Goal: Book appointment/travel/reservation

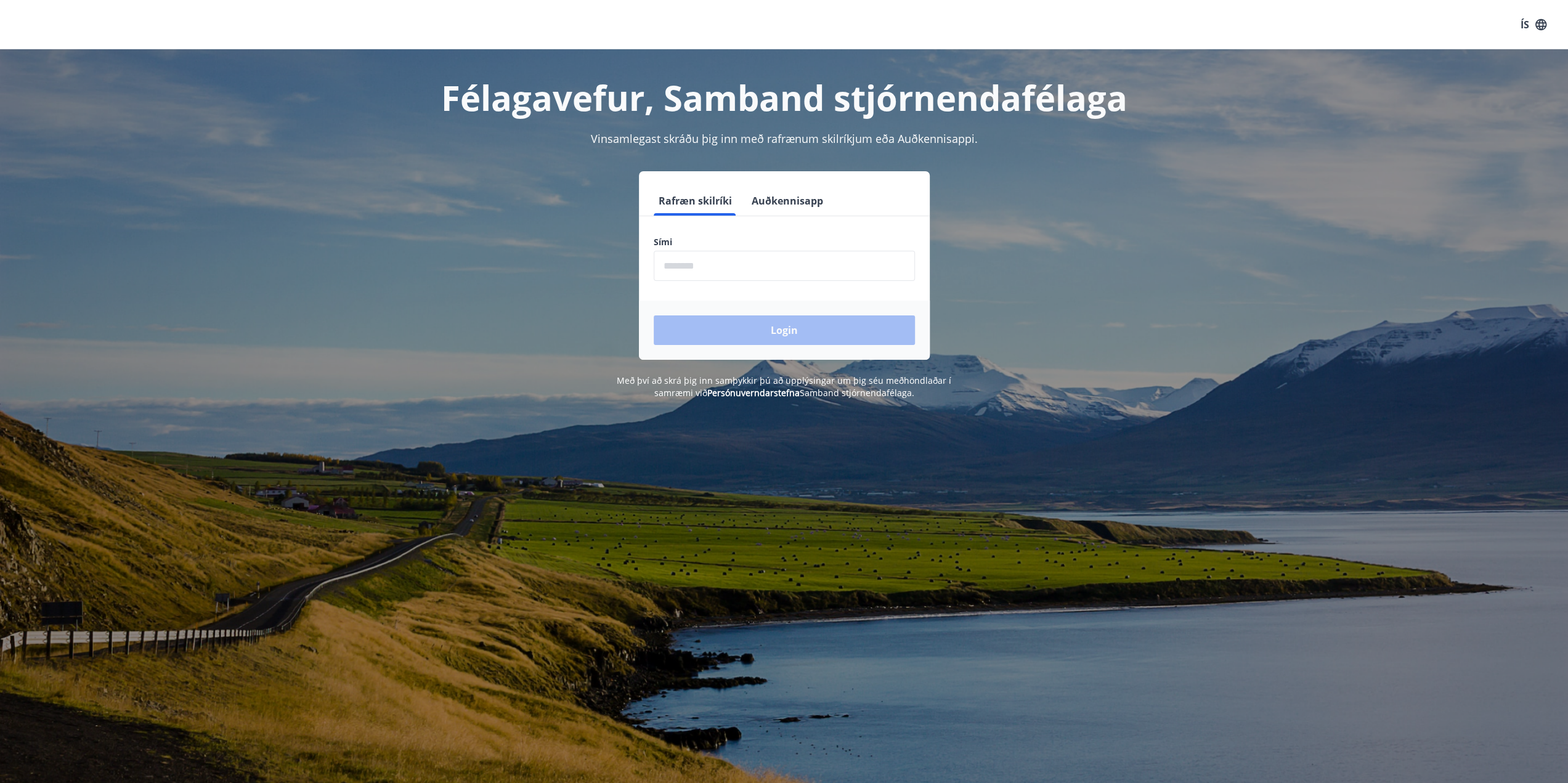
click at [699, 269] on input "phone" at bounding box center [784, 266] width 261 height 31
type input "********"
click at [771, 339] on button "Login" at bounding box center [784, 330] width 261 height 30
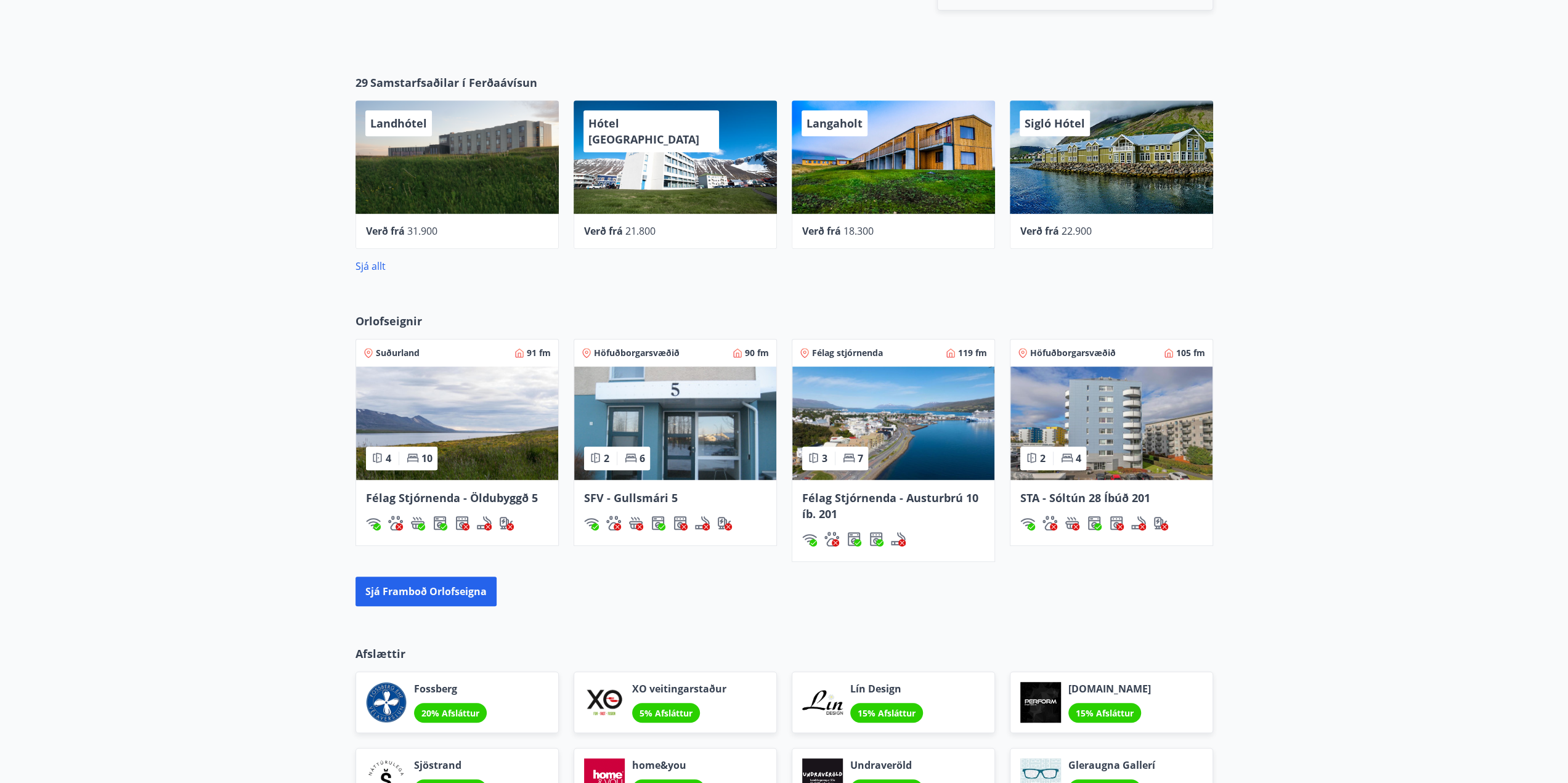
scroll to position [555, 0]
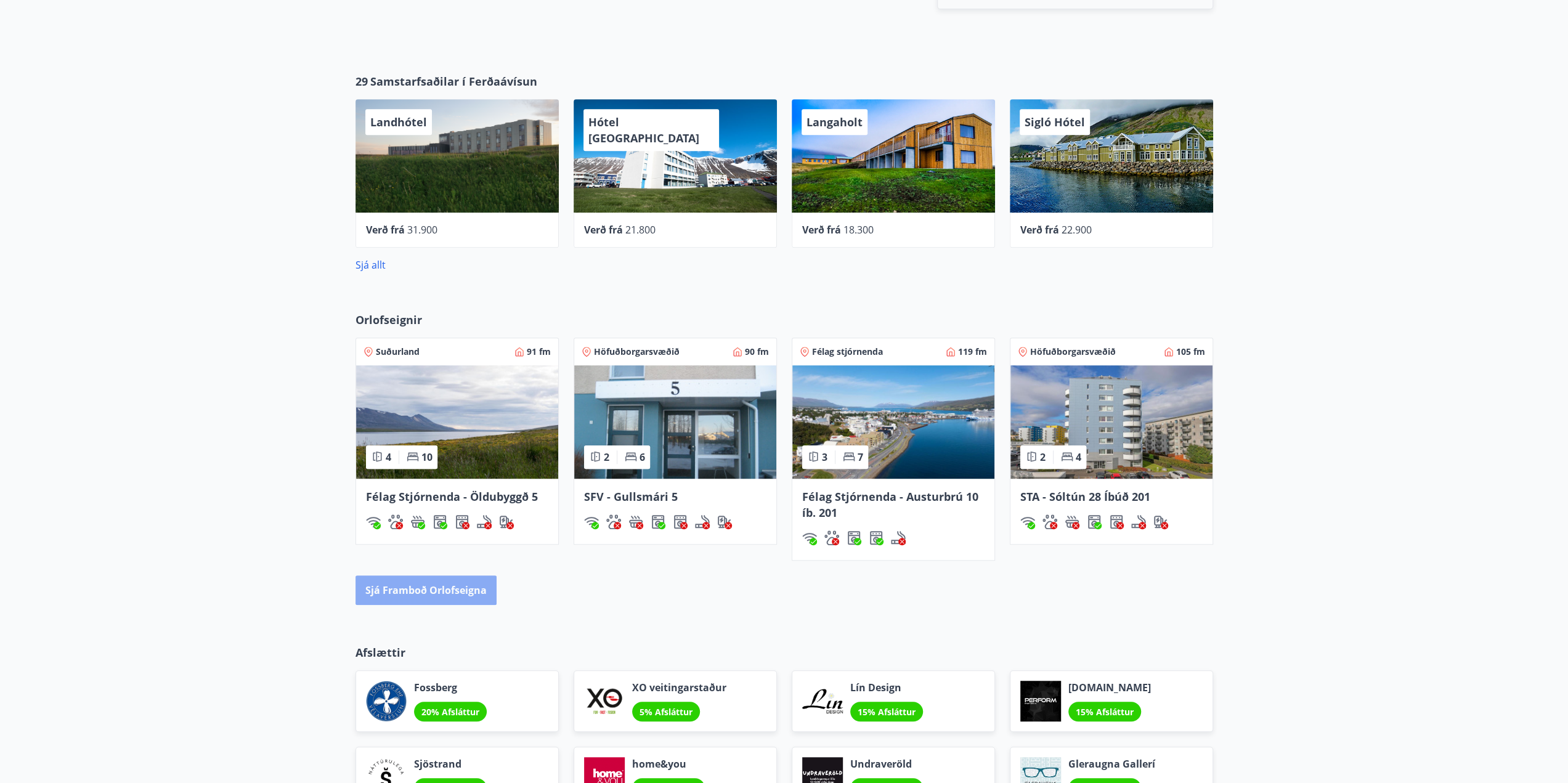
click at [425, 589] on button "Sjá framboð orlofseigna" at bounding box center [426, 590] width 141 height 30
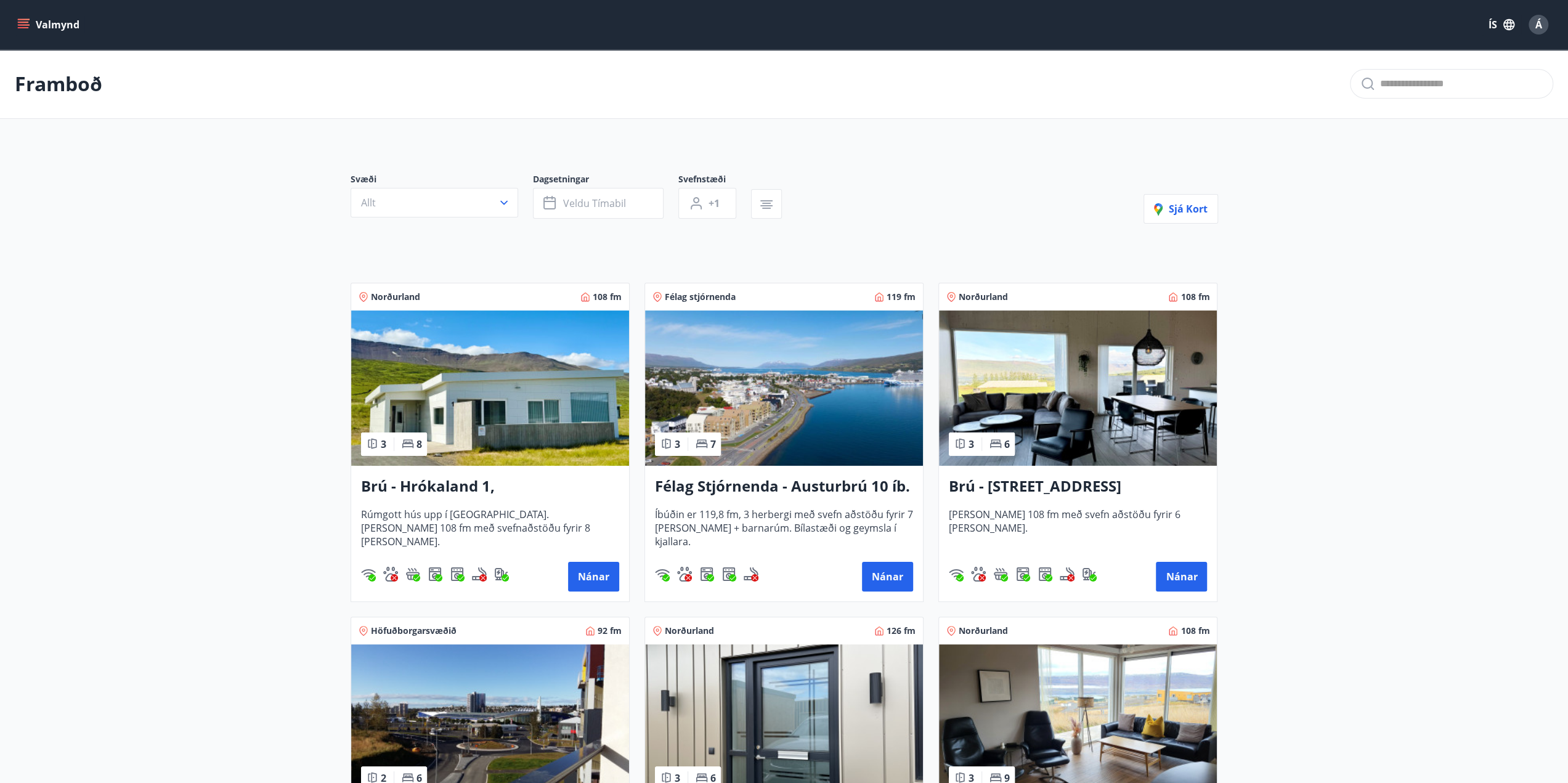
click at [507, 204] on icon "button" at bounding box center [504, 202] width 13 height 13
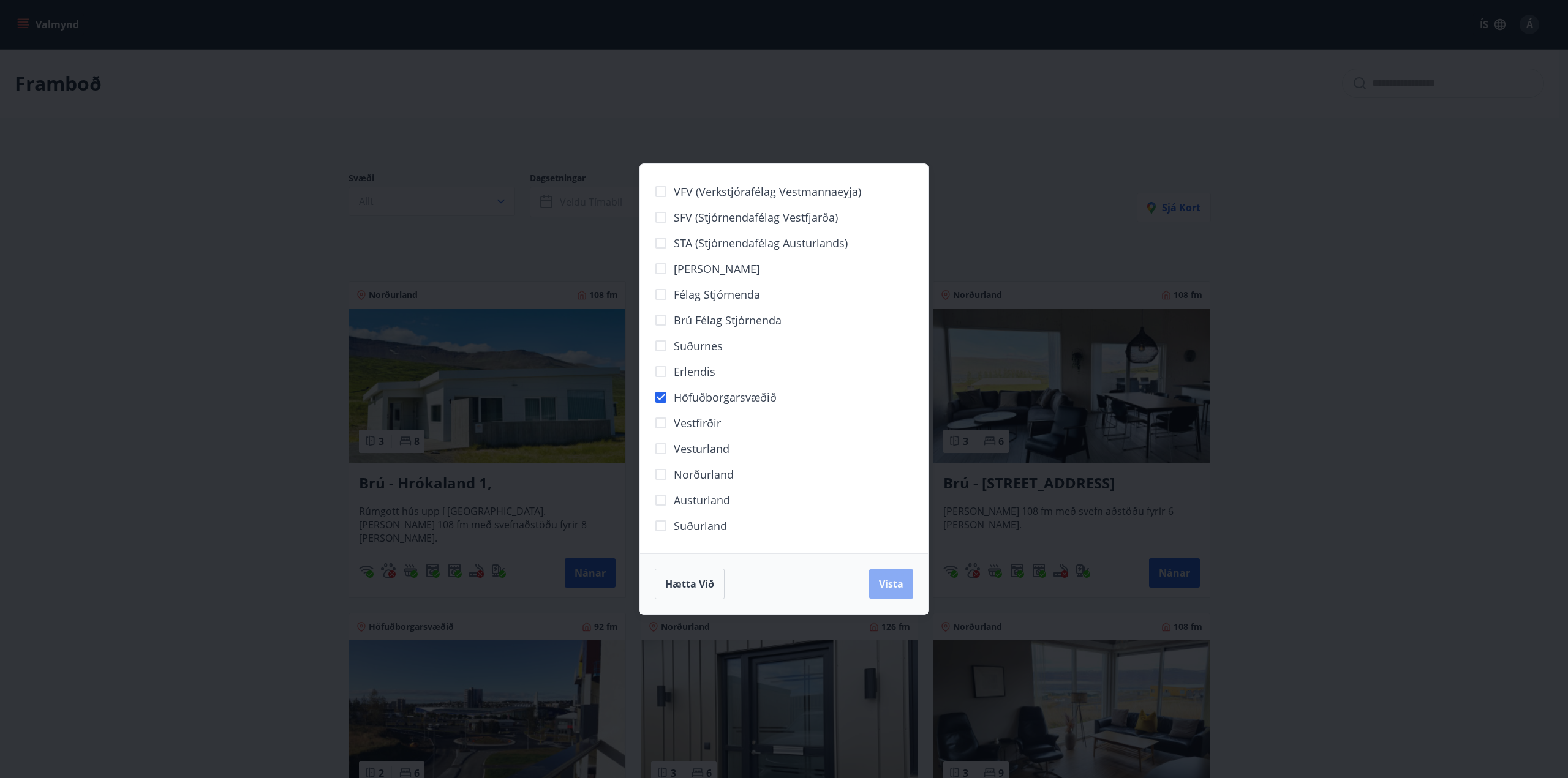
click at [885, 580] on span "Vista" at bounding box center [891, 584] width 24 height 13
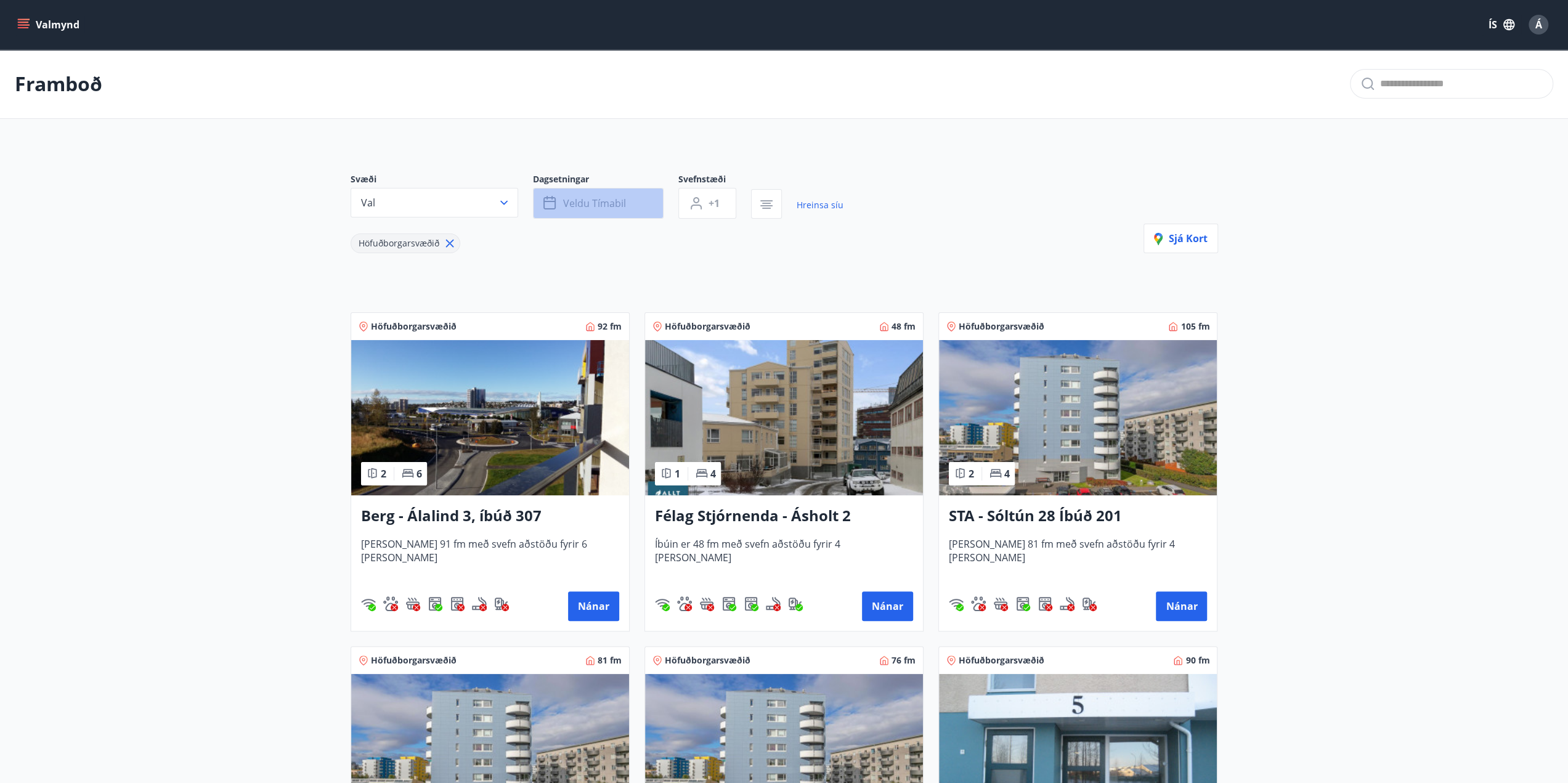
click at [603, 206] on span "Veldu tímabil" at bounding box center [595, 203] width 63 height 13
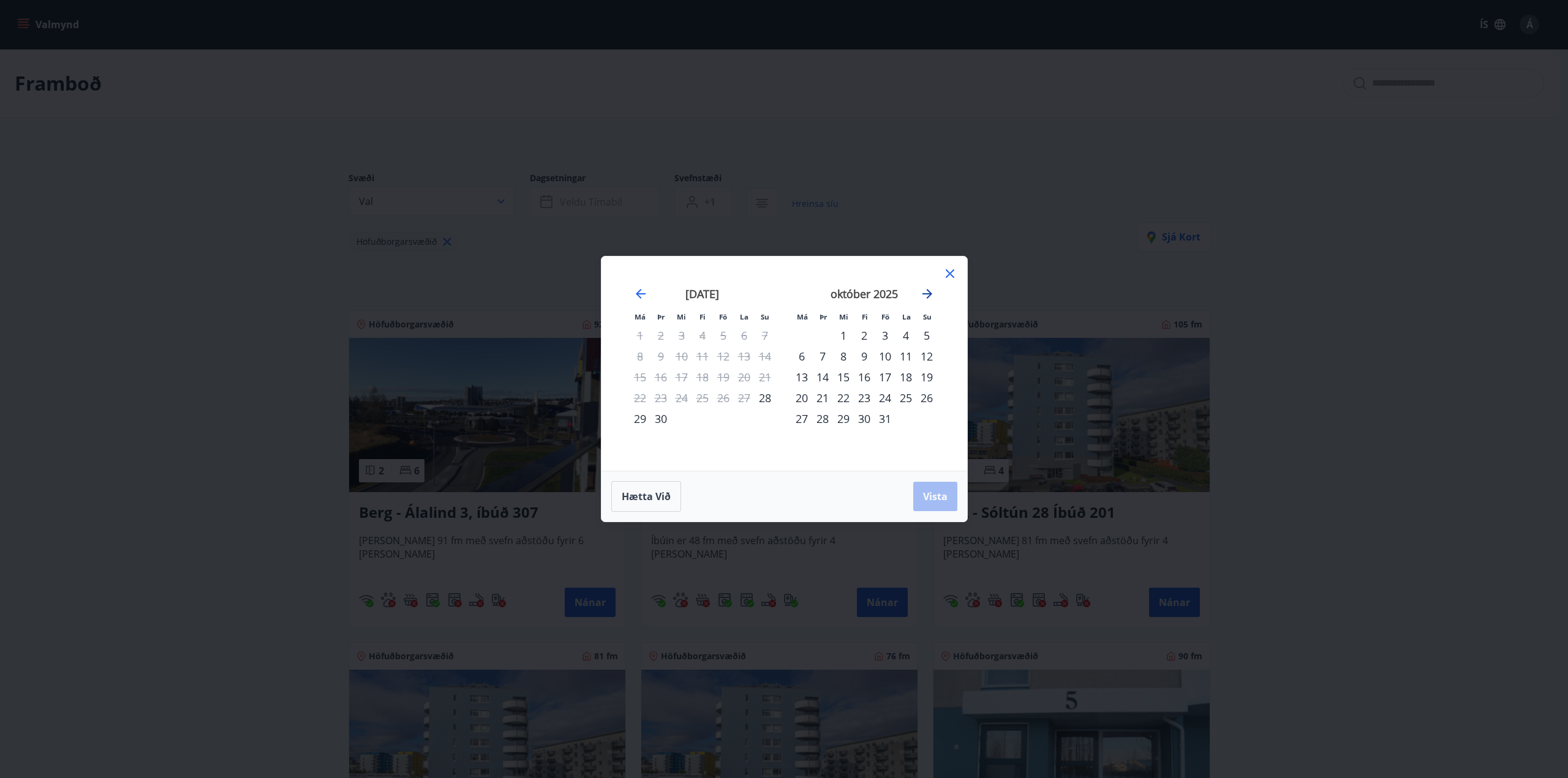
click at [927, 293] on icon "Move forward to switch to the next month." at bounding box center [927, 294] width 15 height 15
click at [927, 291] on icon "Move forward to switch to the next month." at bounding box center [927, 294] width 15 height 15
click at [888, 339] on div "5" at bounding box center [885, 336] width 21 height 21
click at [933, 335] on div "7" at bounding box center [927, 336] width 21 height 21
click at [929, 496] on span "Vista" at bounding box center [935, 496] width 24 height 13
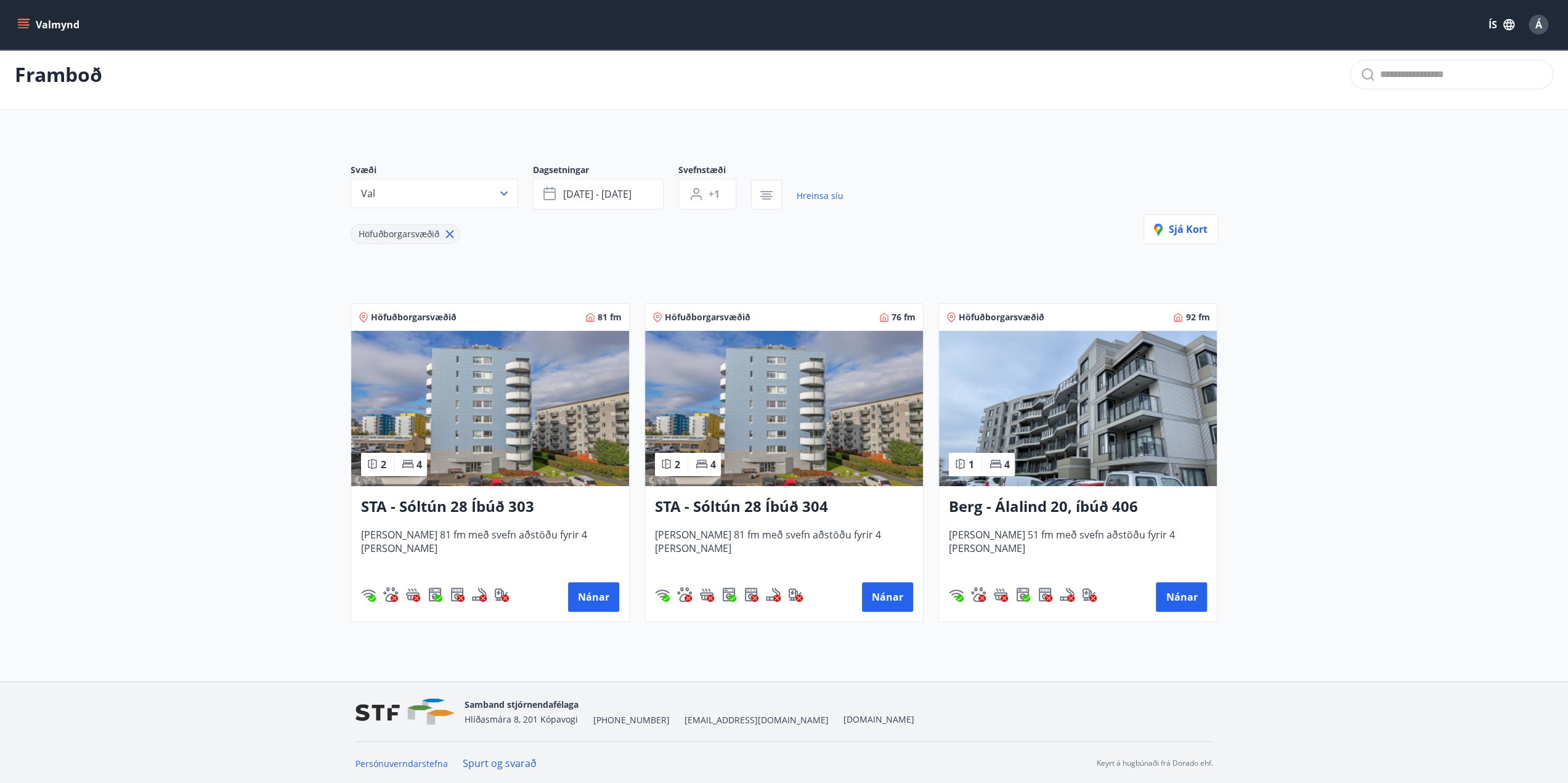
scroll to position [10, 0]
click at [714, 196] on span "+1" at bounding box center [714, 194] width 11 height 13
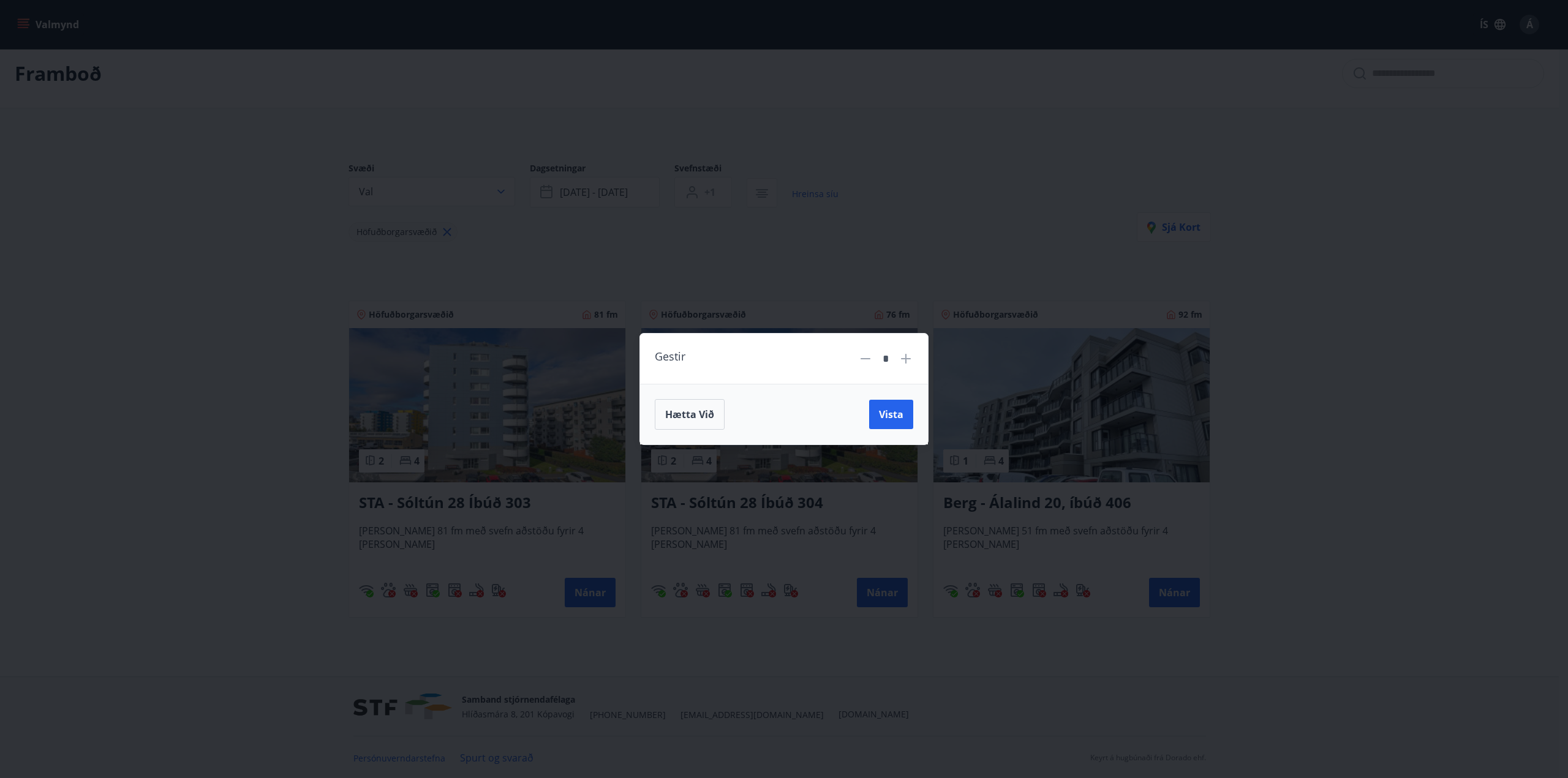
click at [910, 361] on icon at bounding box center [906, 359] width 15 height 15
type input "*"
click at [891, 411] on span "Vista" at bounding box center [891, 414] width 24 height 13
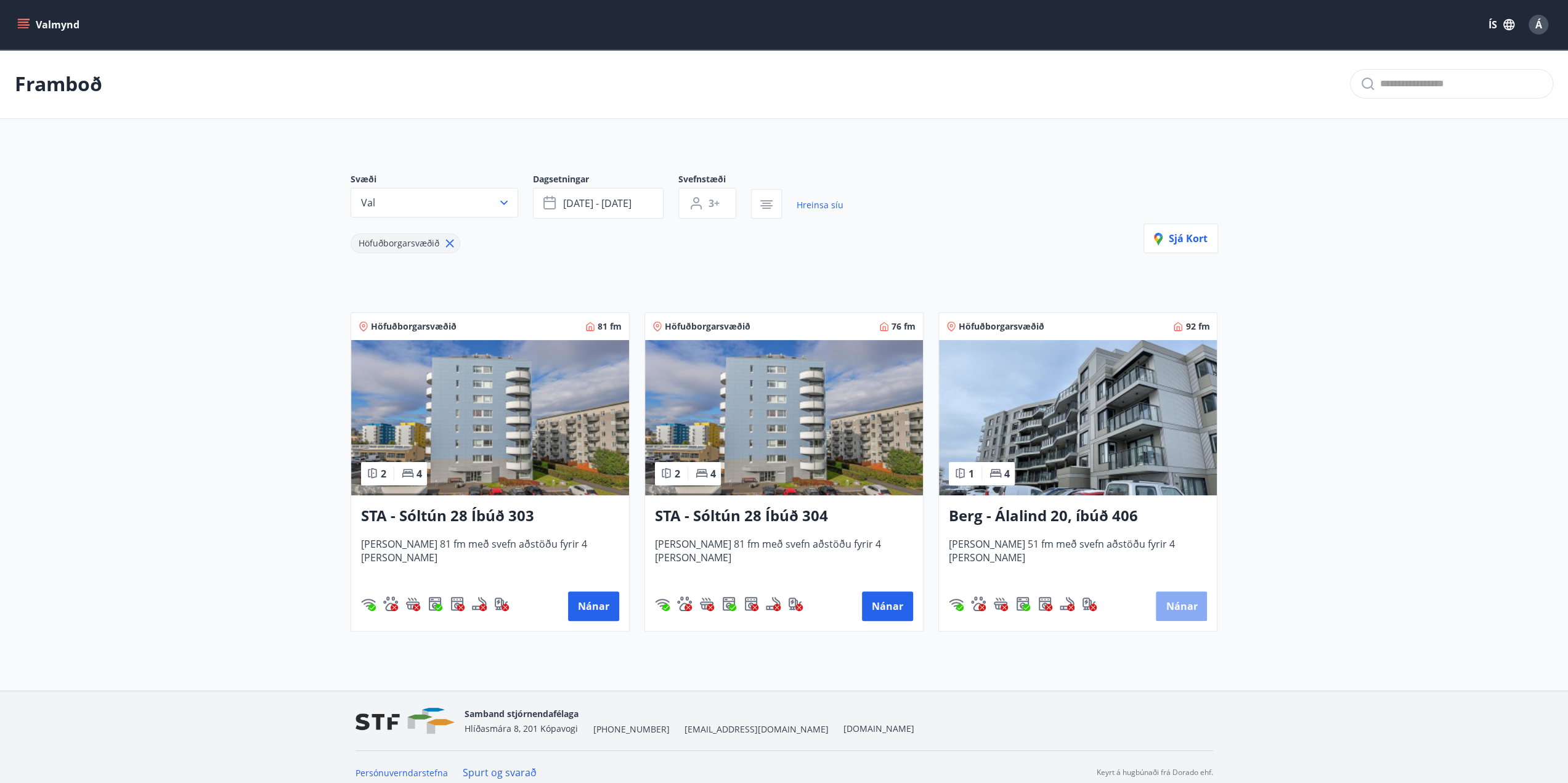
click at [1185, 609] on button "Nánar" at bounding box center [1181, 607] width 51 height 30
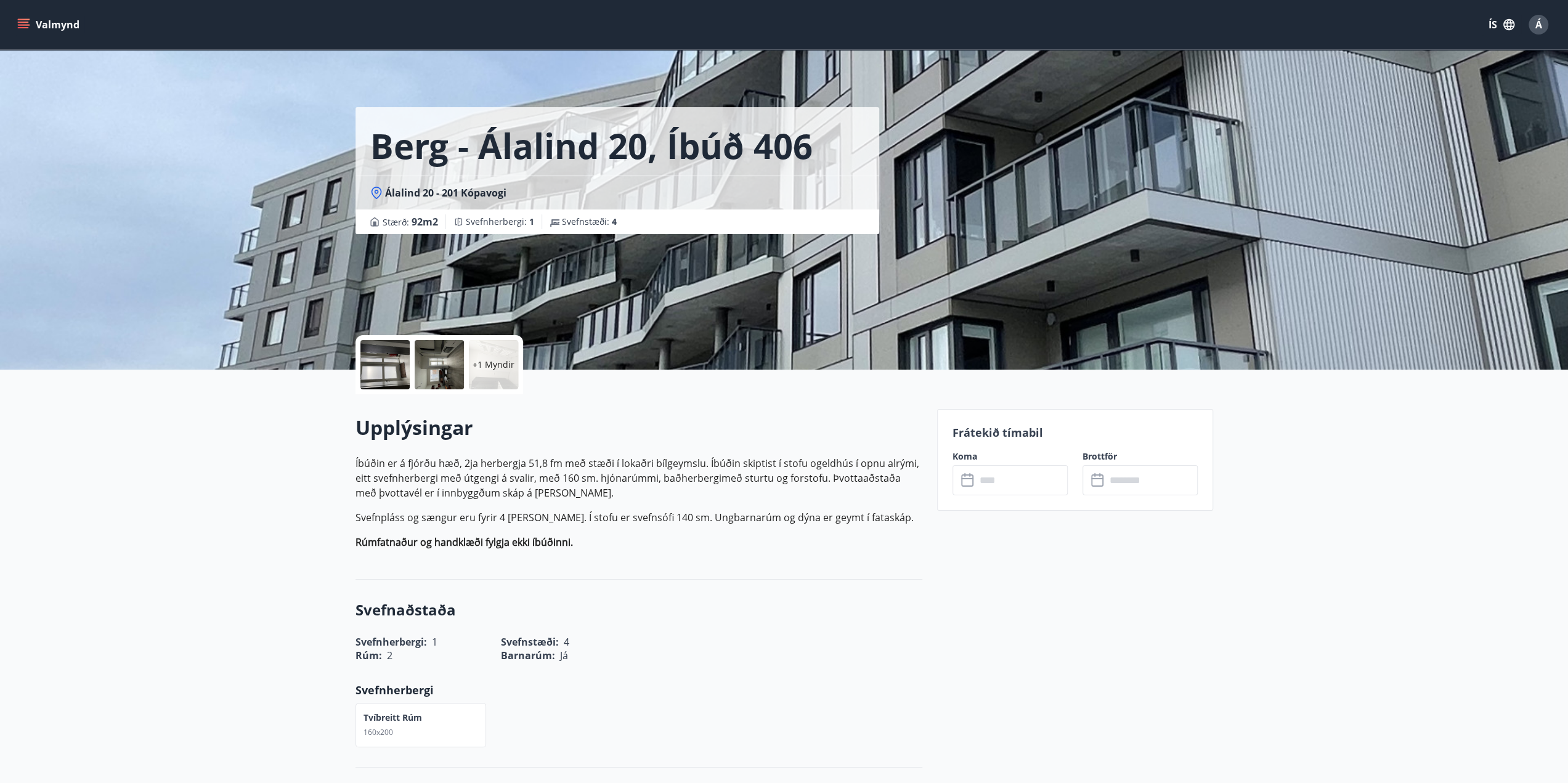
click at [389, 369] on div at bounding box center [385, 365] width 49 height 49
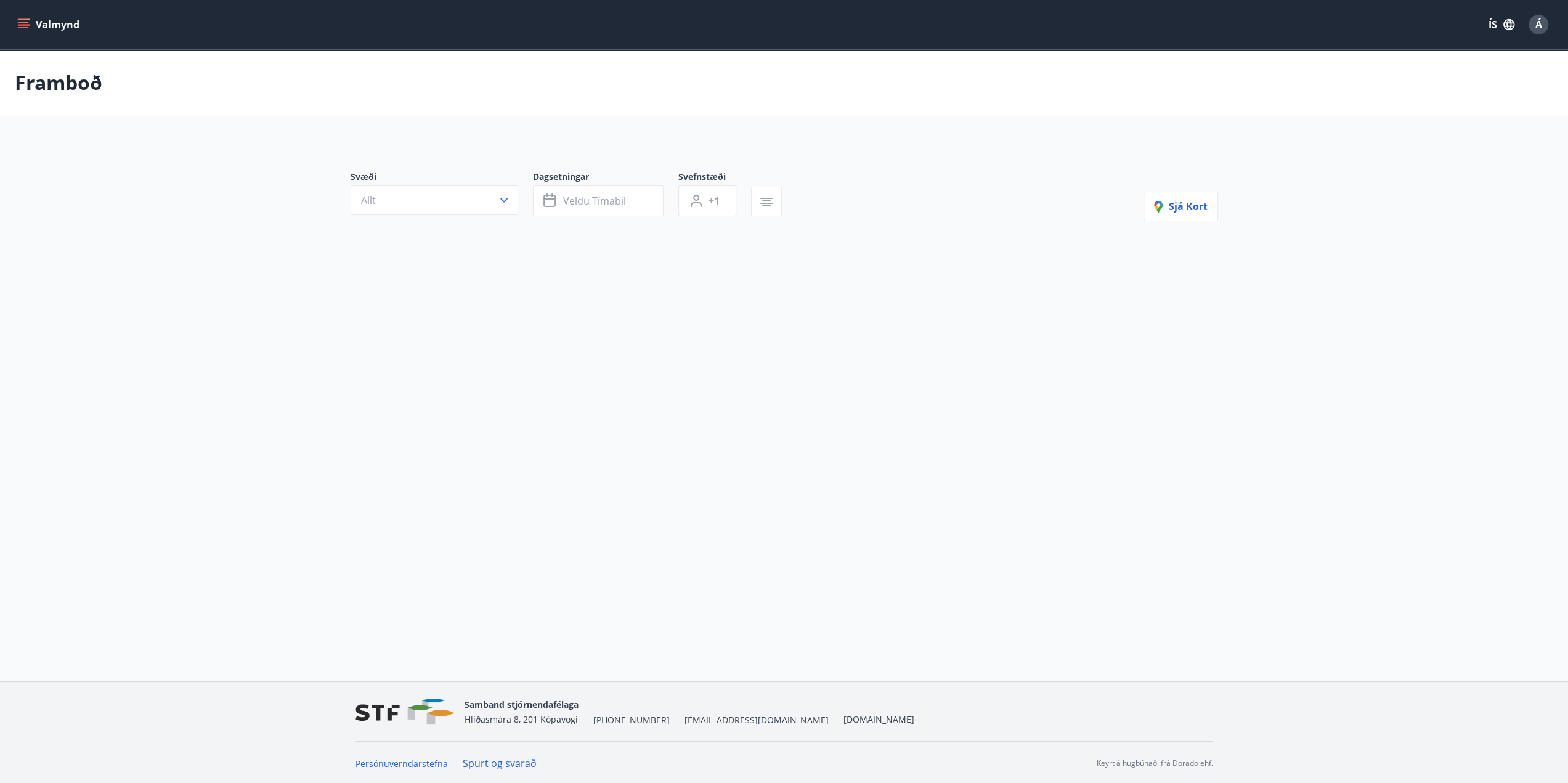
type input "*"
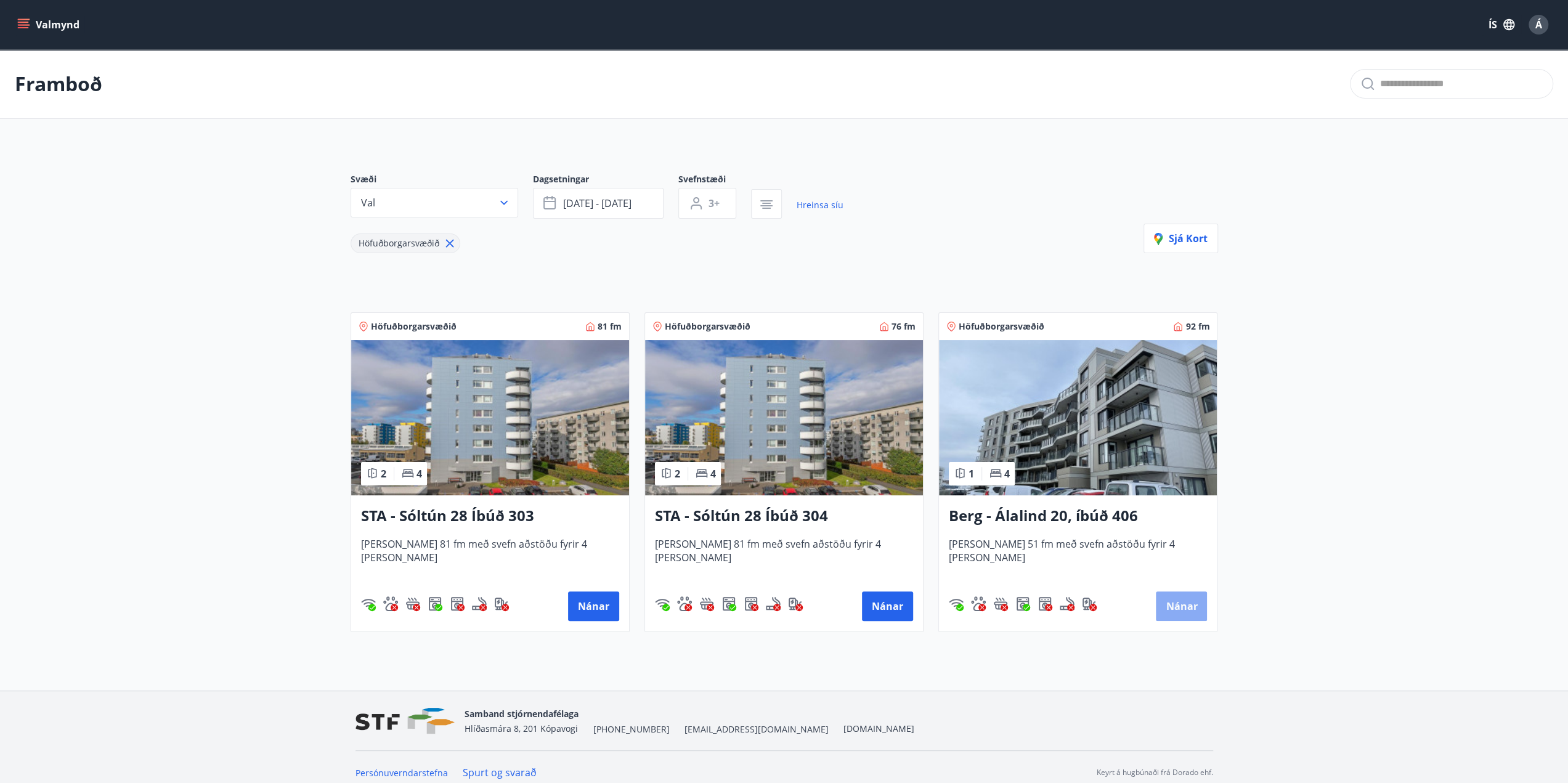
click at [1176, 607] on button "Nánar" at bounding box center [1181, 607] width 51 height 30
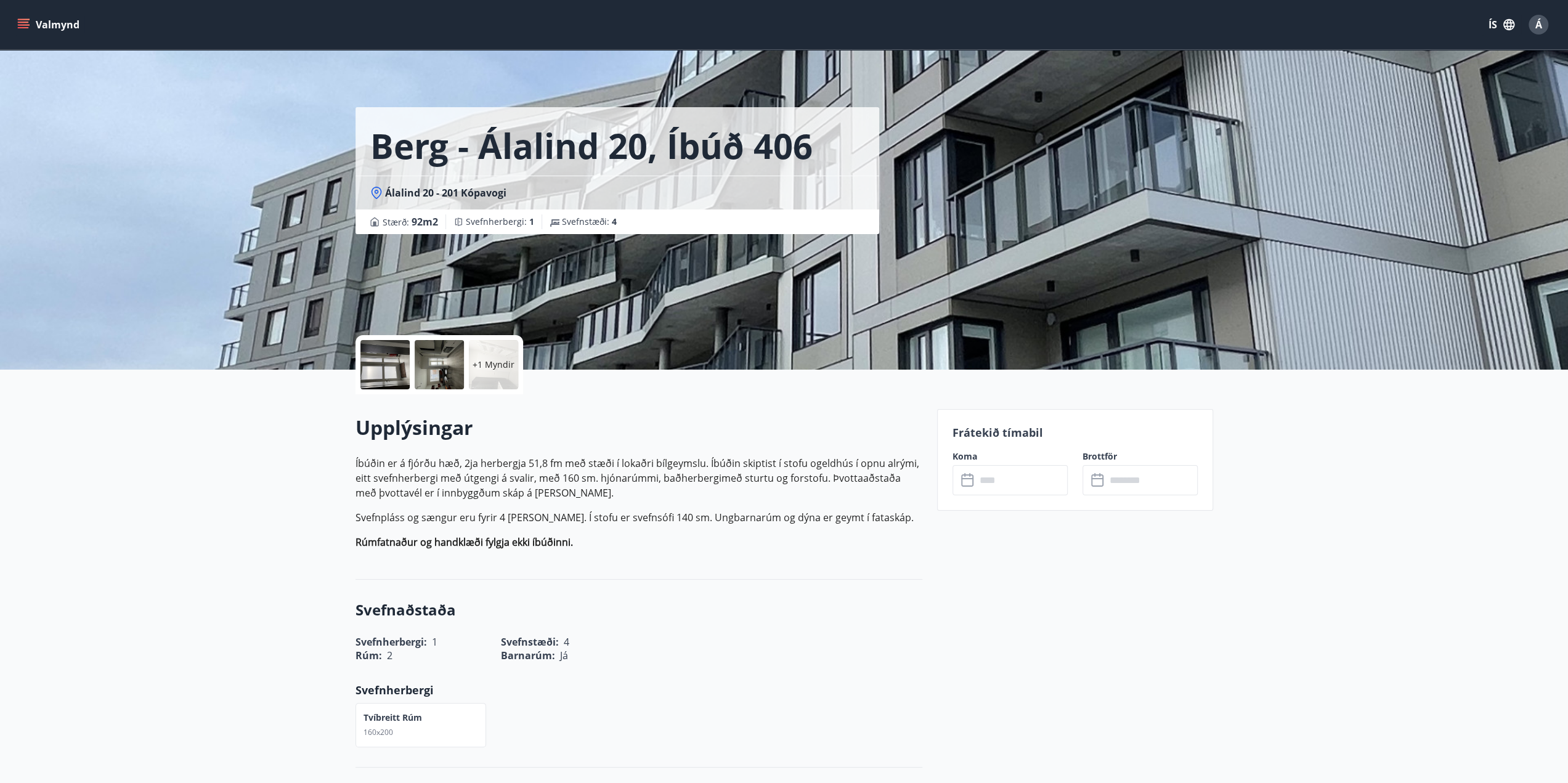
click at [982, 479] on input "text" at bounding box center [1022, 480] width 92 height 31
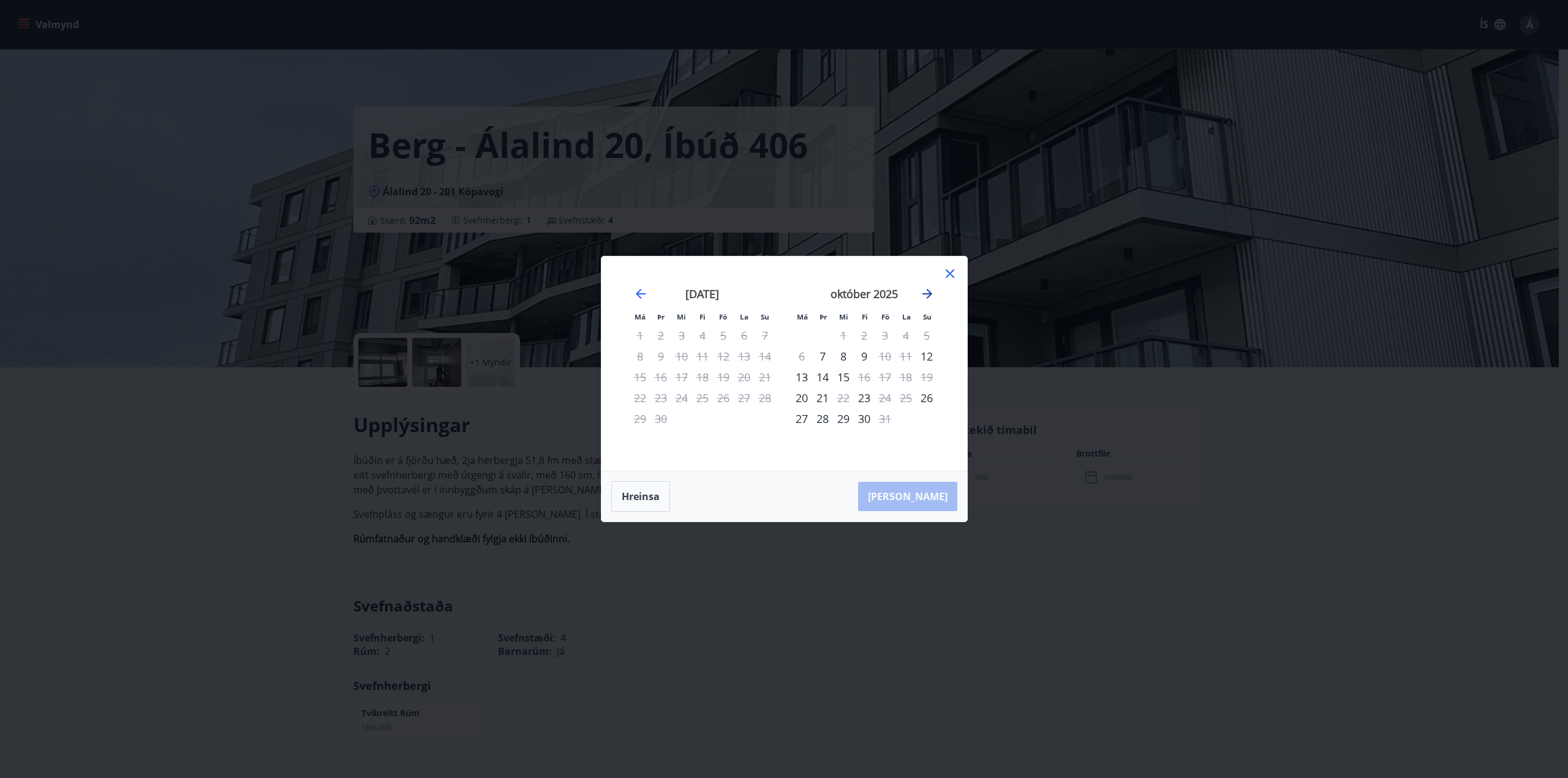
click at [925, 288] on icon "Move forward to switch to the next month." at bounding box center [927, 294] width 15 height 15
click at [931, 294] on icon "Move forward to switch to the next month." at bounding box center [927, 294] width 15 height 15
click at [886, 333] on div "5" at bounding box center [885, 336] width 21 height 21
click at [926, 334] on div "7" at bounding box center [927, 336] width 21 height 21
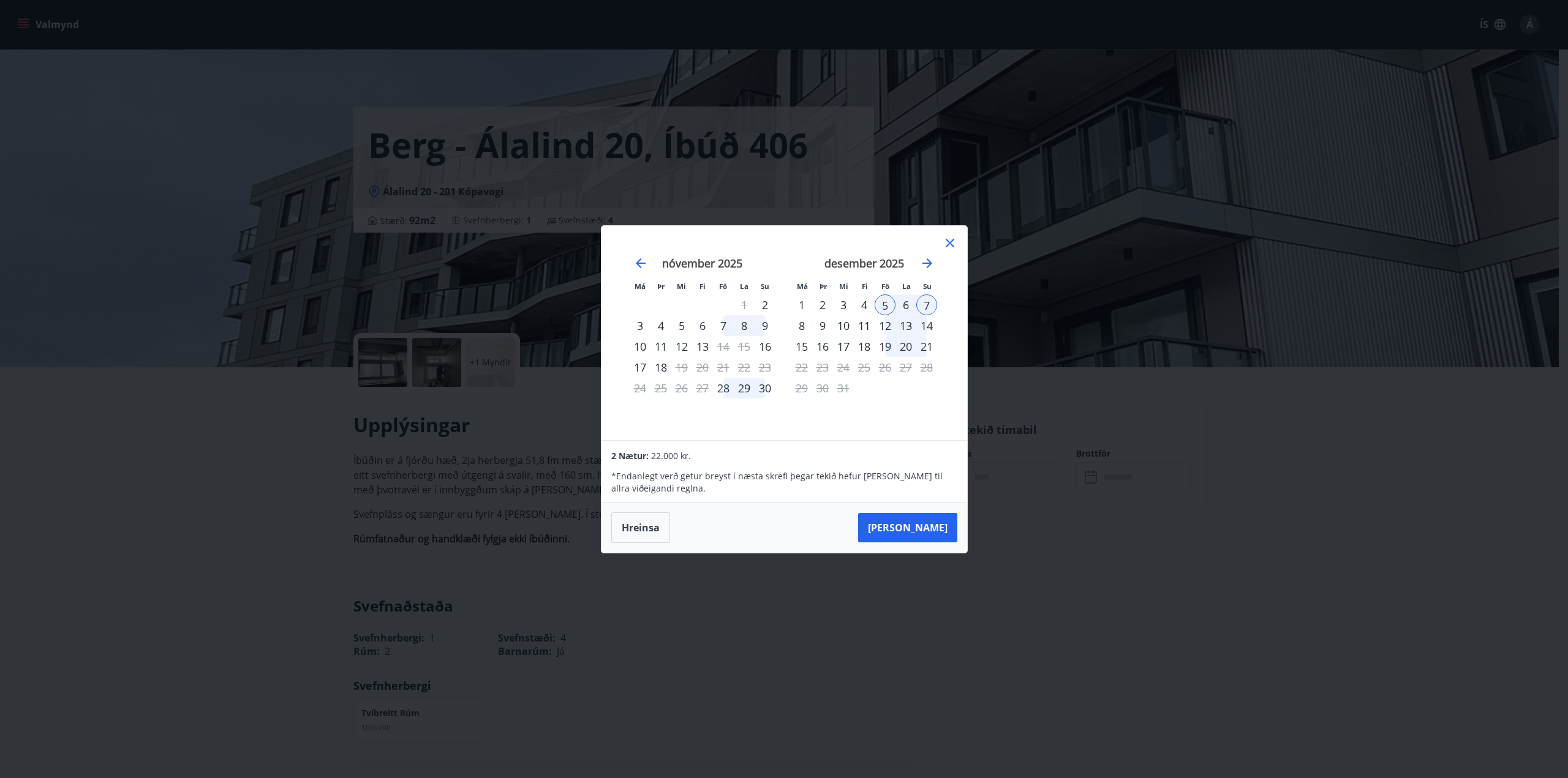
click at [956, 242] on icon at bounding box center [950, 243] width 15 height 15
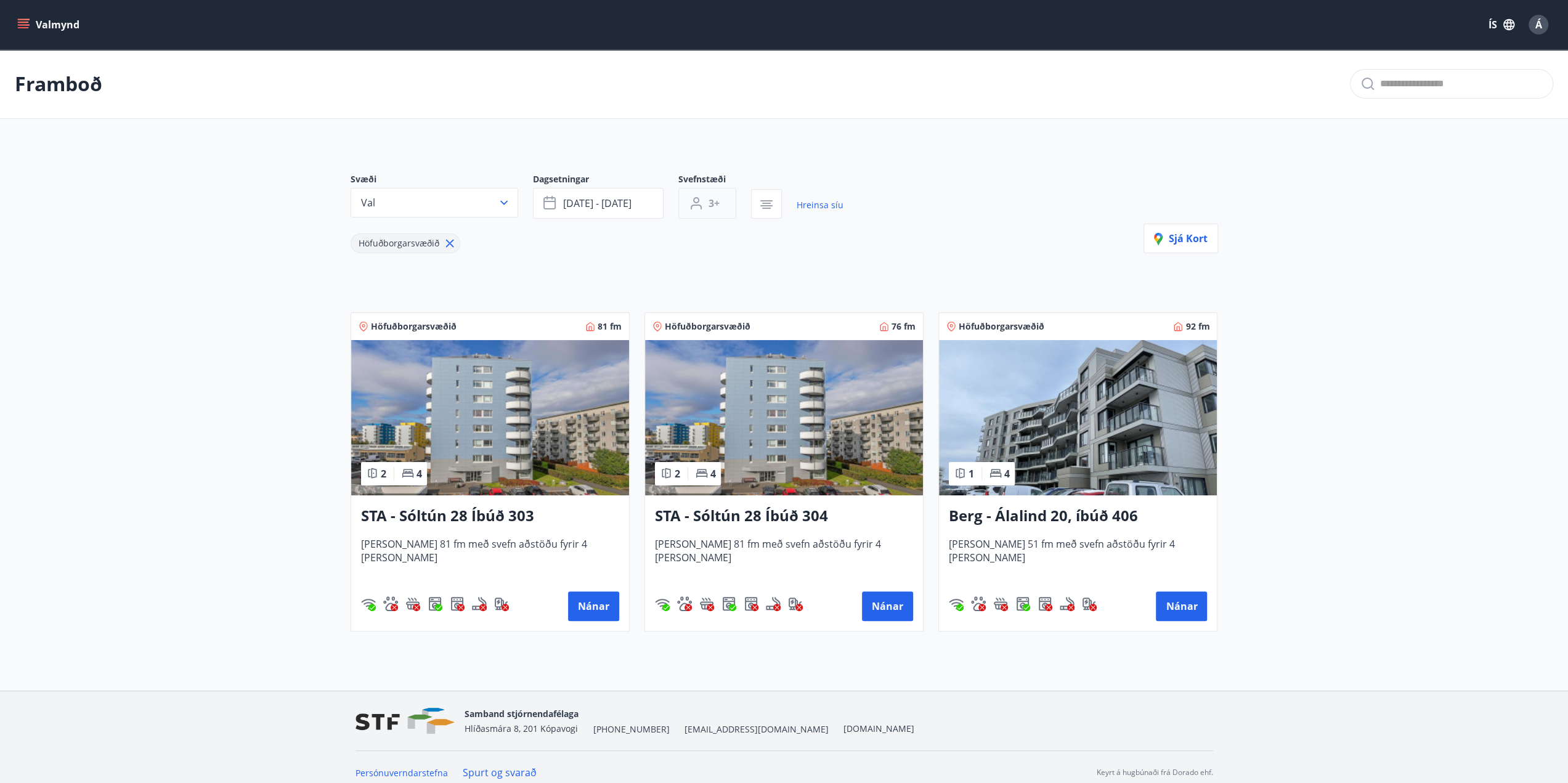
click at [720, 202] on button "3+" at bounding box center [708, 203] width 58 height 31
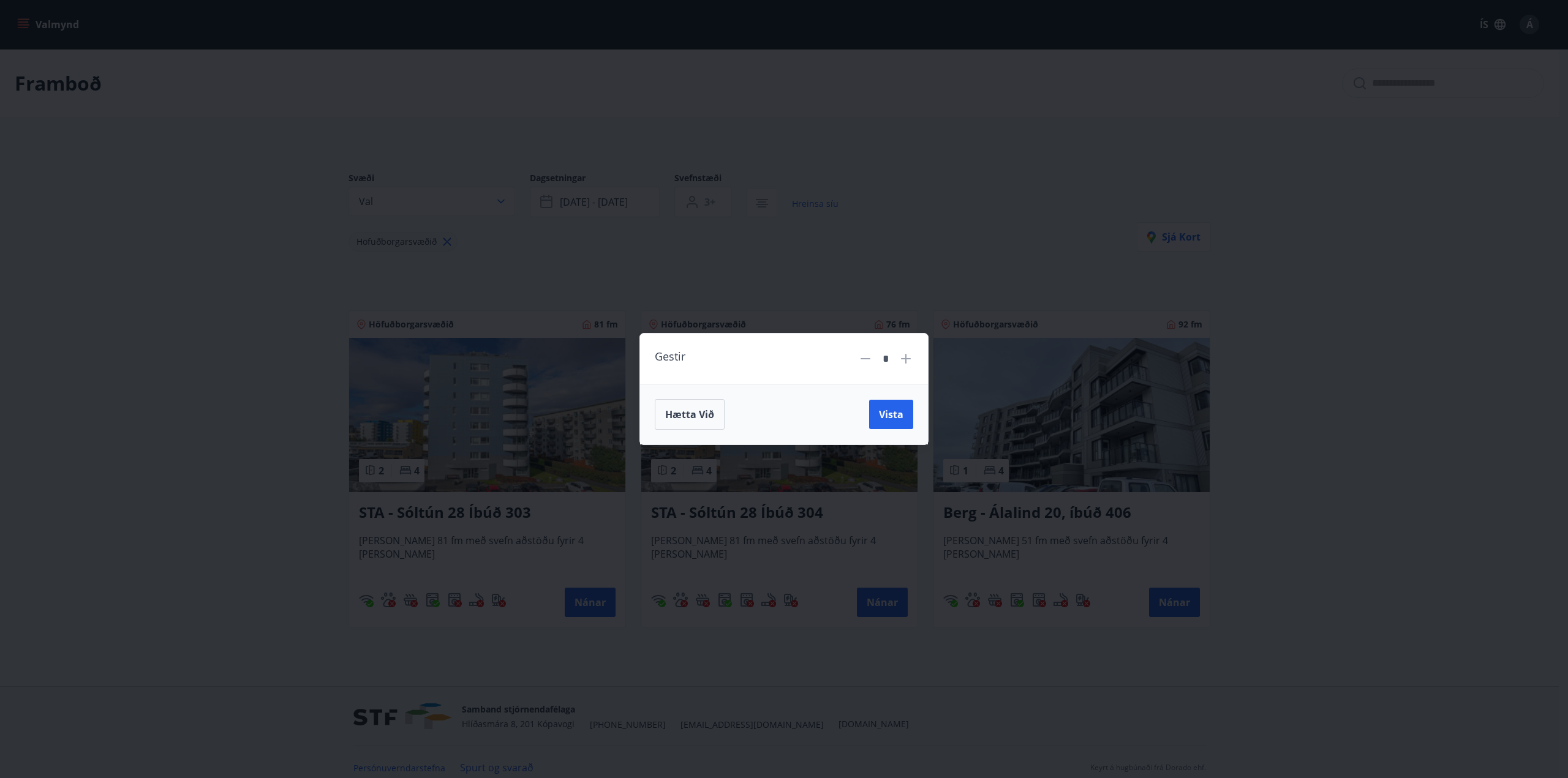
click at [868, 362] on icon at bounding box center [865, 359] width 15 height 15
click at [896, 414] on span "Vista" at bounding box center [891, 414] width 24 height 13
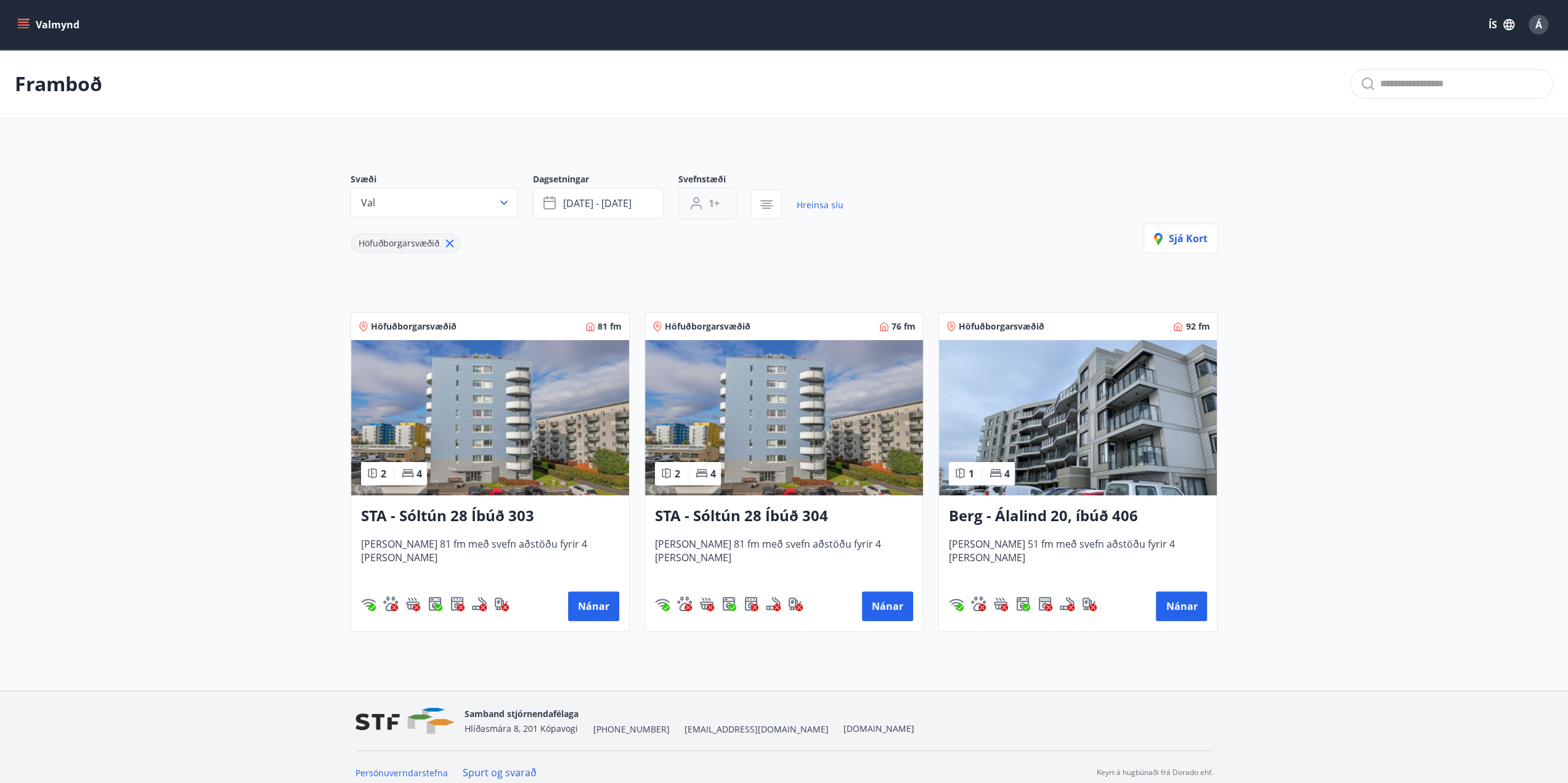
click at [714, 197] on span "1+" at bounding box center [714, 203] width 11 height 13
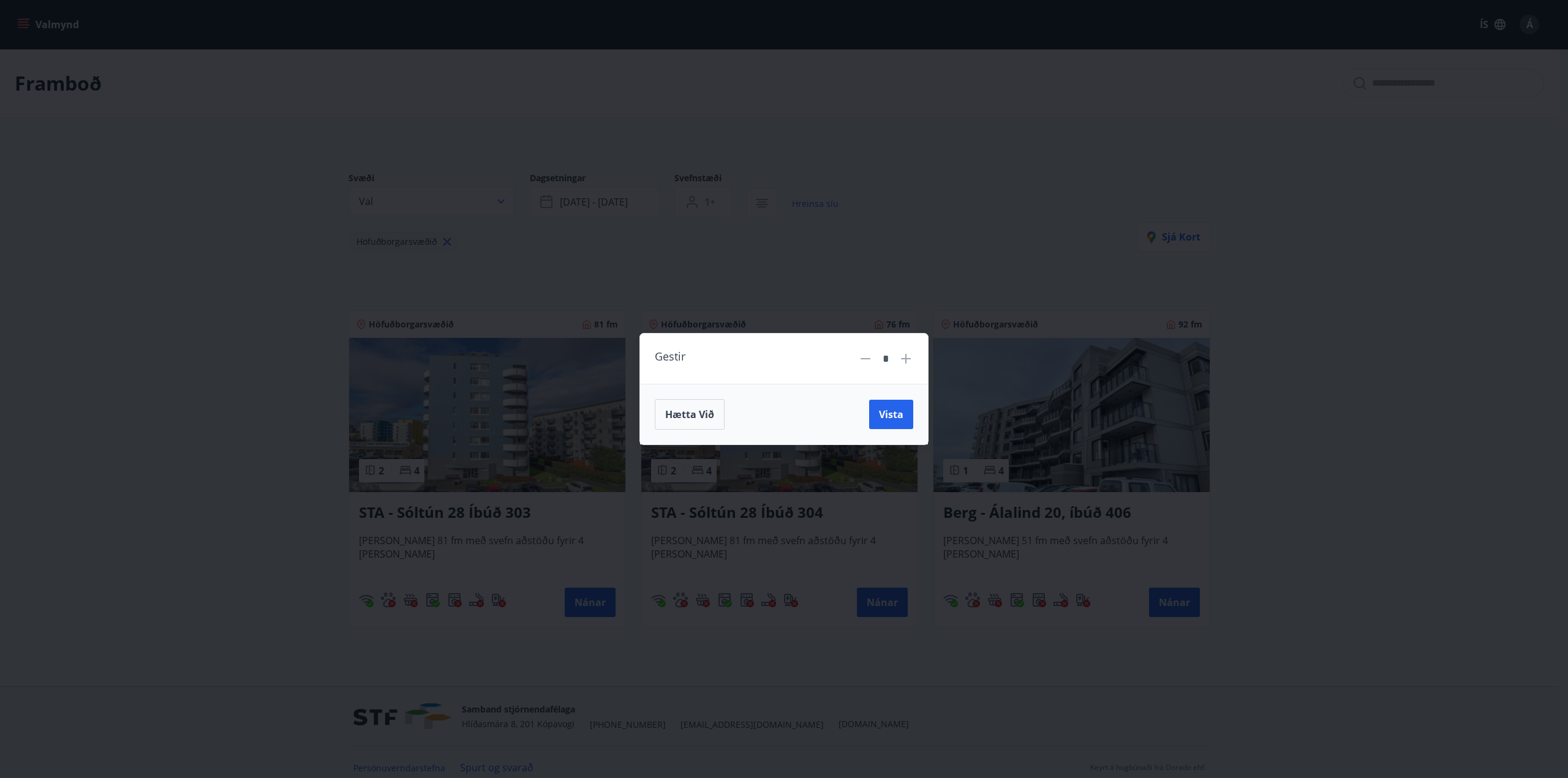
click at [910, 361] on icon at bounding box center [906, 359] width 15 height 15
click at [870, 359] on icon at bounding box center [865, 359] width 10 height 1
click at [863, 357] on icon at bounding box center [865, 359] width 15 height 15
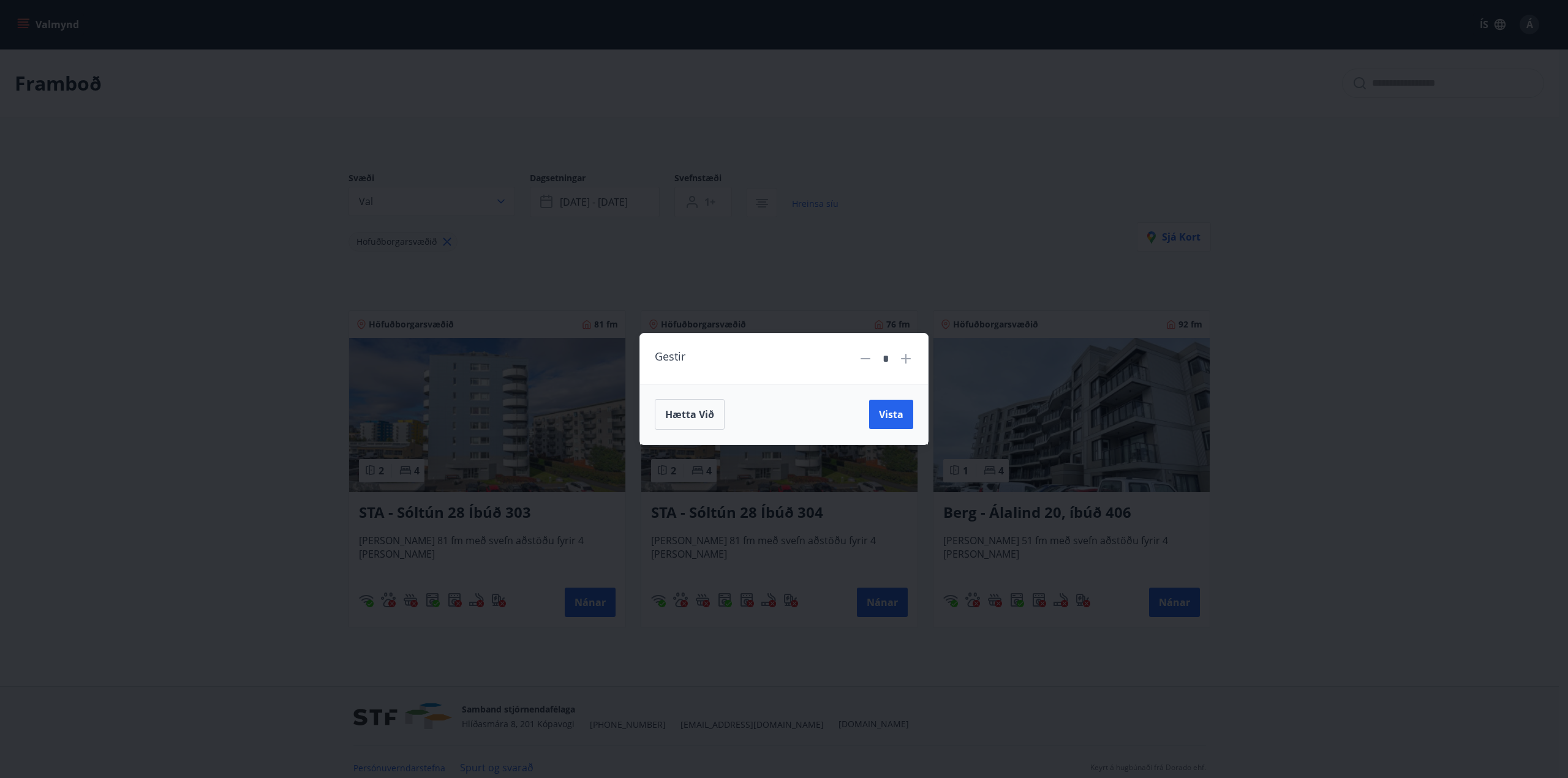
click at [863, 357] on icon at bounding box center [865, 359] width 15 height 15
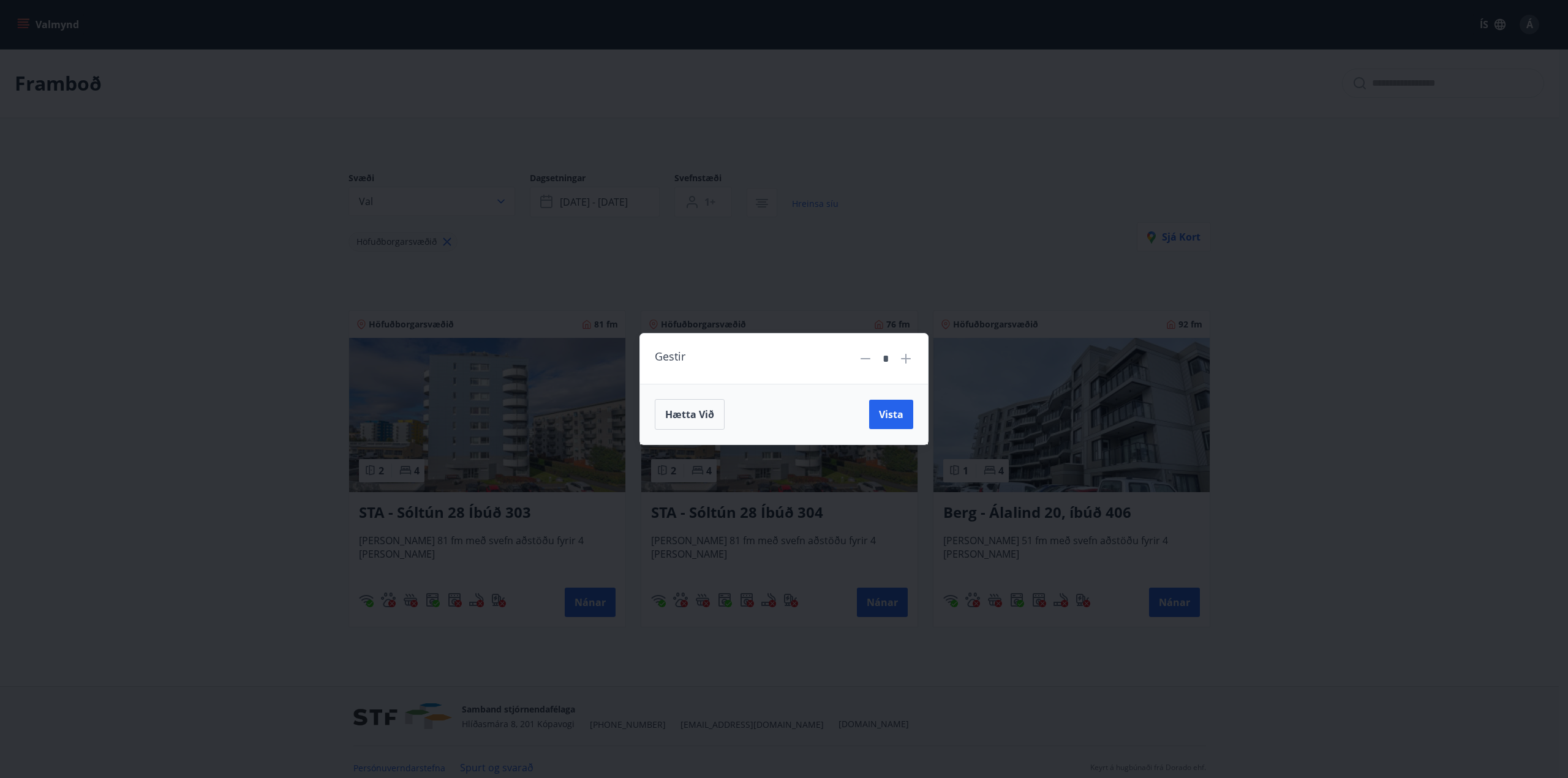
type input "*"
click at [896, 411] on span "Vista" at bounding box center [891, 414] width 24 height 13
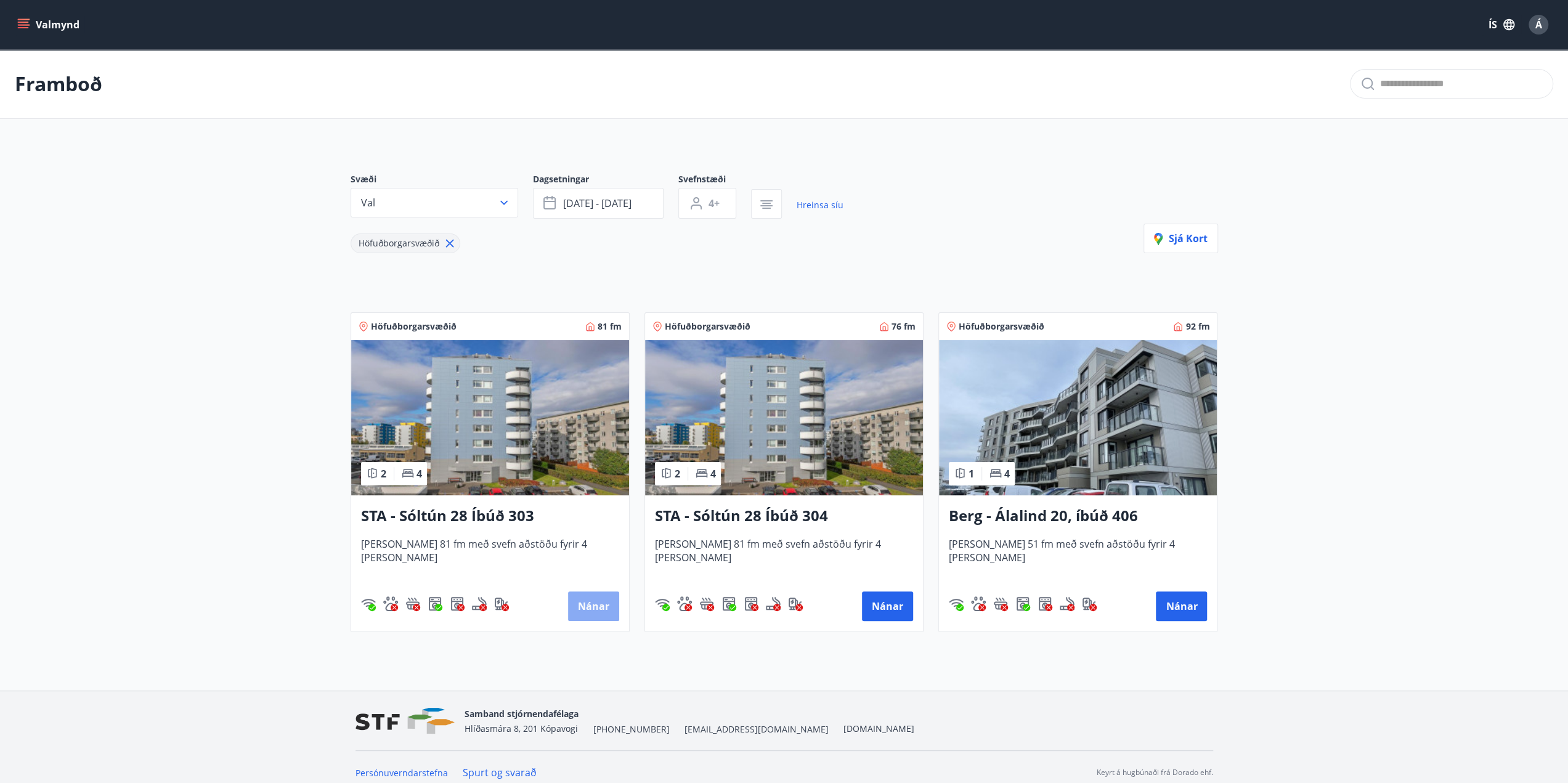
click at [600, 604] on button "Nánar" at bounding box center [593, 607] width 51 height 30
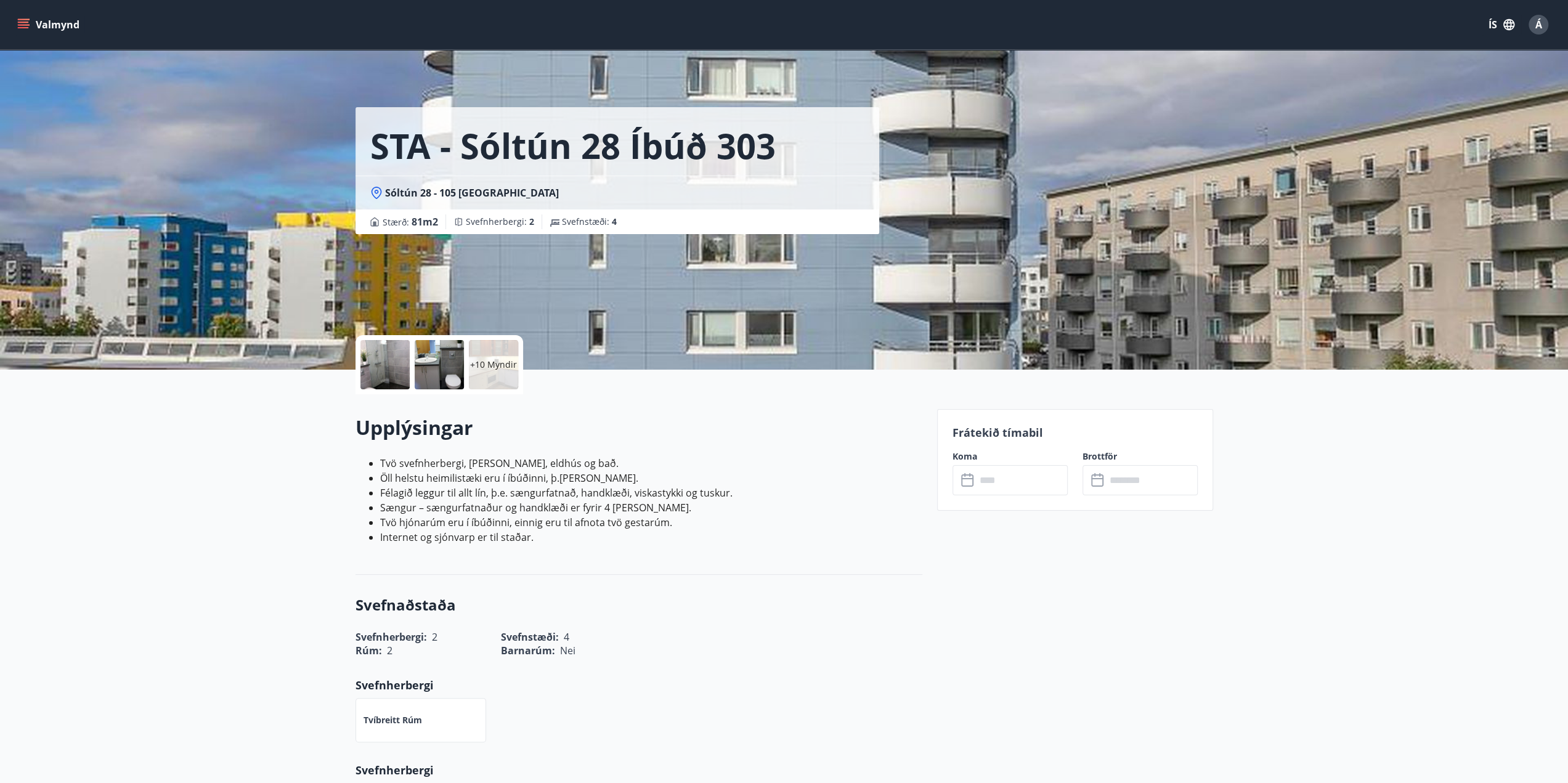
click at [383, 363] on div at bounding box center [385, 365] width 49 height 49
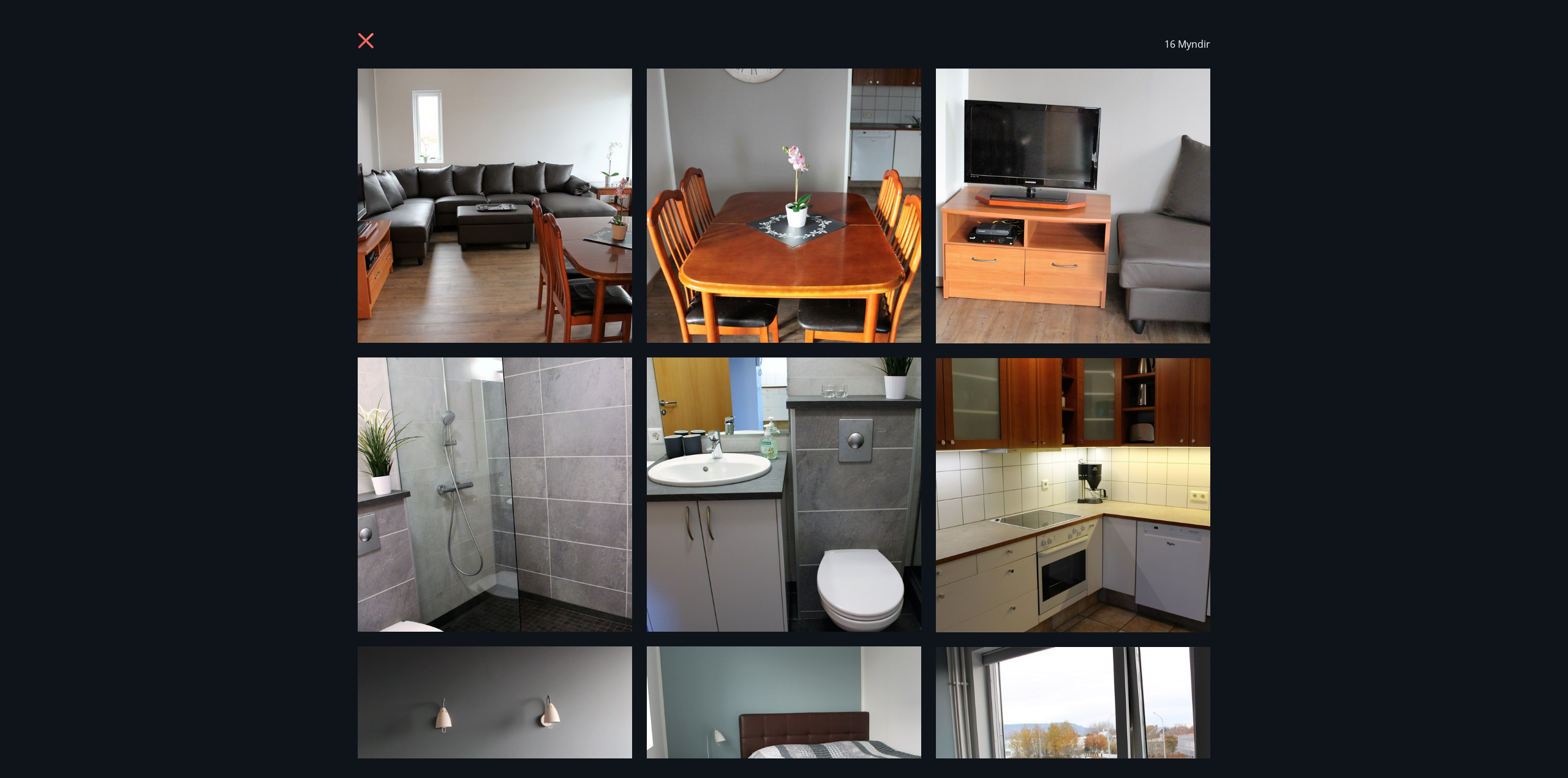
click at [374, 42] on icon at bounding box center [368, 42] width 19 height 19
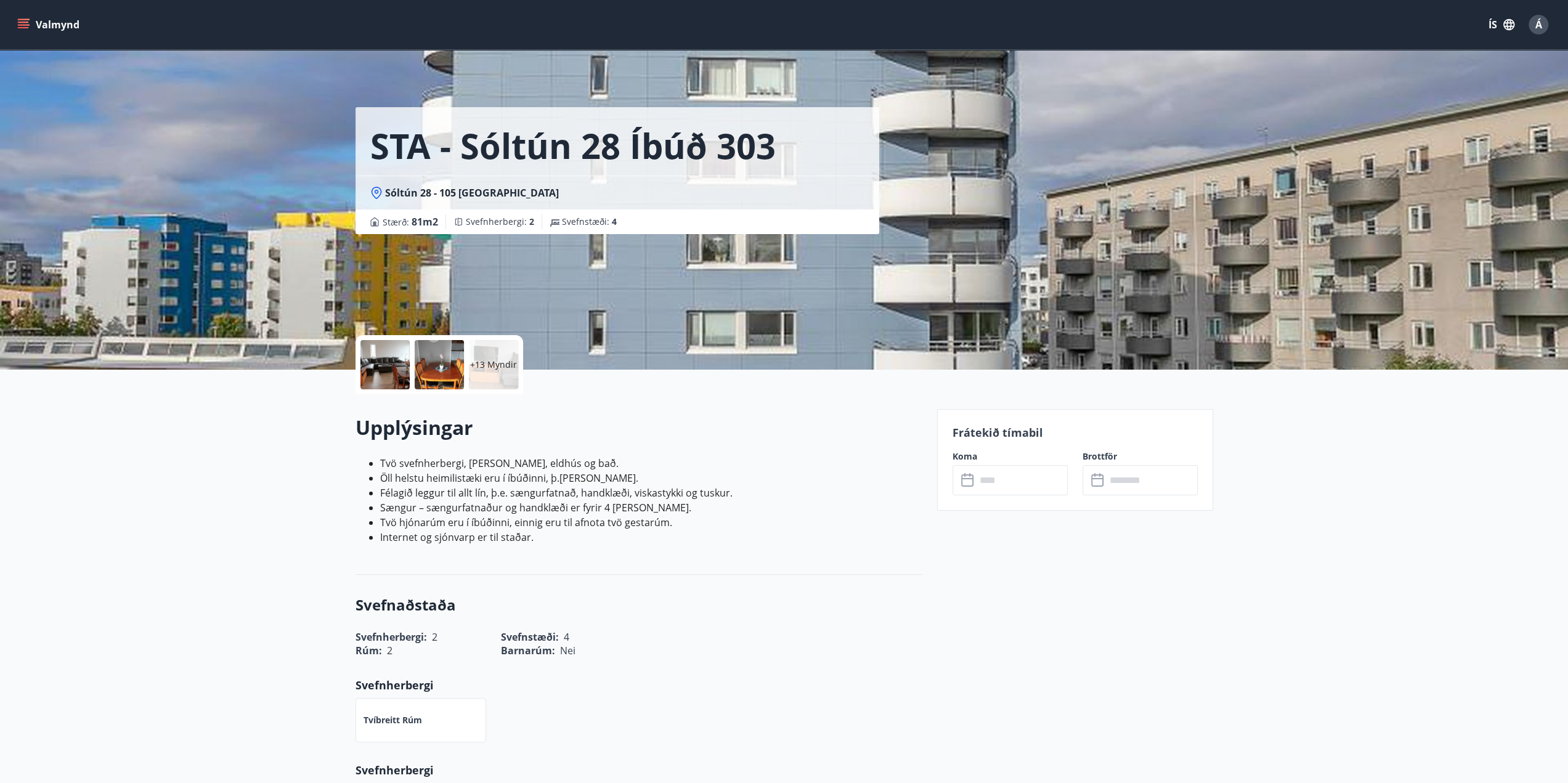
click at [1020, 479] on input "text" at bounding box center [1022, 480] width 92 height 31
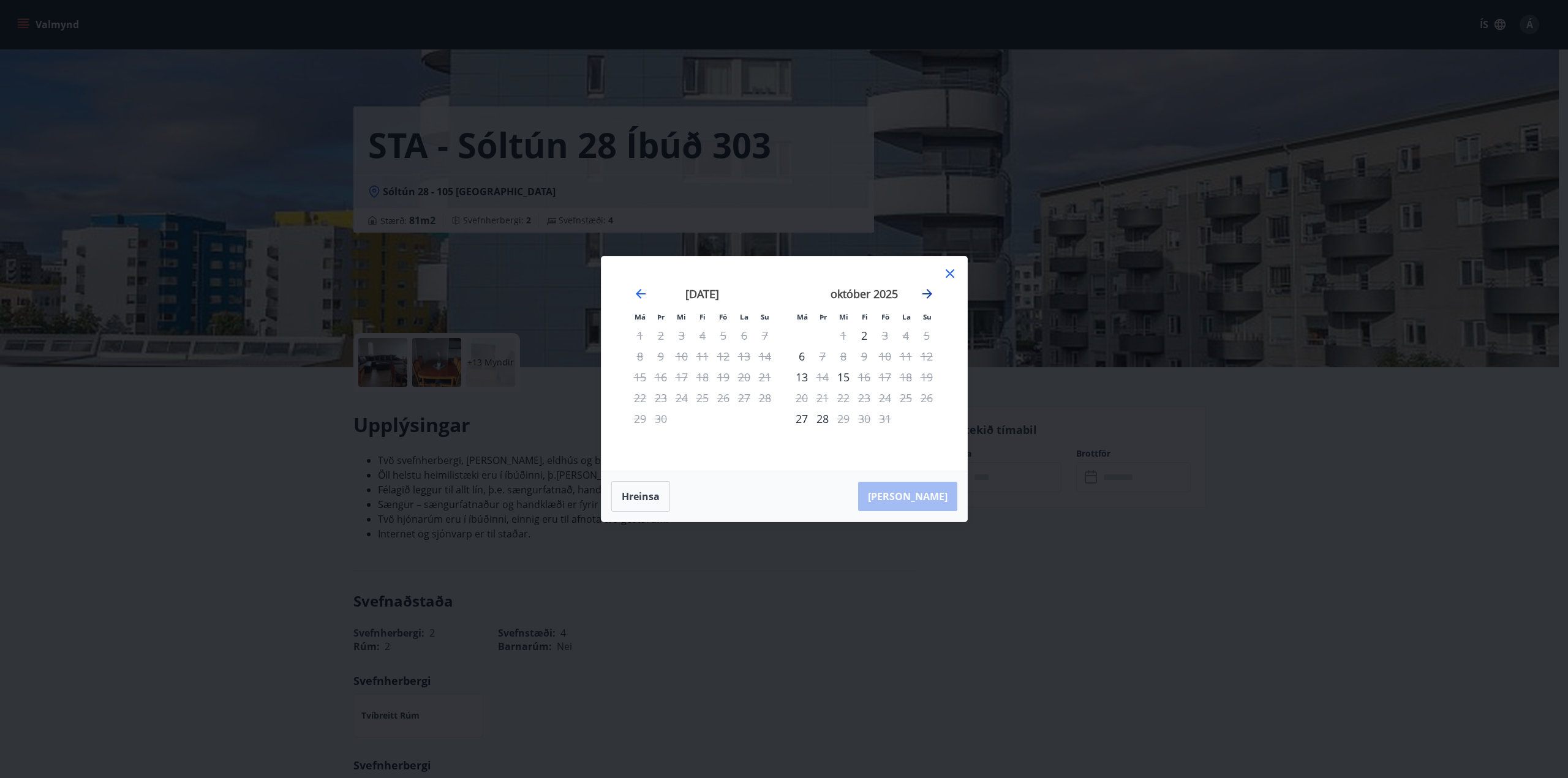
click at [930, 291] on icon "Move forward to switch to the next month." at bounding box center [927, 294] width 15 height 15
click at [888, 337] on div "5" at bounding box center [885, 336] width 21 height 21
click at [924, 335] on div "7" at bounding box center [927, 336] width 21 height 21
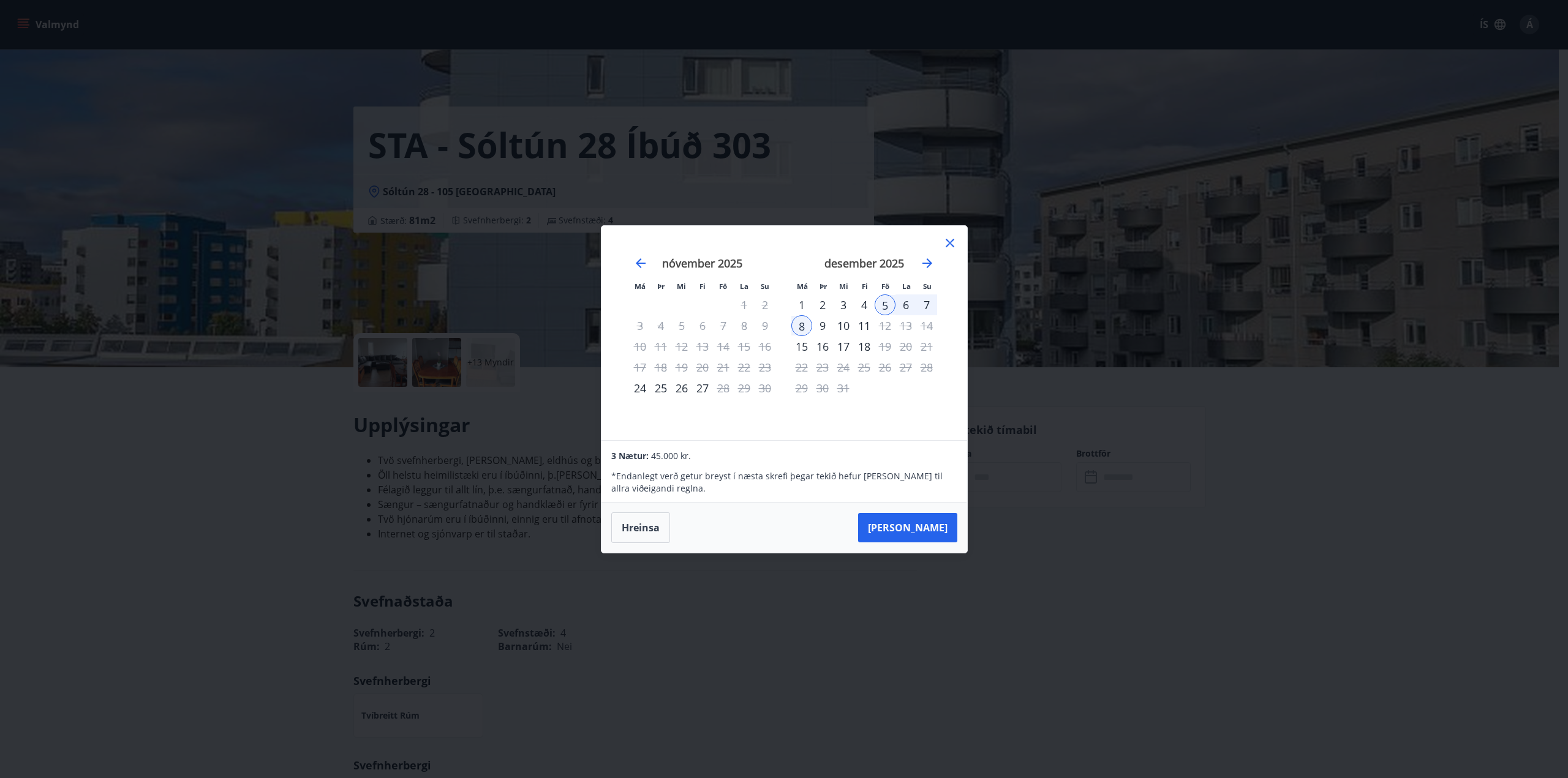
click at [925, 301] on div "7" at bounding box center [927, 305] width 21 height 21
click at [930, 301] on div "7" at bounding box center [927, 305] width 21 height 21
click at [650, 262] on div "nóvember 2025" at bounding box center [702, 267] width 146 height 54
click at [644, 263] on icon "Move backward to switch to the previous month." at bounding box center [641, 263] width 15 height 15
click at [929, 263] on icon "Move forward to switch to the next month." at bounding box center [927, 263] width 10 height 10
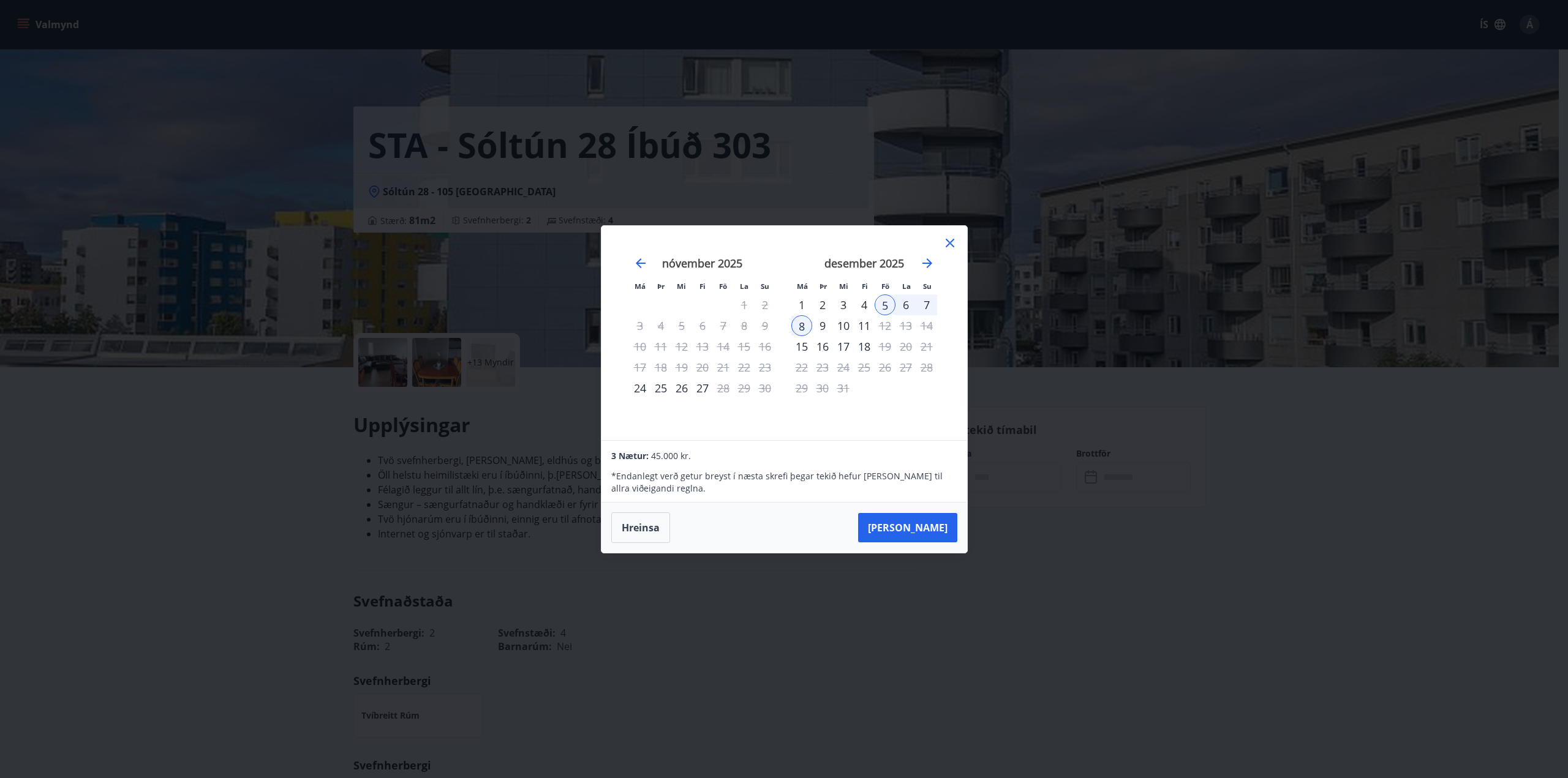
click at [883, 308] on div "5" at bounding box center [885, 305] width 21 height 21
click at [924, 302] on div "7" at bounding box center [927, 305] width 21 height 21
click at [953, 242] on icon at bounding box center [950, 243] width 15 height 15
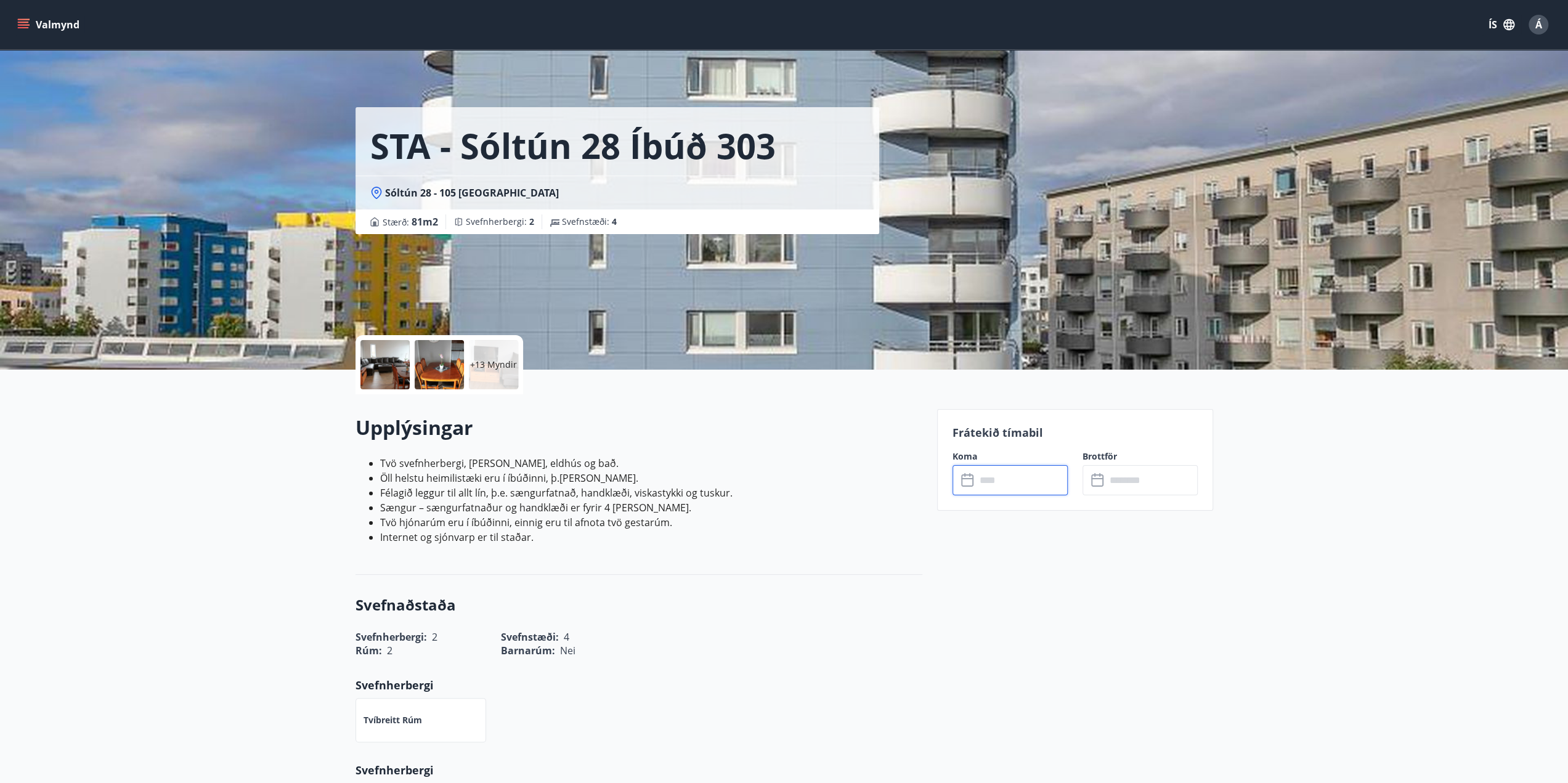
click at [1007, 479] on input "text" at bounding box center [1022, 480] width 92 height 31
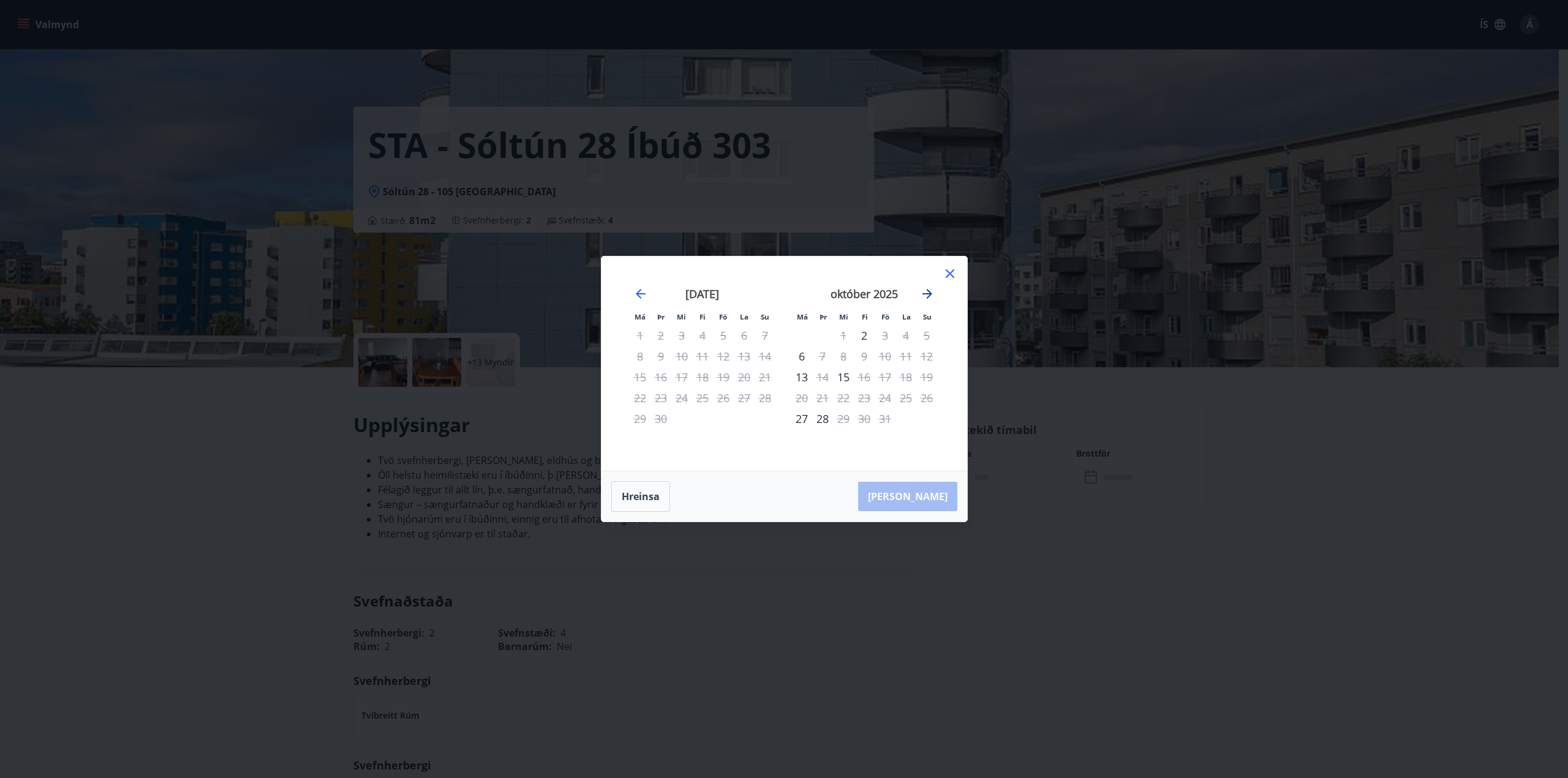
click at [930, 297] on icon "Move forward to switch to the next month." at bounding box center [927, 294] width 15 height 15
click at [886, 334] on div "5" at bounding box center [885, 336] width 21 height 21
click at [926, 334] on div "7" at bounding box center [927, 336] width 21 height 21
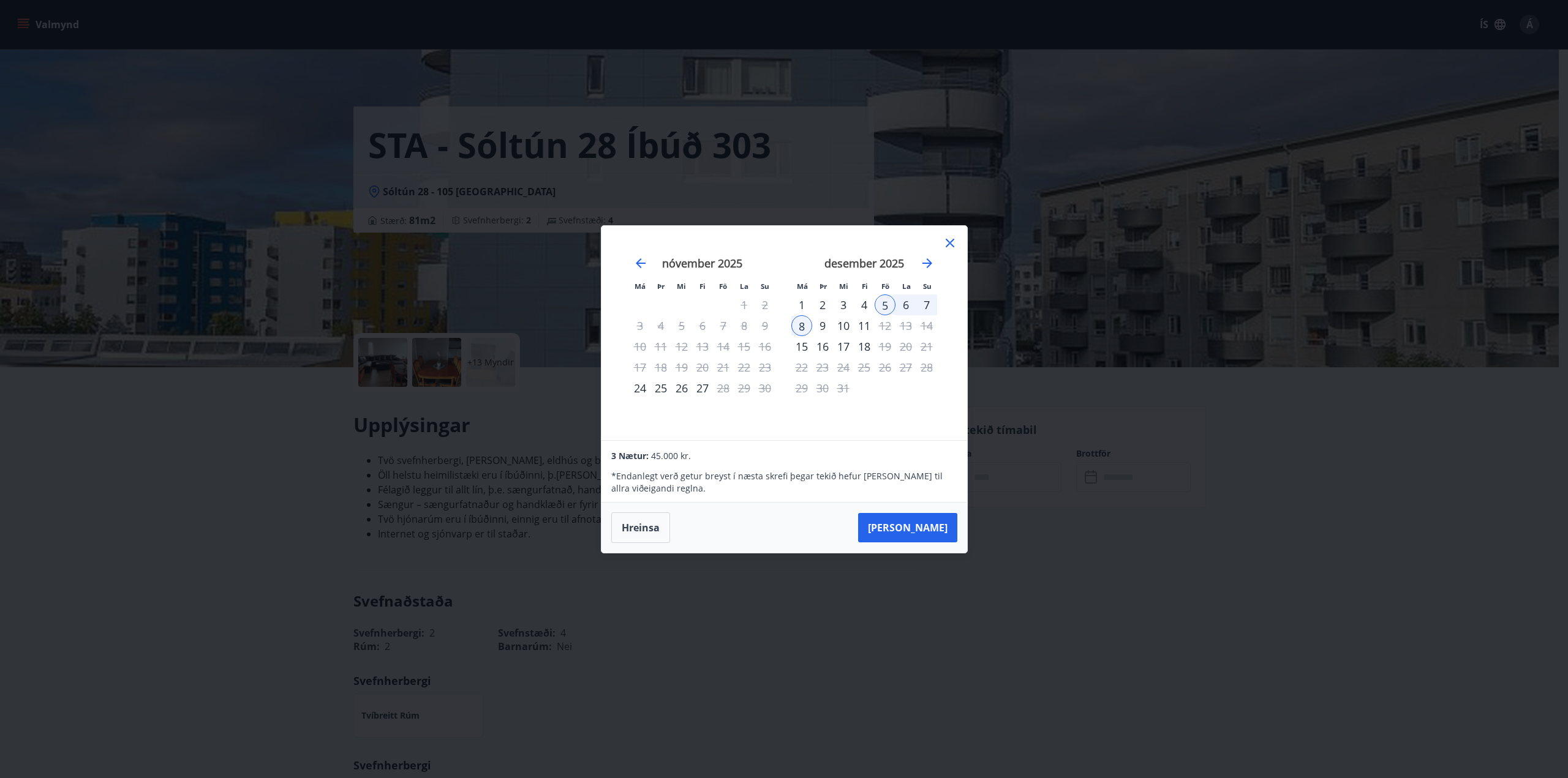
click at [946, 243] on icon at bounding box center [950, 243] width 15 height 15
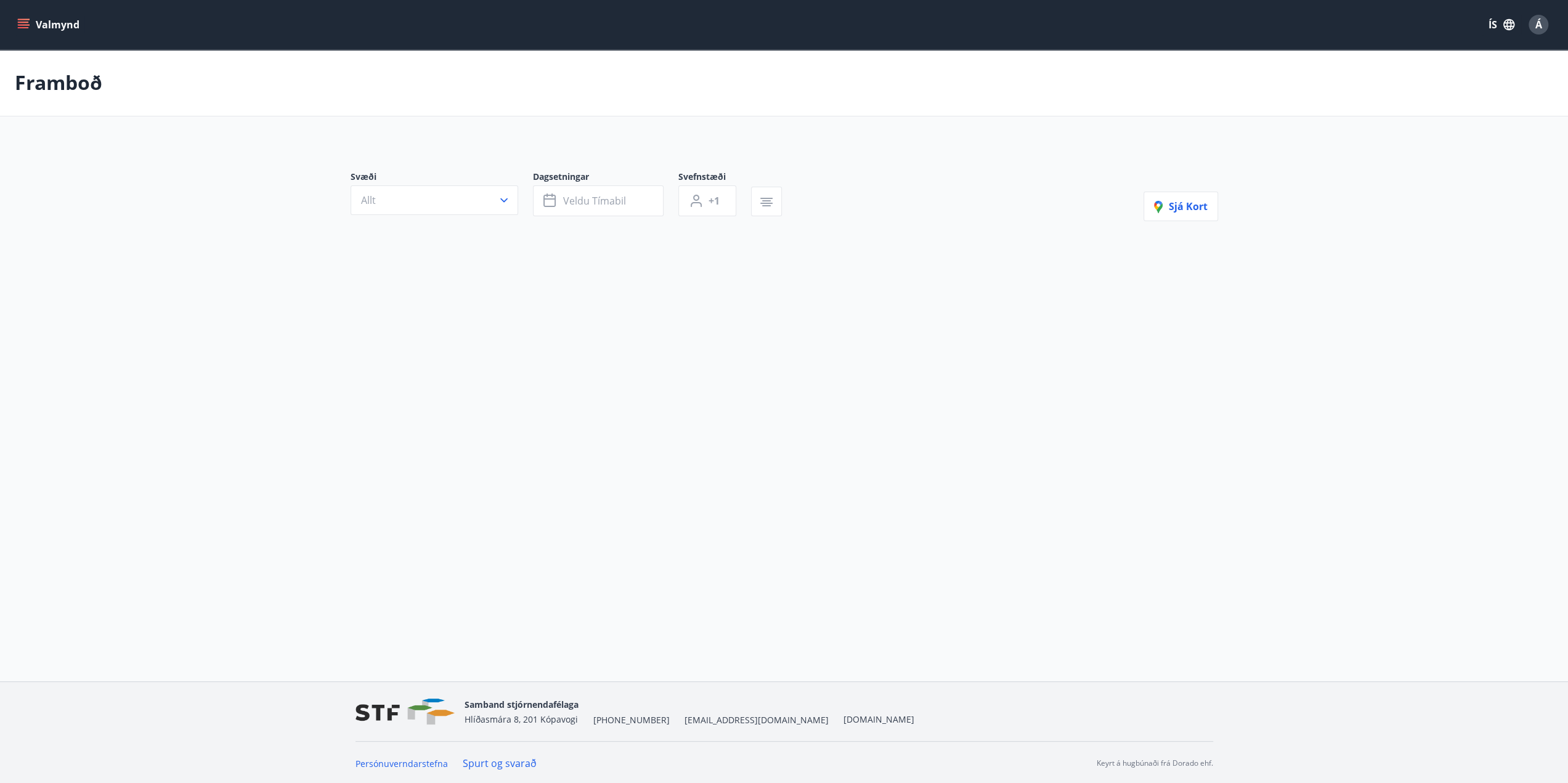
type input "*"
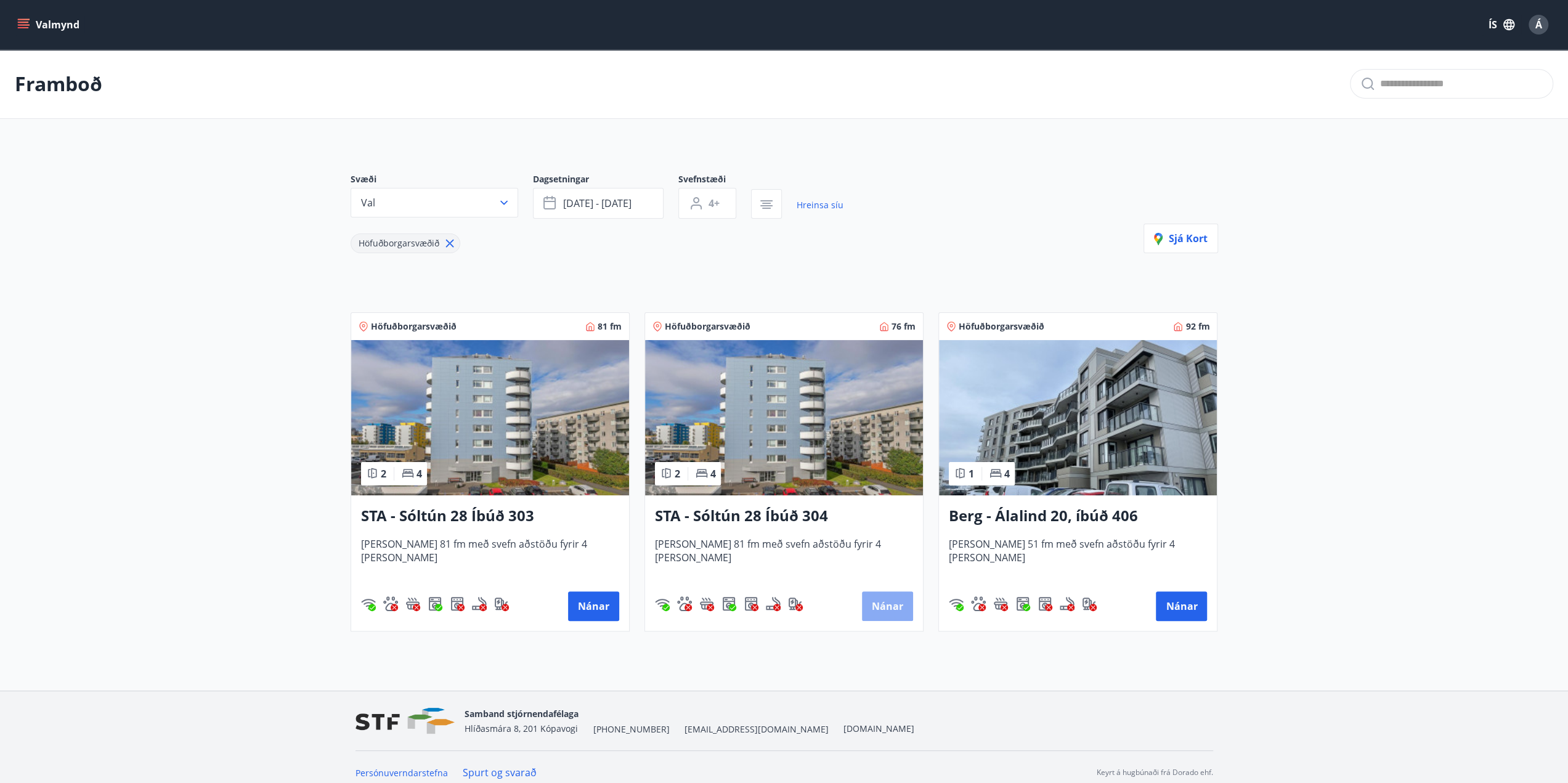
click at [897, 604] on button "Nánar" at bounding box center [887, 607] width 51 height 30
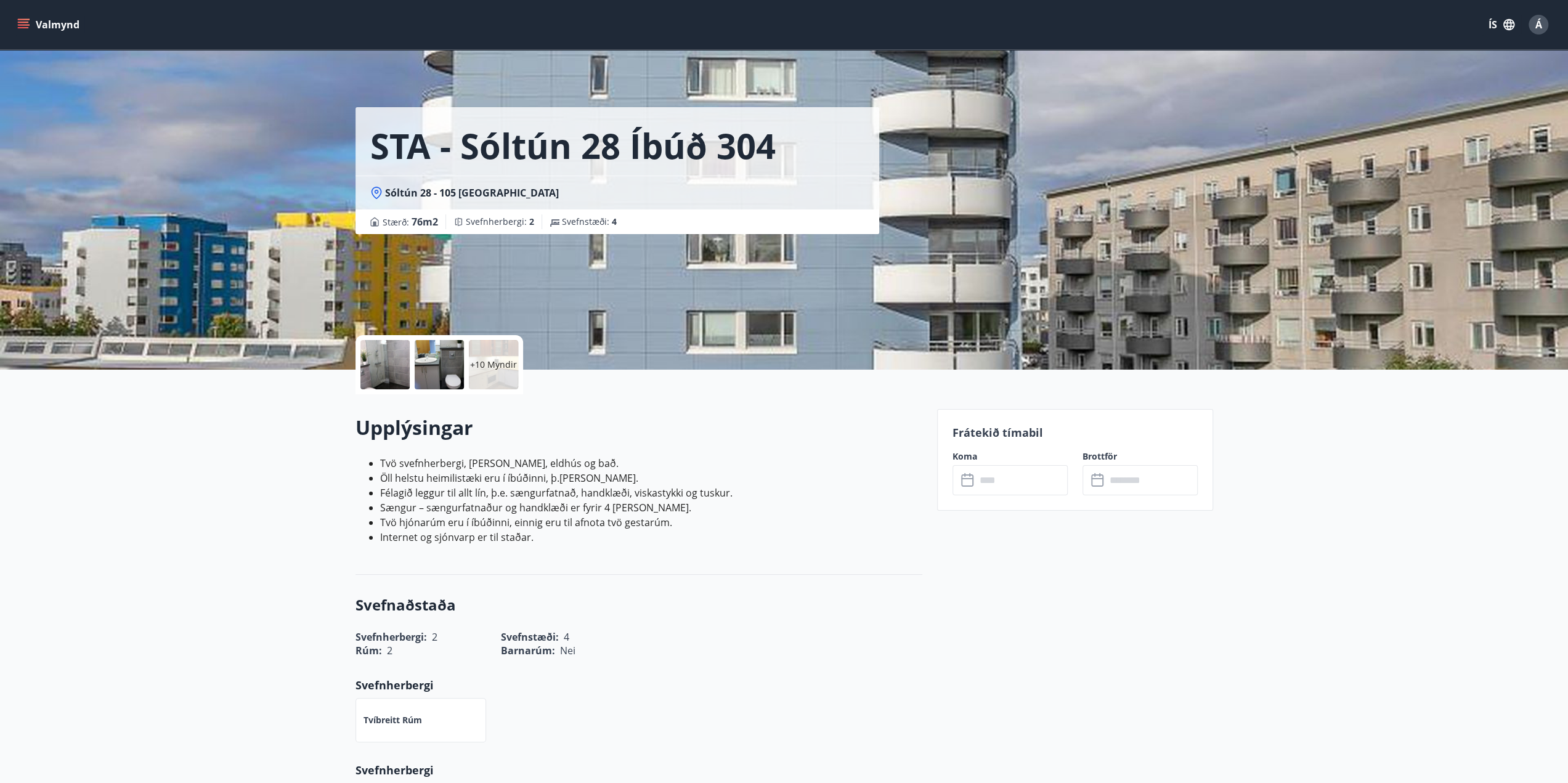
click at [1040, 485] on input "text" at bounding box center [1022, 480] width 92 height 31
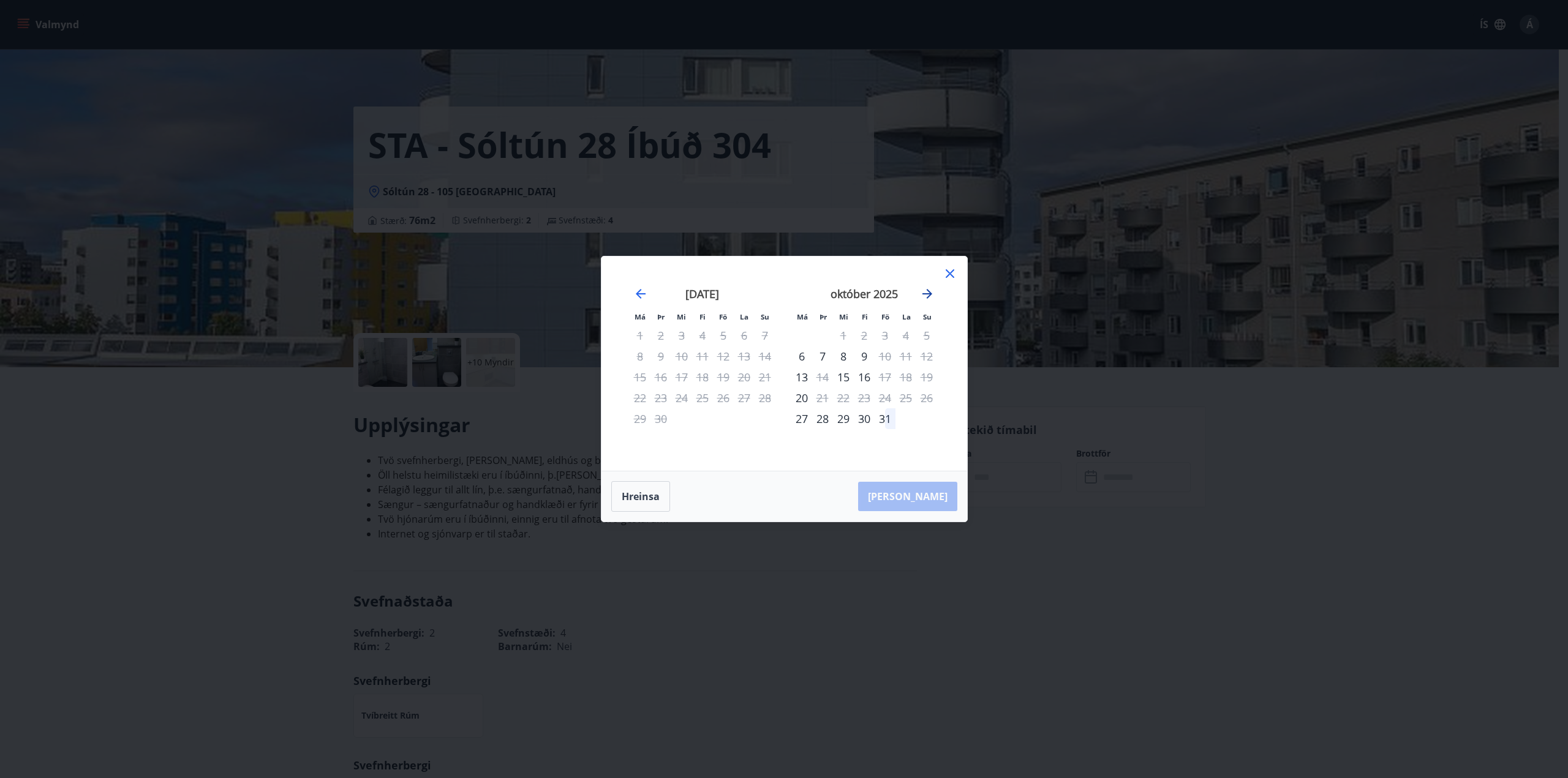
click at [927, 294] on icon "Move forward to switch to the next month." at bounding box center [927, 294] width 10 height 10
click at [889, 333] on div "5" at bounding box center [885, 336] width 21 height 21
click at [925, 333] on div "7" at bounding box center [927, 336] width 21 height 21
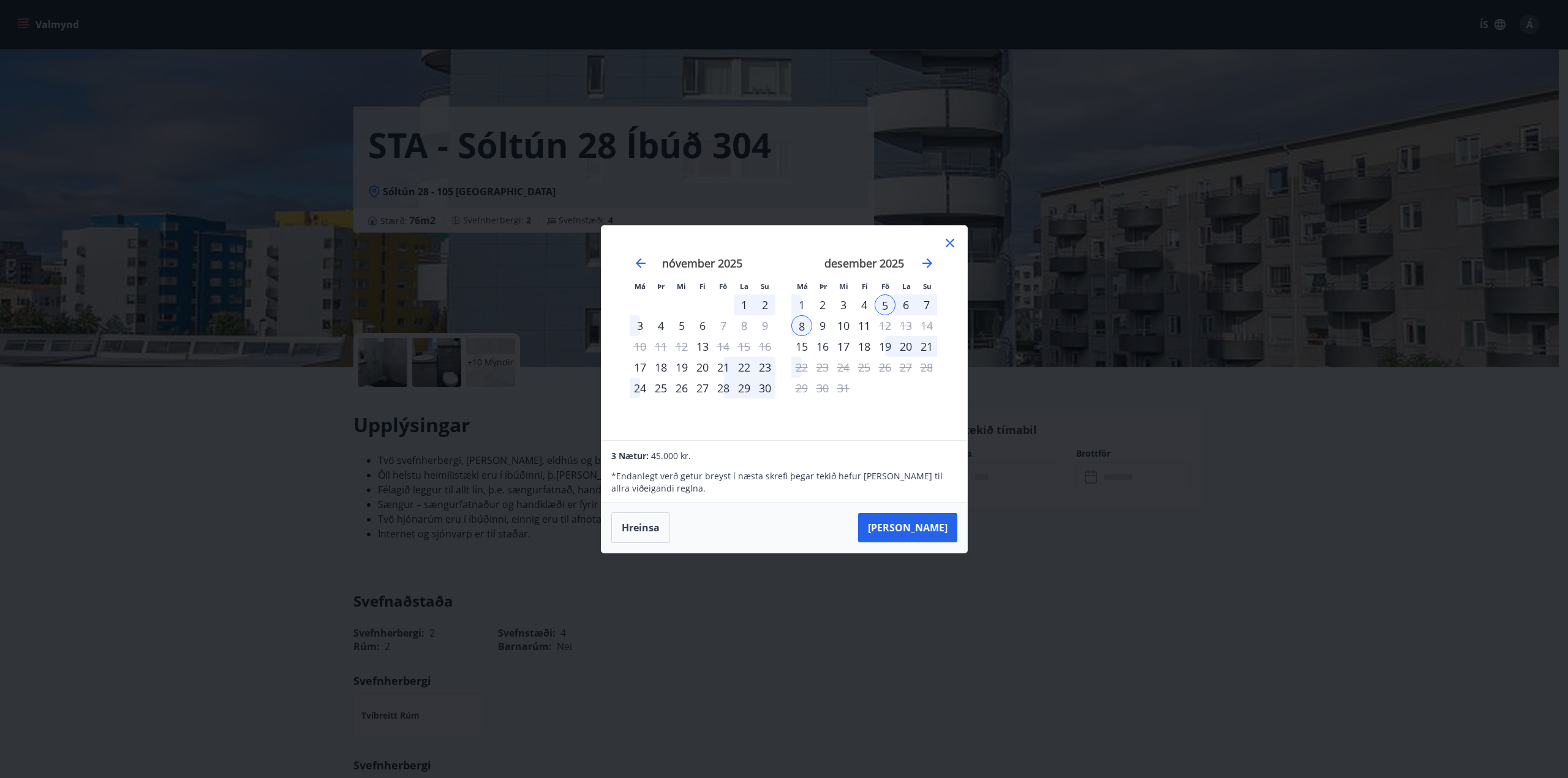
click at [922, 305] on div "7" at bounding box center [927, 305] width 21 height 21
click at [921, 305] on div "7" at bounding box center [927, 305] width 21 height 21
drag, startPoint x: 921, startPoint y: 305, endPoint x: 899, endPoint y: 306, distance: 22.0
click at [920, 305] on div "7" at bounding box center [927, 305] width 21 height 21
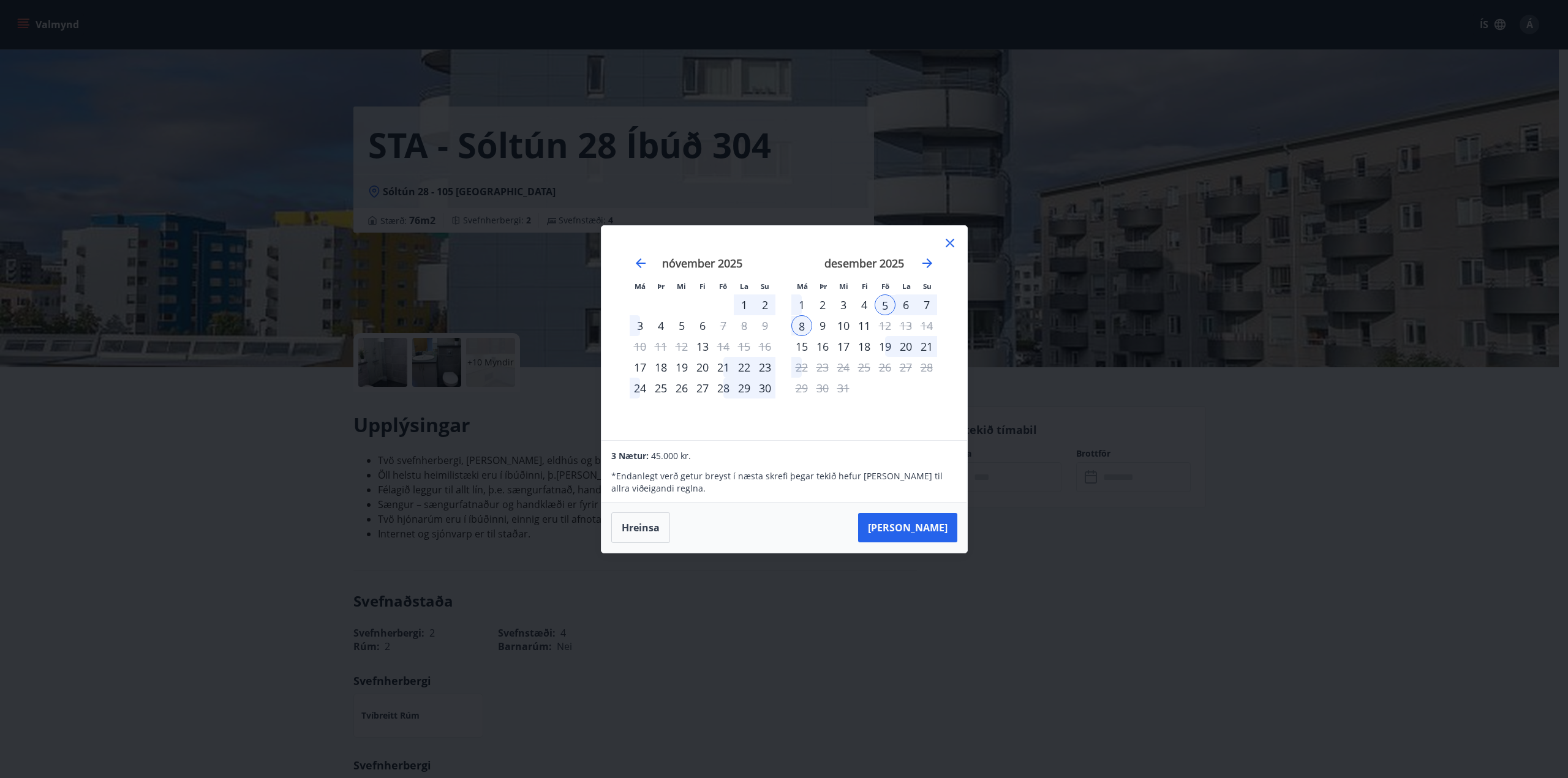
click at [899, 306] on div "6" at bounding box center [906, 305] width 21 height 21
click at [955, 238] on icon at bounding box center [950, 243] width 15 height 15
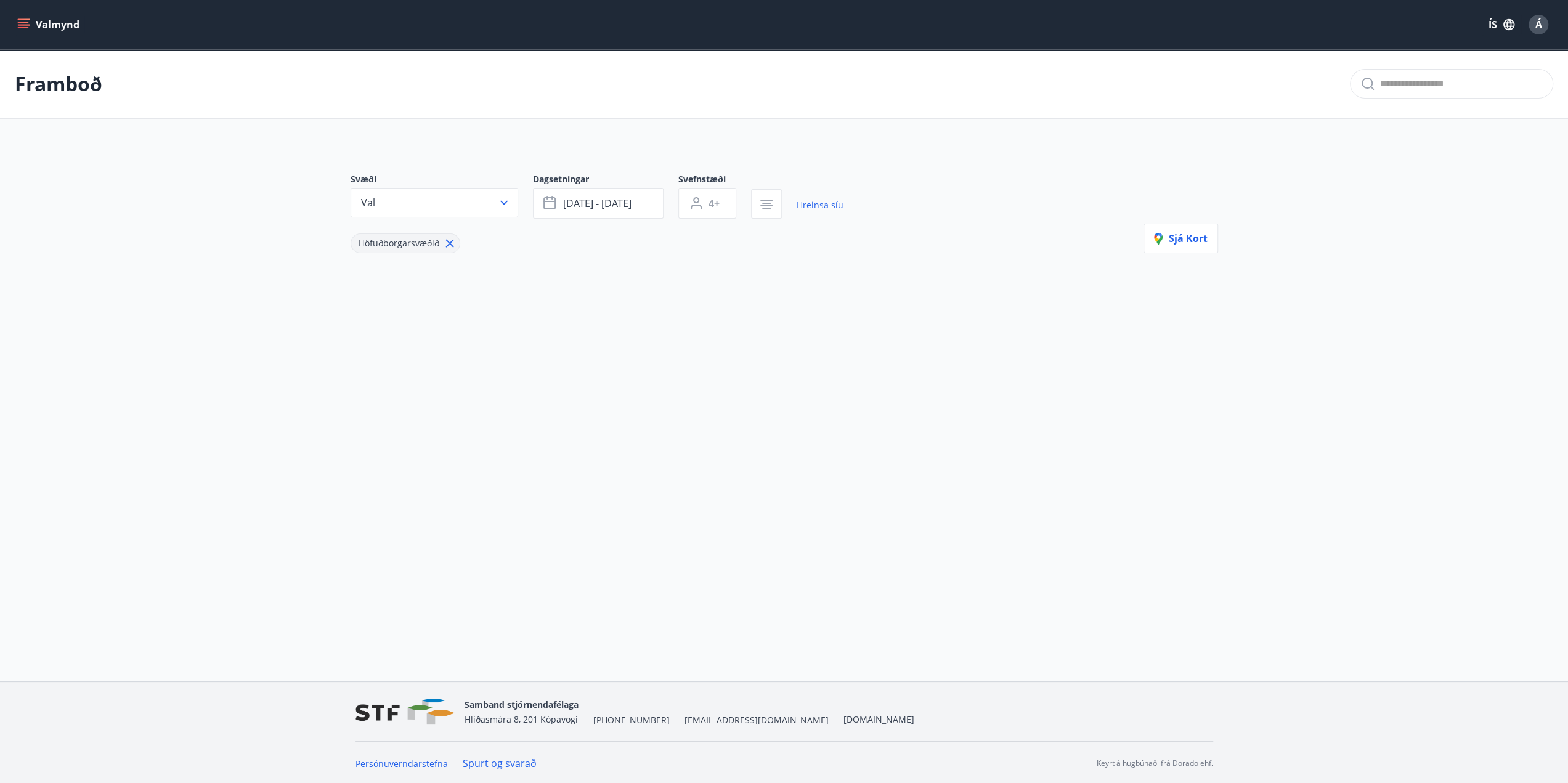
type input "*"
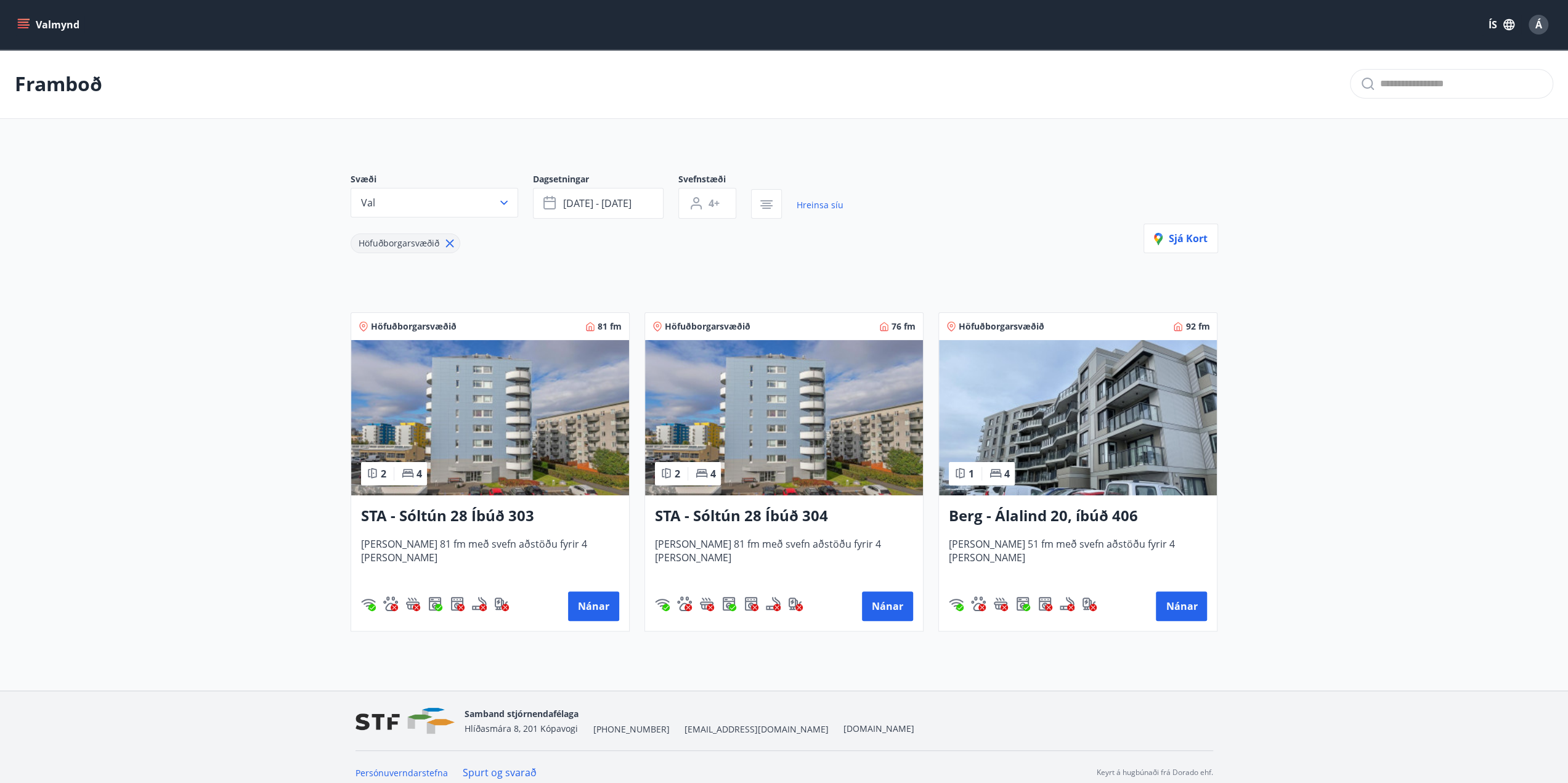
click at [1071, 514] on h3 "Berg - Álalind 20, íbúð 406" at bounding box center [1078, 517] width 258 height 22
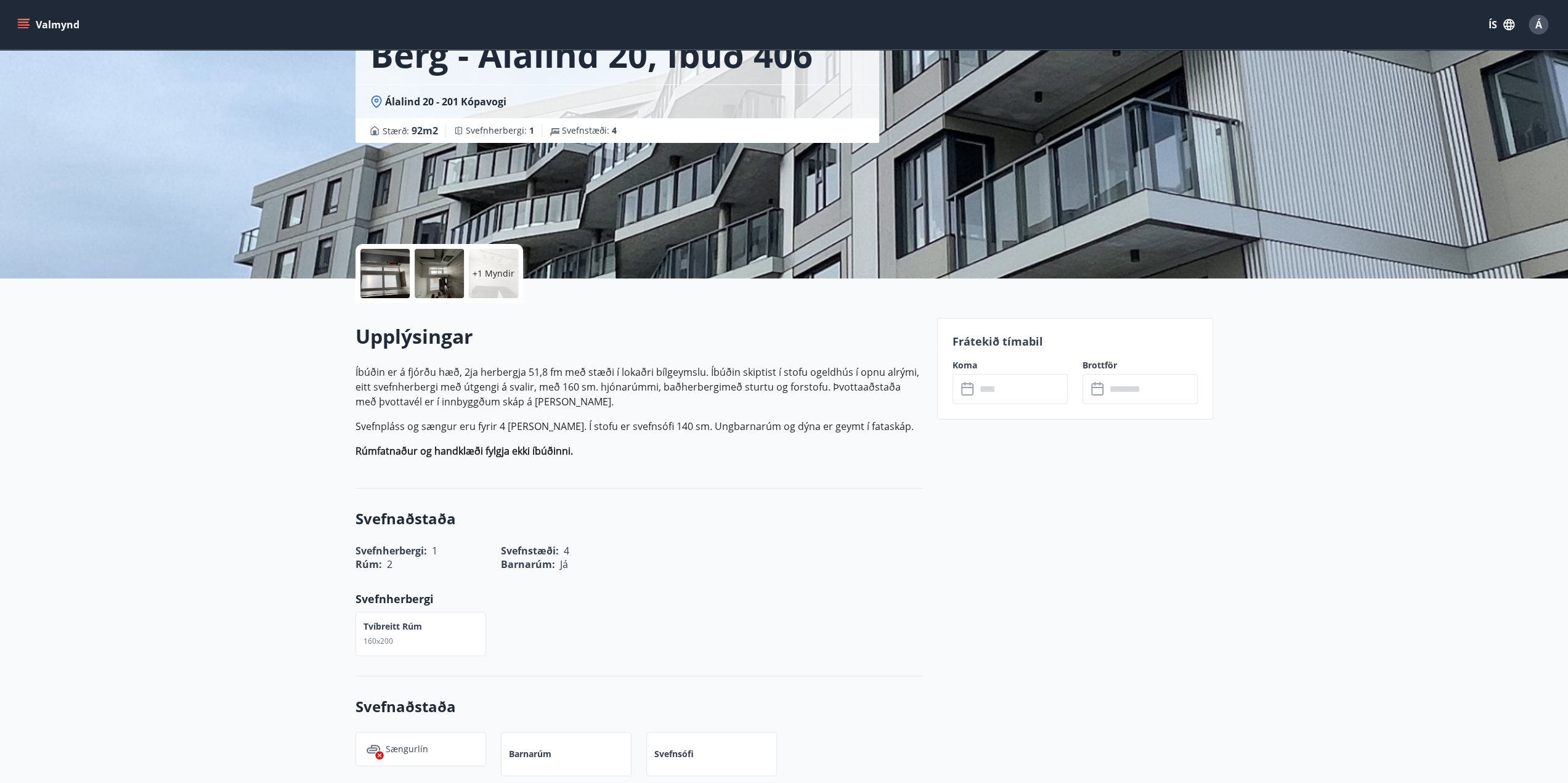
scroll to position [124, 0]
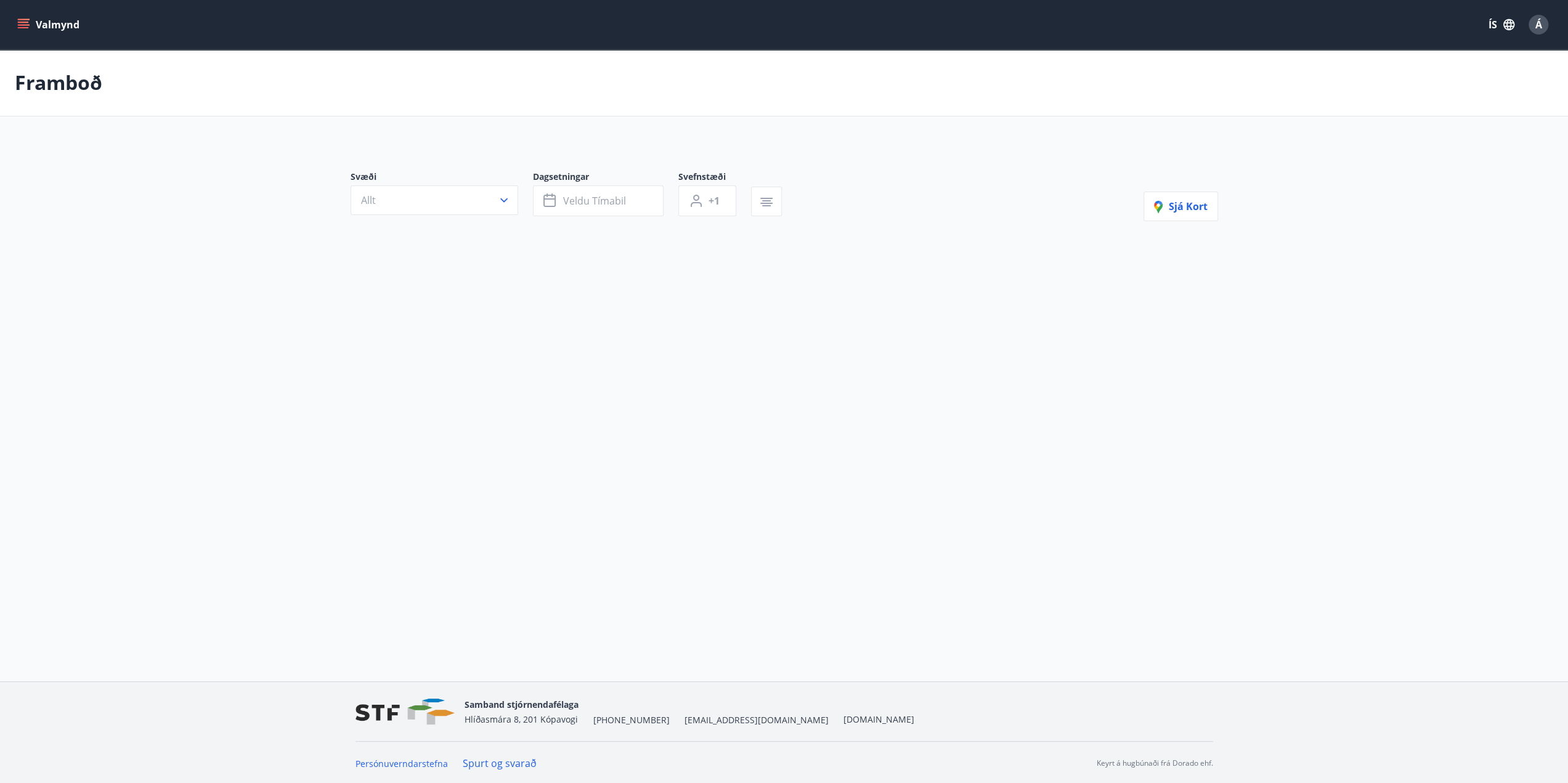
type input "*"
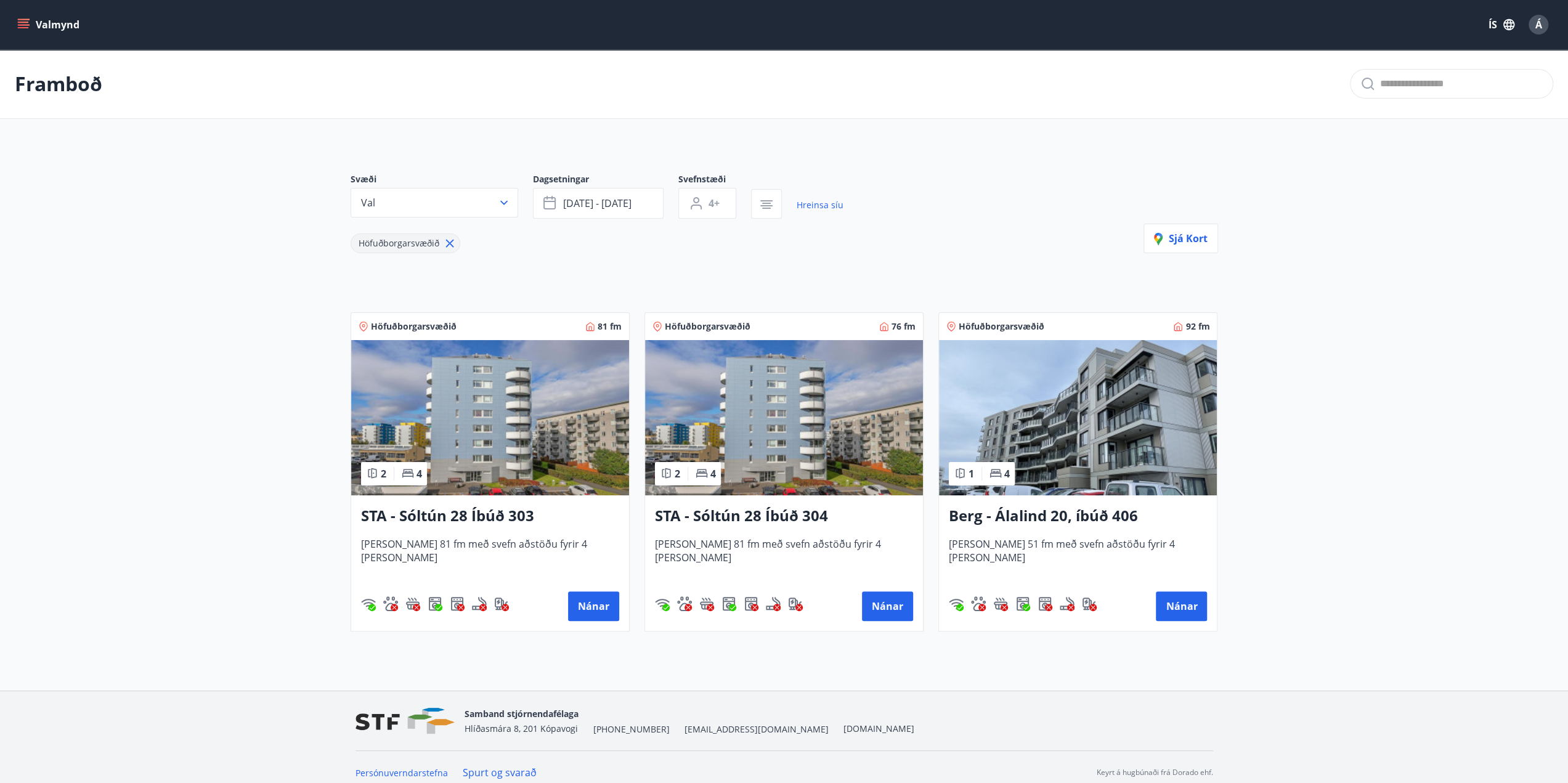
click at [452, 246] on icon at bounding box center [449, 243] width 8 height 8
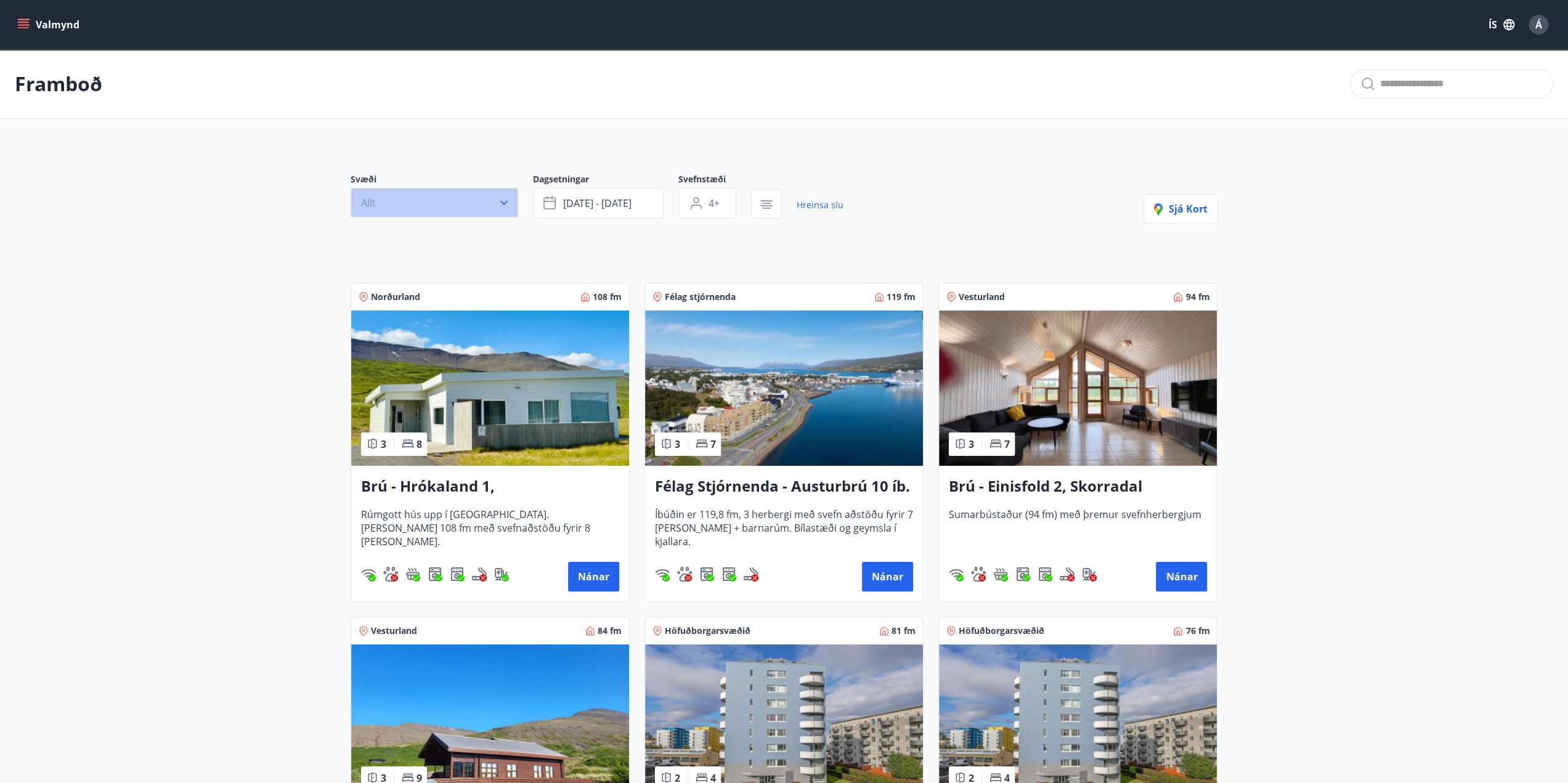
click at [509, 199] on icon "button" at bounding box center [504, 202] width 13 height 13
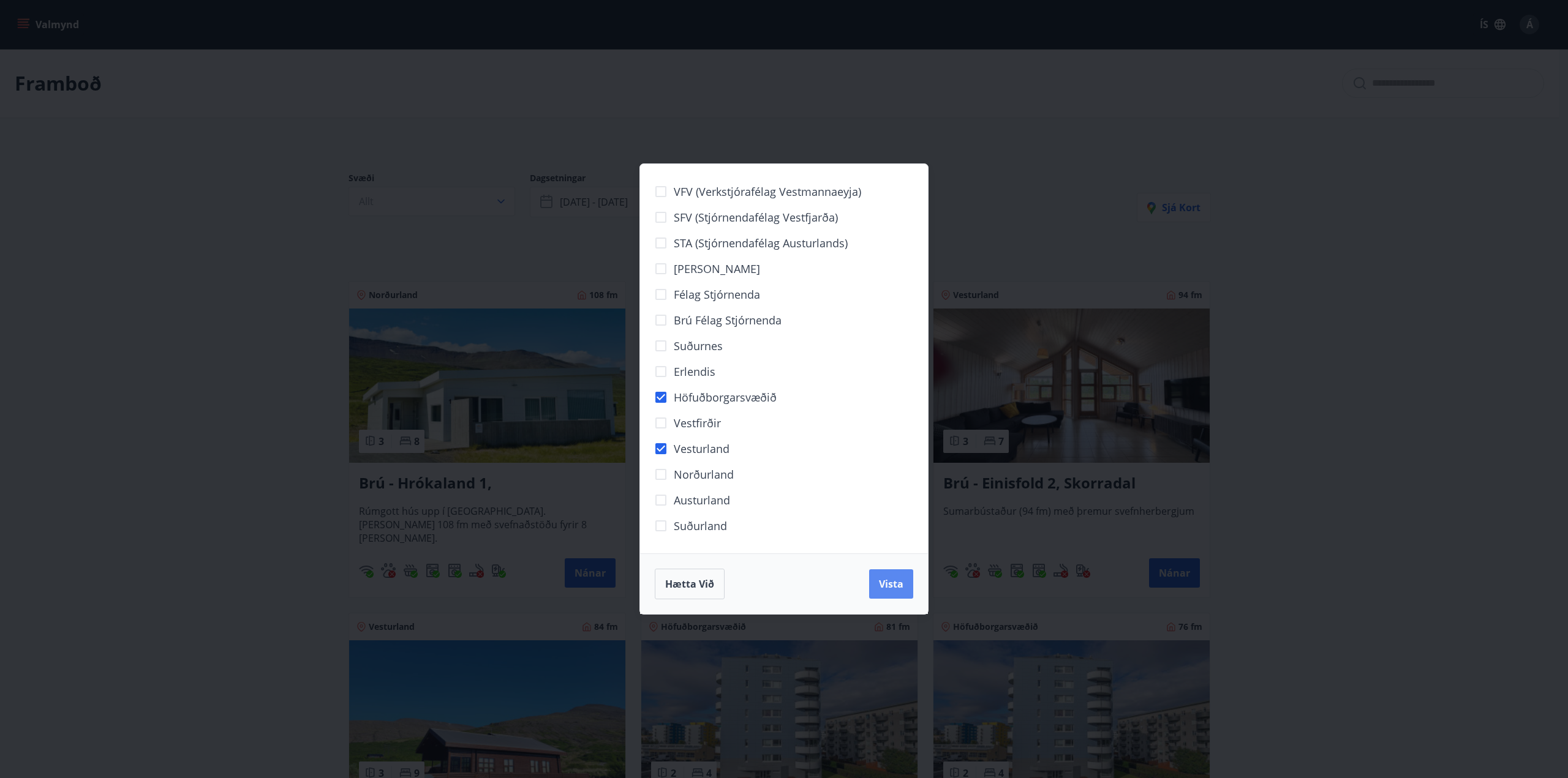
click at [899, 582] on span "Vista" at bounding box center [891, 584] width 24 height 13
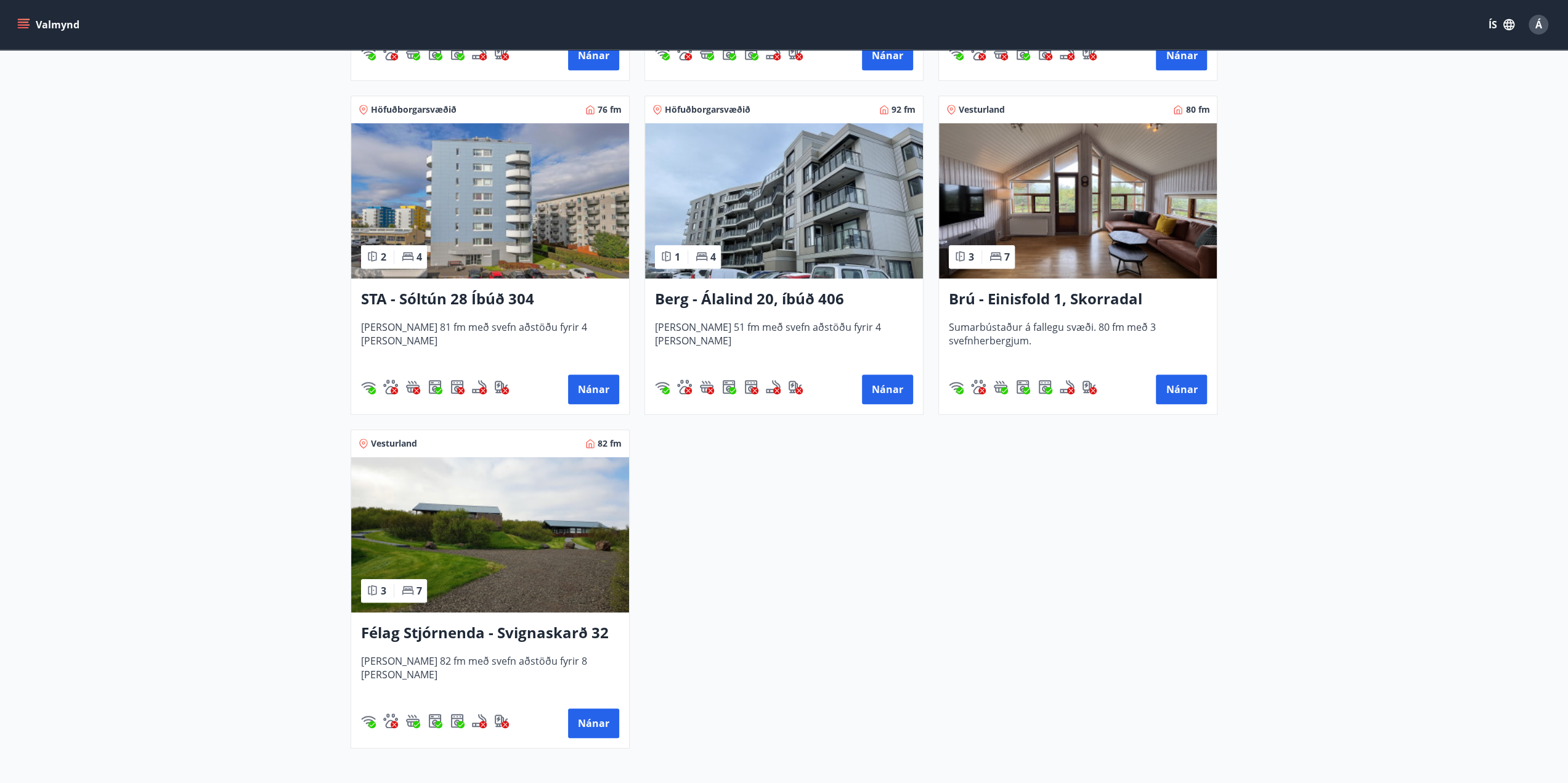
scroll to position [493, 0]
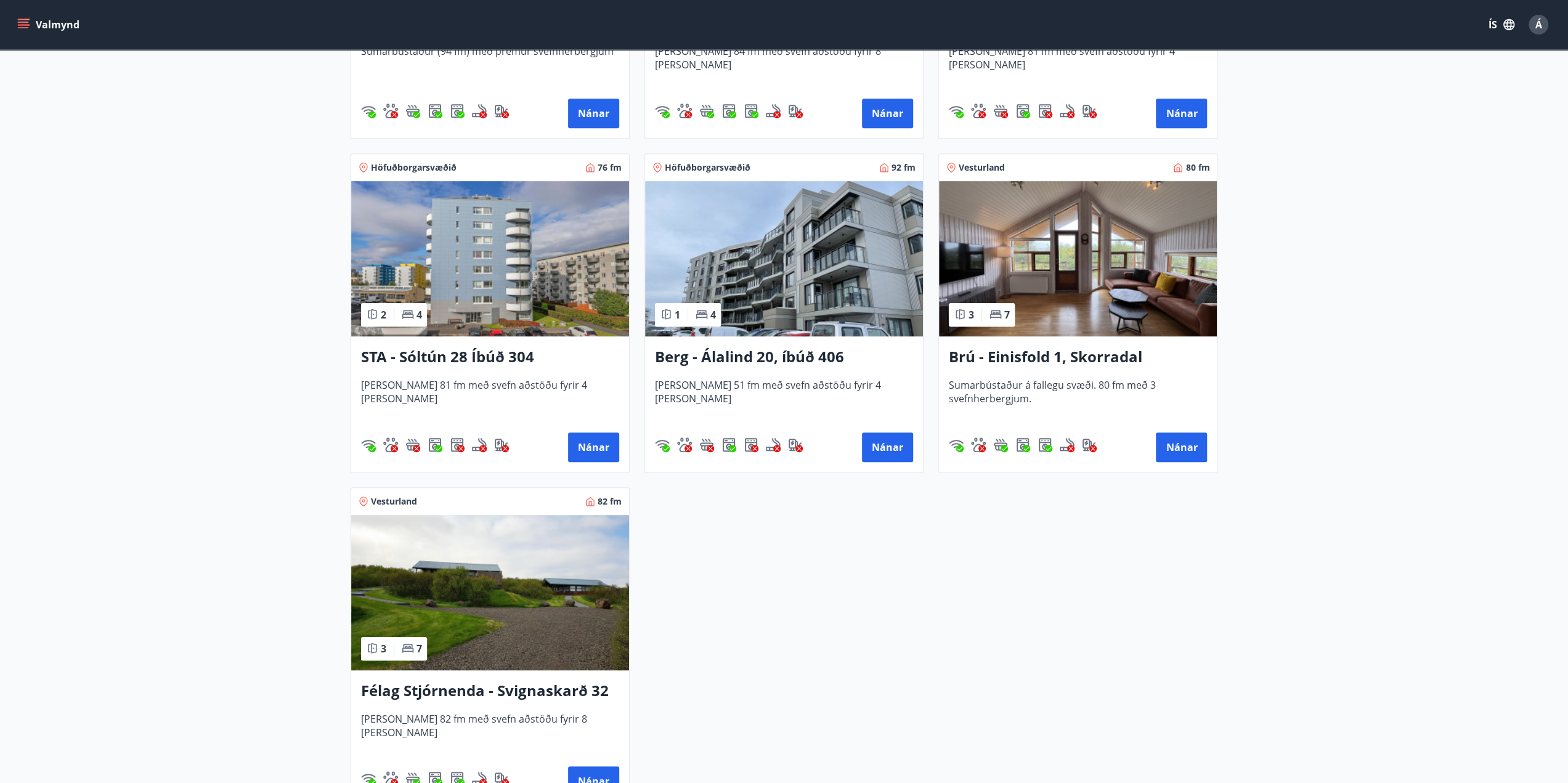
click at [1069, 354] on h3 "Brú - Einisfold 1, Skorradal" at bounding box center [1078, 357] width 258 height 22
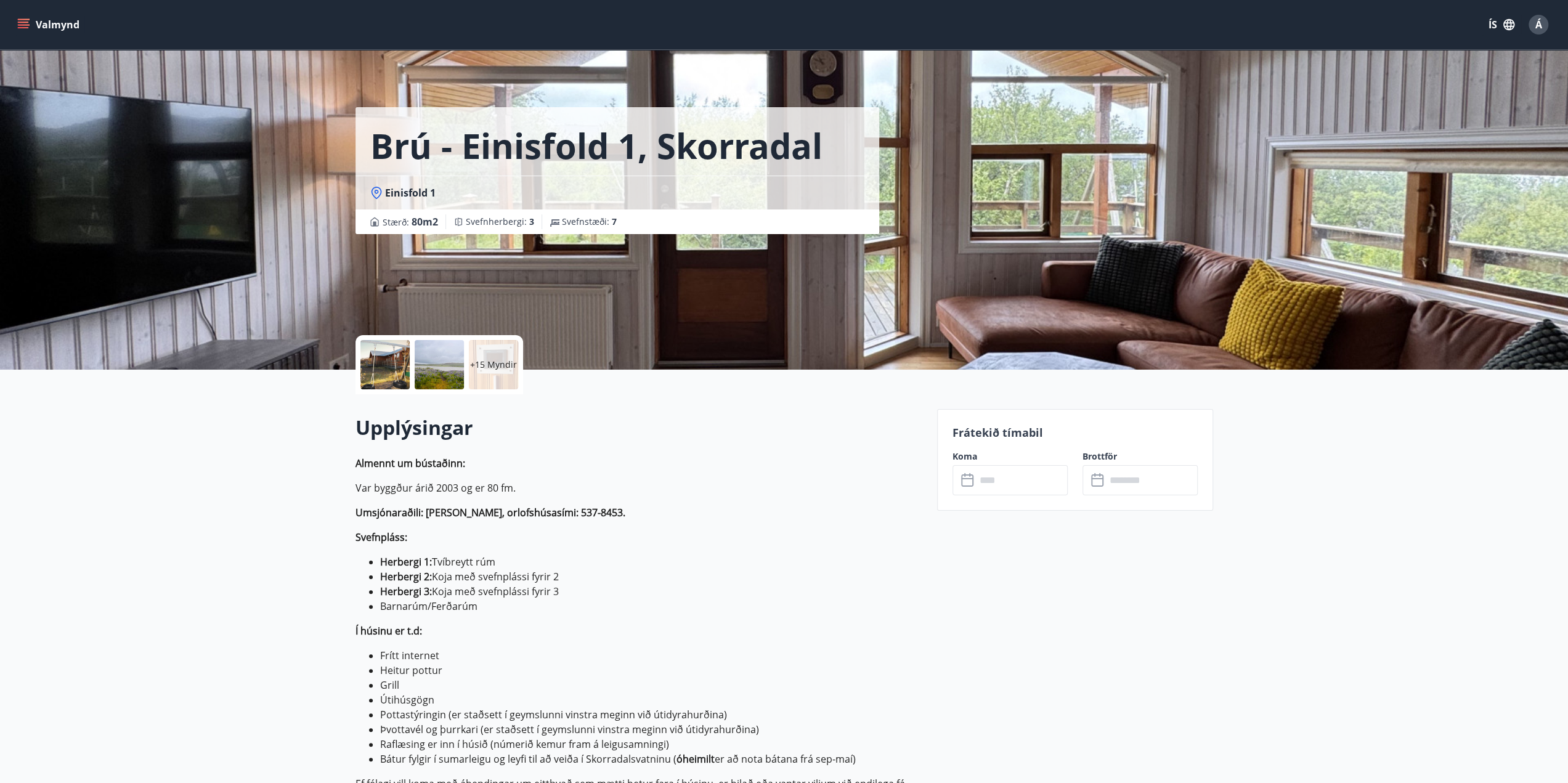
click at [503, 362] on p "+15 Myndir" at bounding box center [493, 365] width 47 height 13
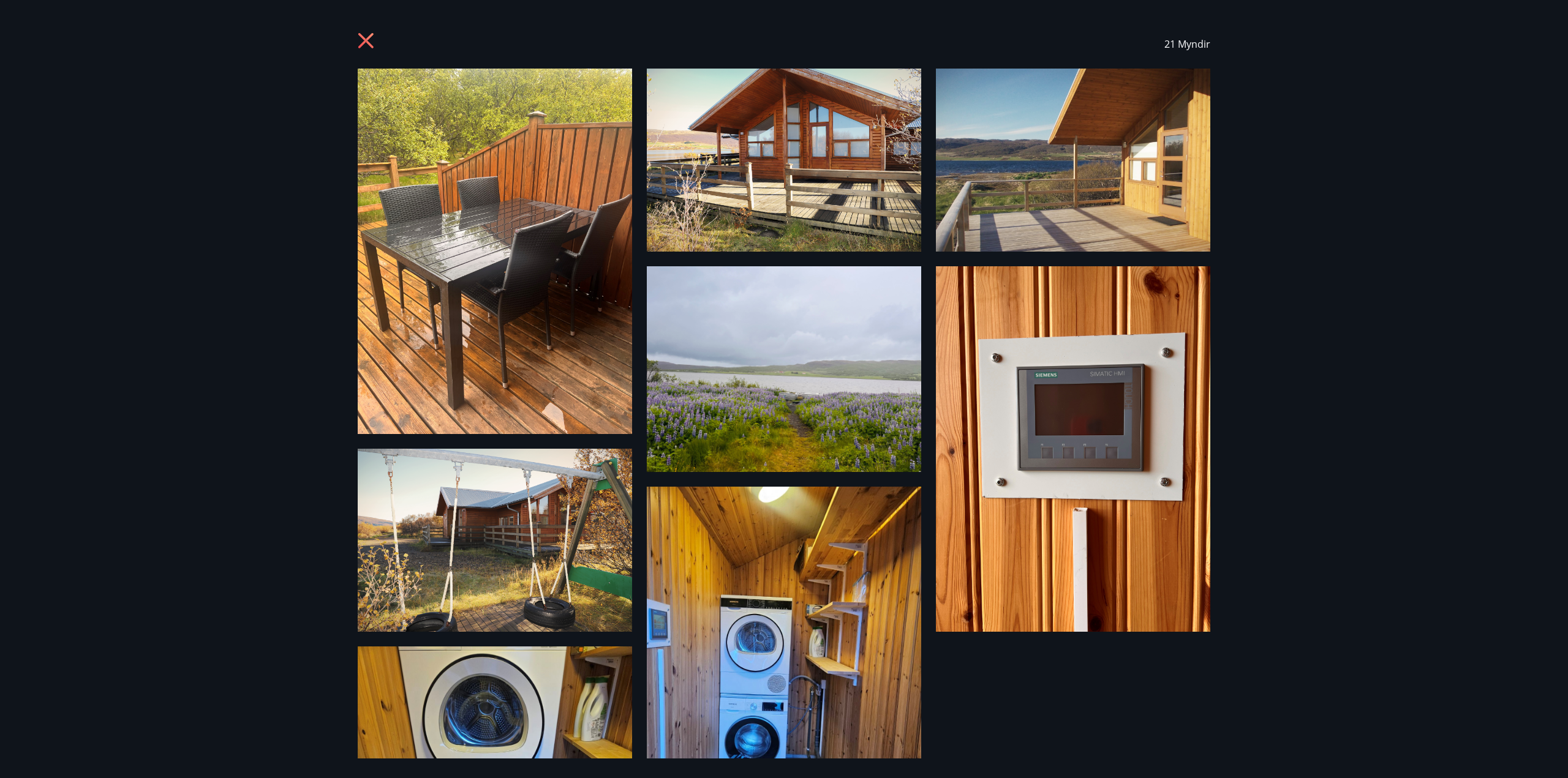
click at [367, 38] on icon at bounding box center [368, 42] width 19 height 19
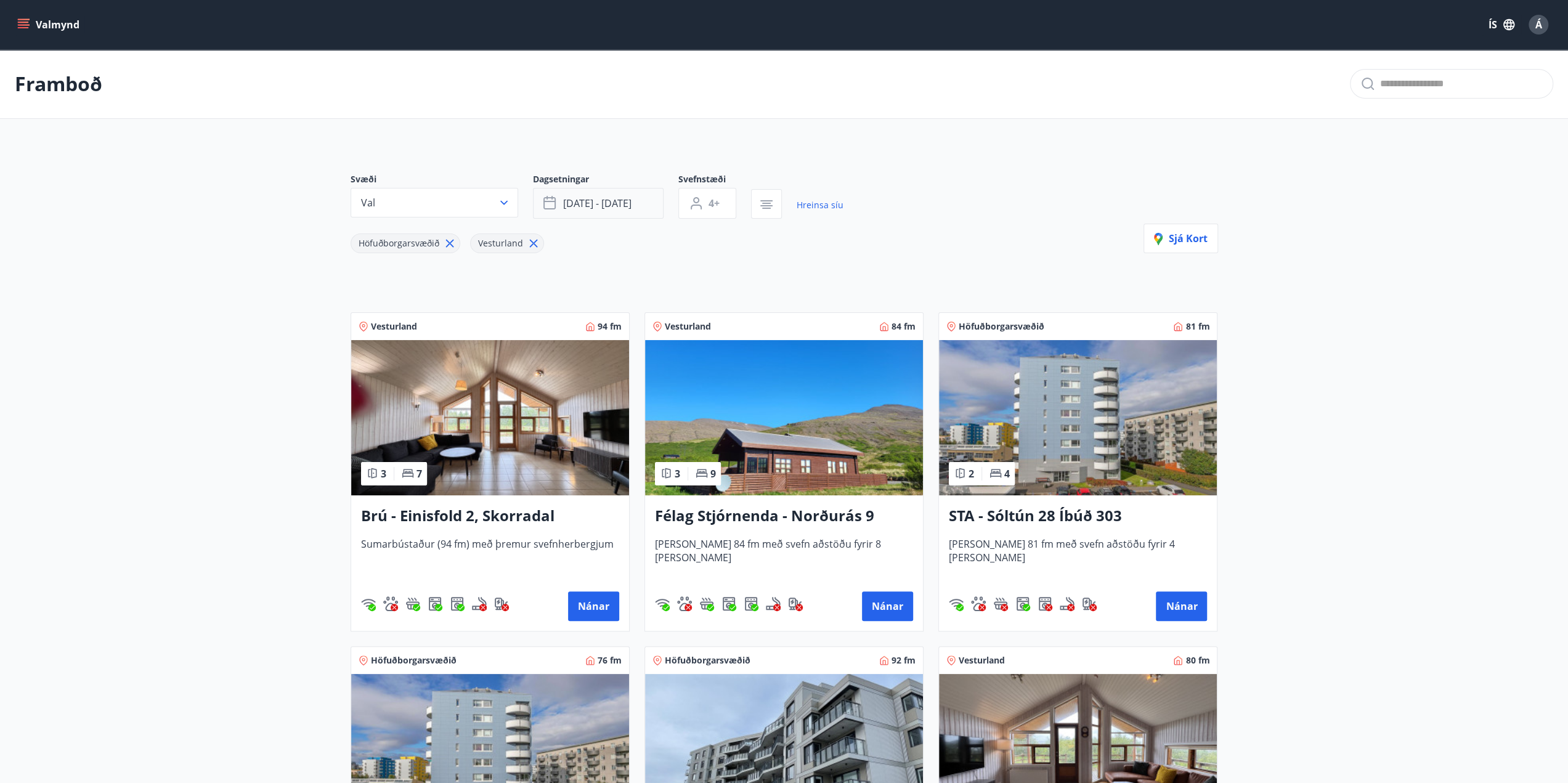
click at [621, 194] on button "[DATE] - [DATE]" at bounding box center [598, 203] width 131 height 31
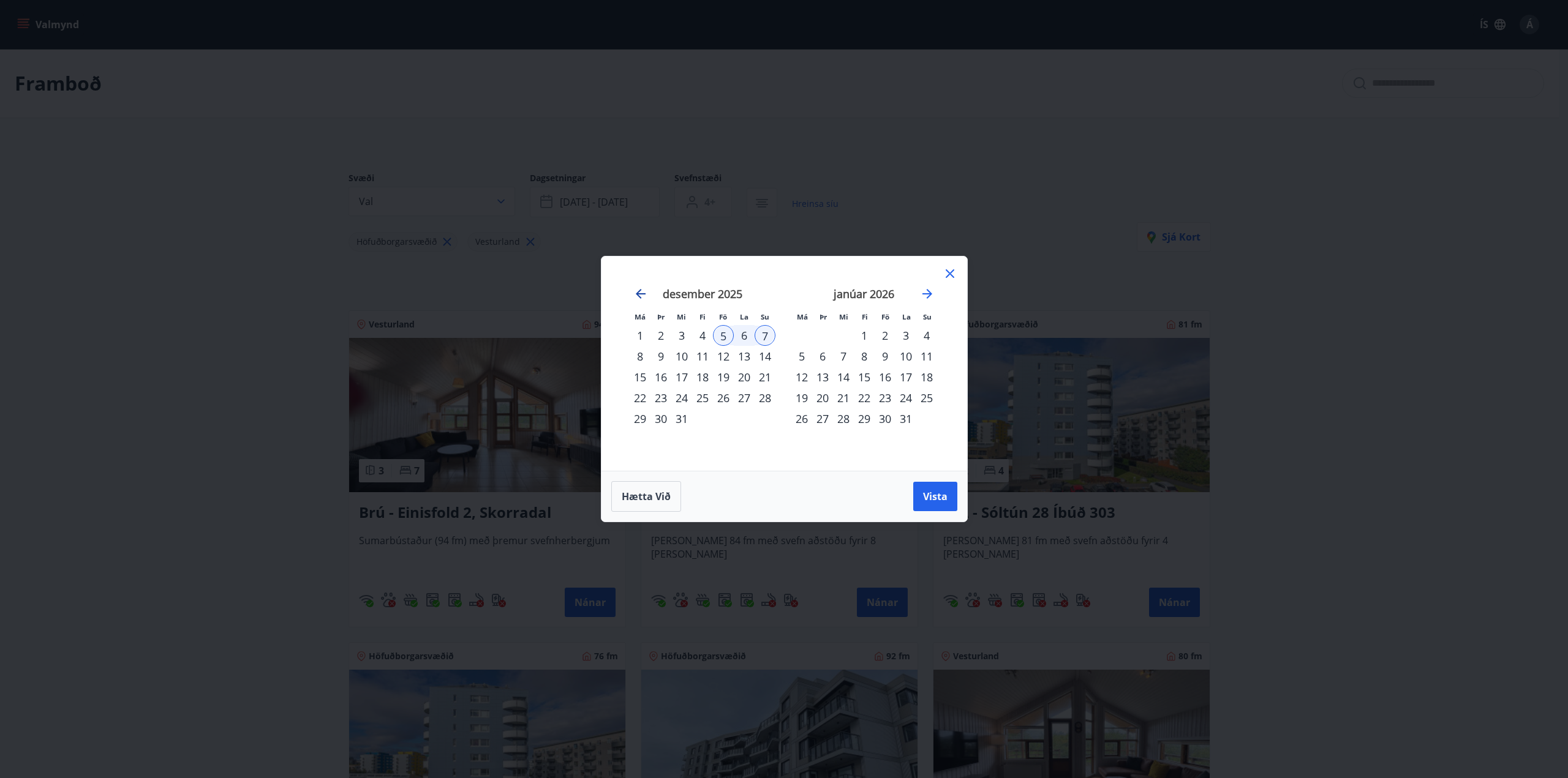
click at [639, 292] on icon "Move backward to switch to the previous month." at bounding box center [641, 294] width 15 height 15
click at [643, 292] on icon "Move backward to switch to the previous month." at bounding box center [641, 294] width 15 height 15
click at [723, 376] on div "17" at bounding box center [723, 377] width 21 height 21
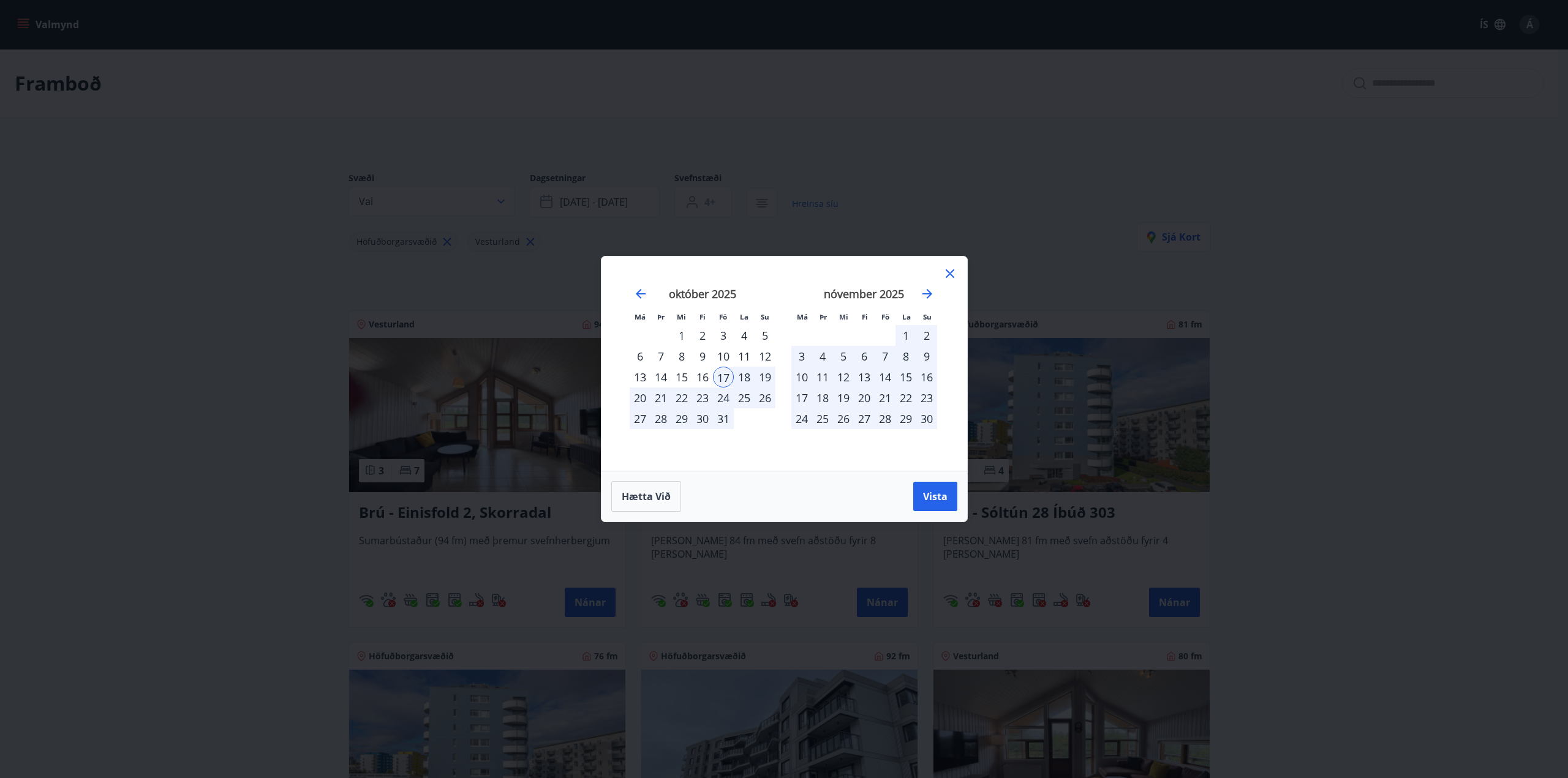
click at [643, 399] on div "20" at bounding box center [640, 398] width 21 height 21
click at [942, 501] on span "Vista" at bounding box center [935, 496] width 24 height 13
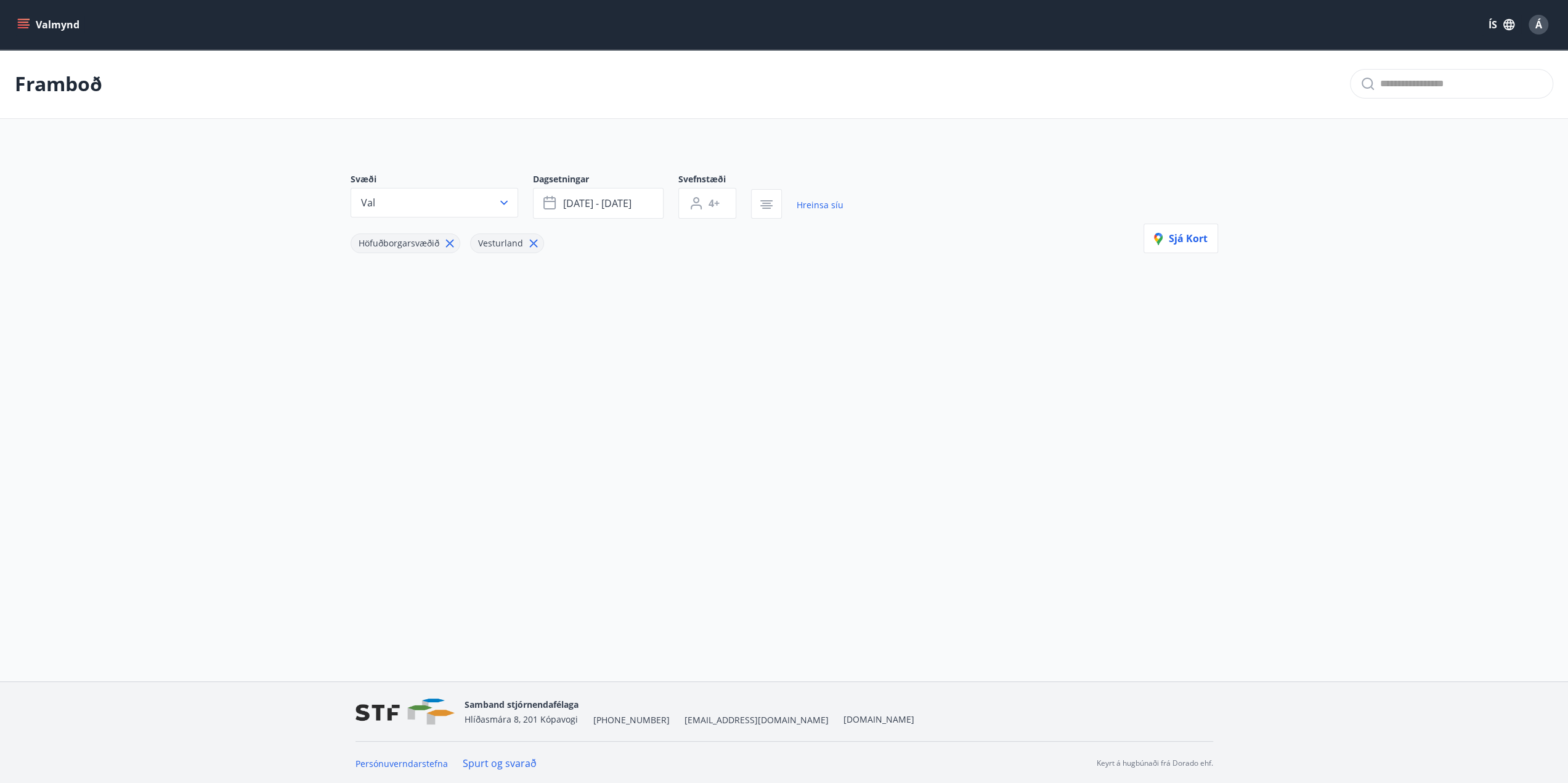
click at [447, 242] on icon at bounding box center [449, 243] width 8 height 8
click at [496, 211] on button "Val" at bounding box center [434, 203] width 167 height 30
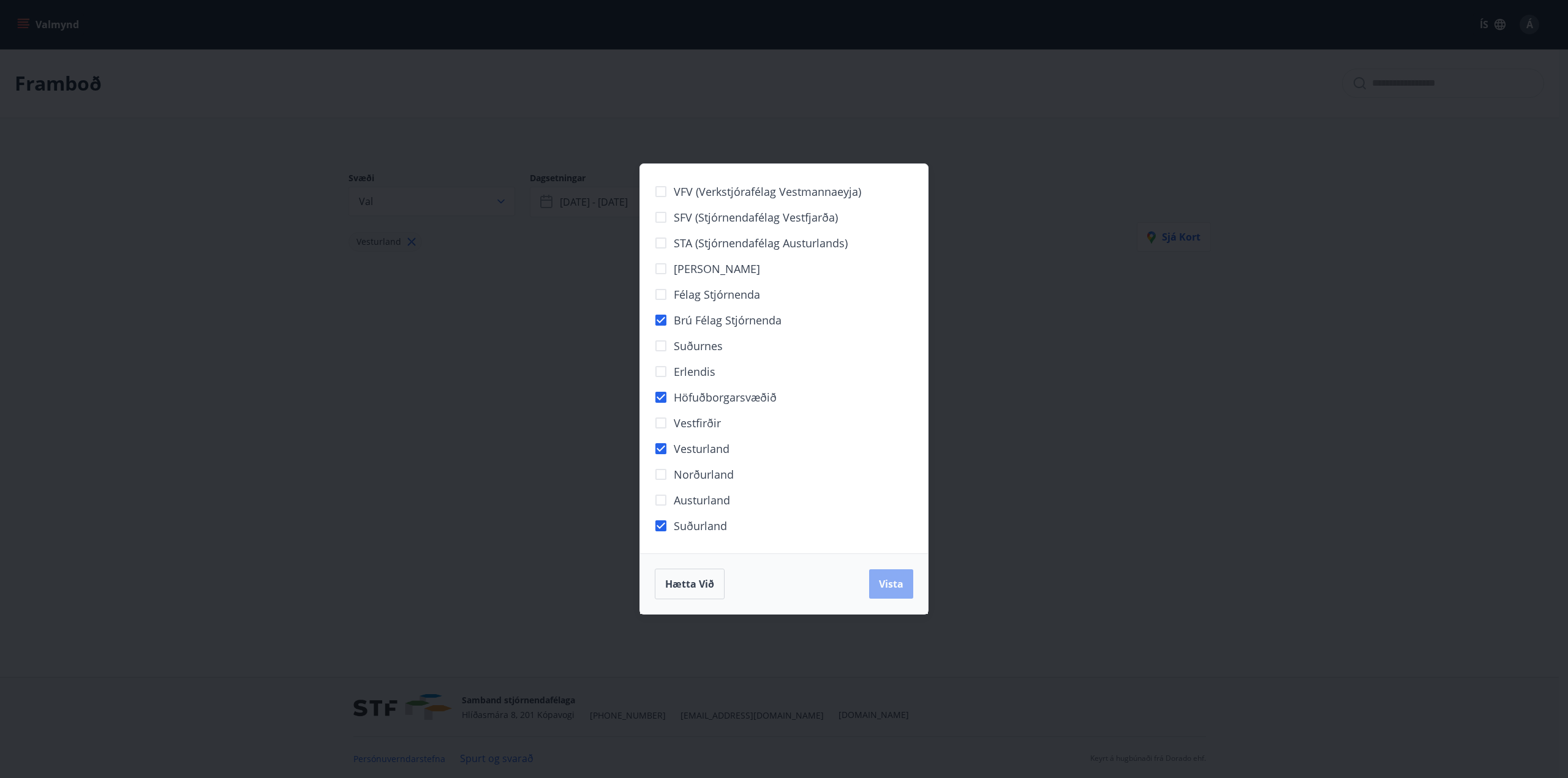
click at [899, 589] on span "Vista" at bounding box center [891, 584] width 24 height 13
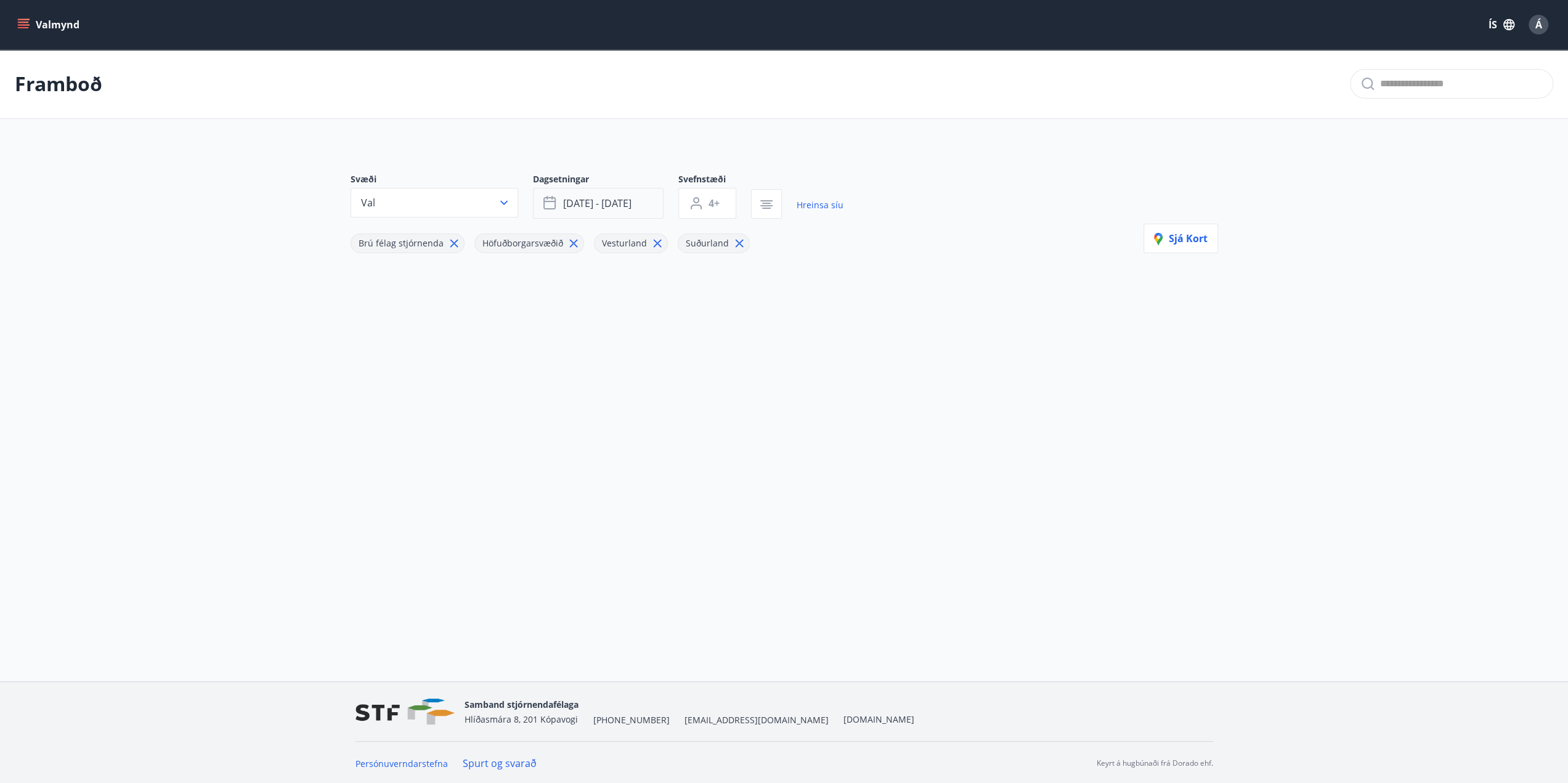
click at [639, 197] on button "[DATE] - [DATE]" at bounding box center [598, 203] width 131 height 31
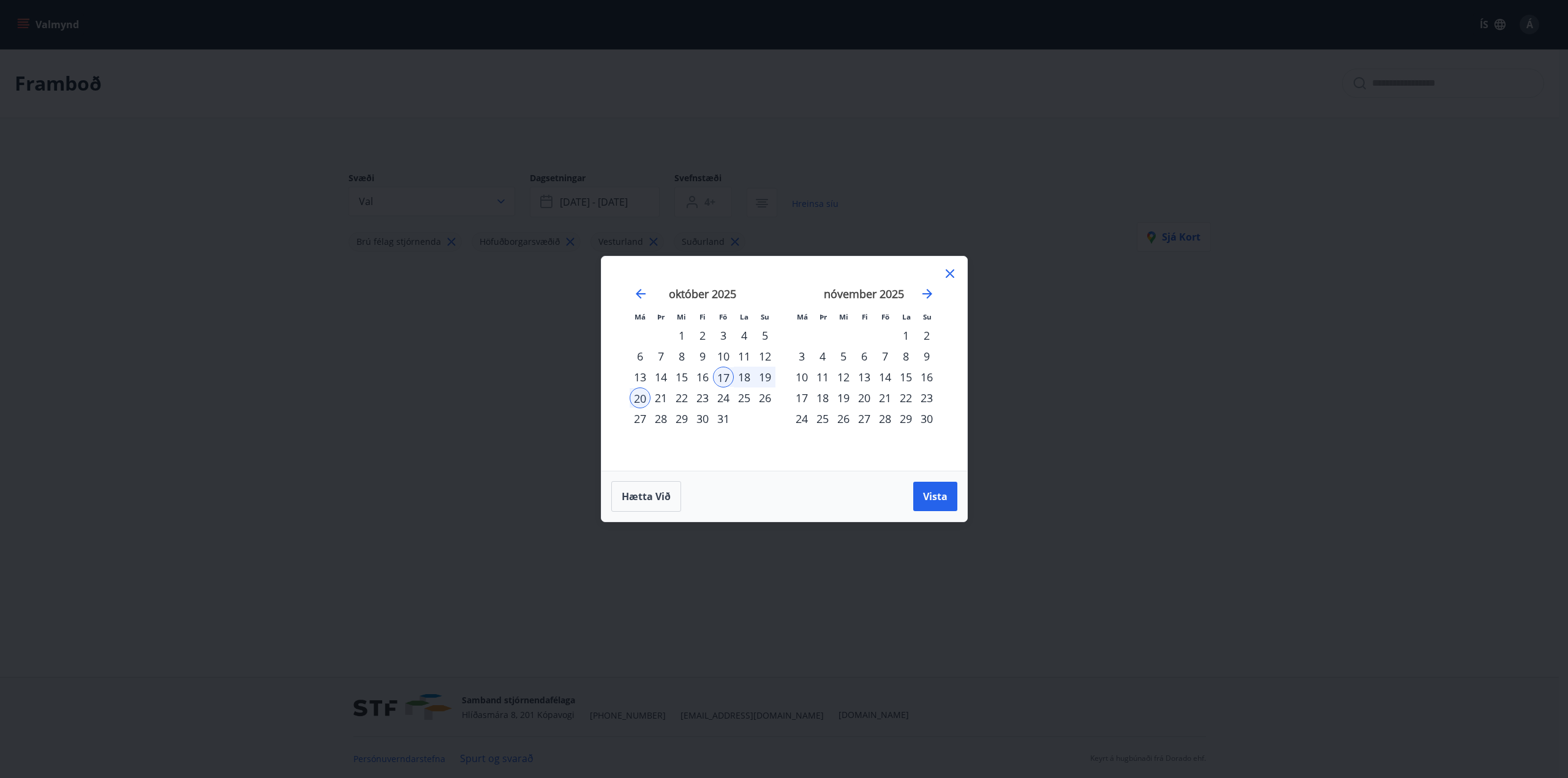
click at [766, 373] on div "19" at bounding box center [765, 377] width 21 height 21
click at [734, 375] on div "18" at bounding box center [744, 377] width 21 height 21
click at [724, 376] on div "17" at bounding box center [723, 377] width 21 height 21
click at [764, 373] on div "19" at bounding box center [765, 377] width 21 height 21
click at [941, 499] on span "Vista" at bounding box center [935, 496] width 24 height 13
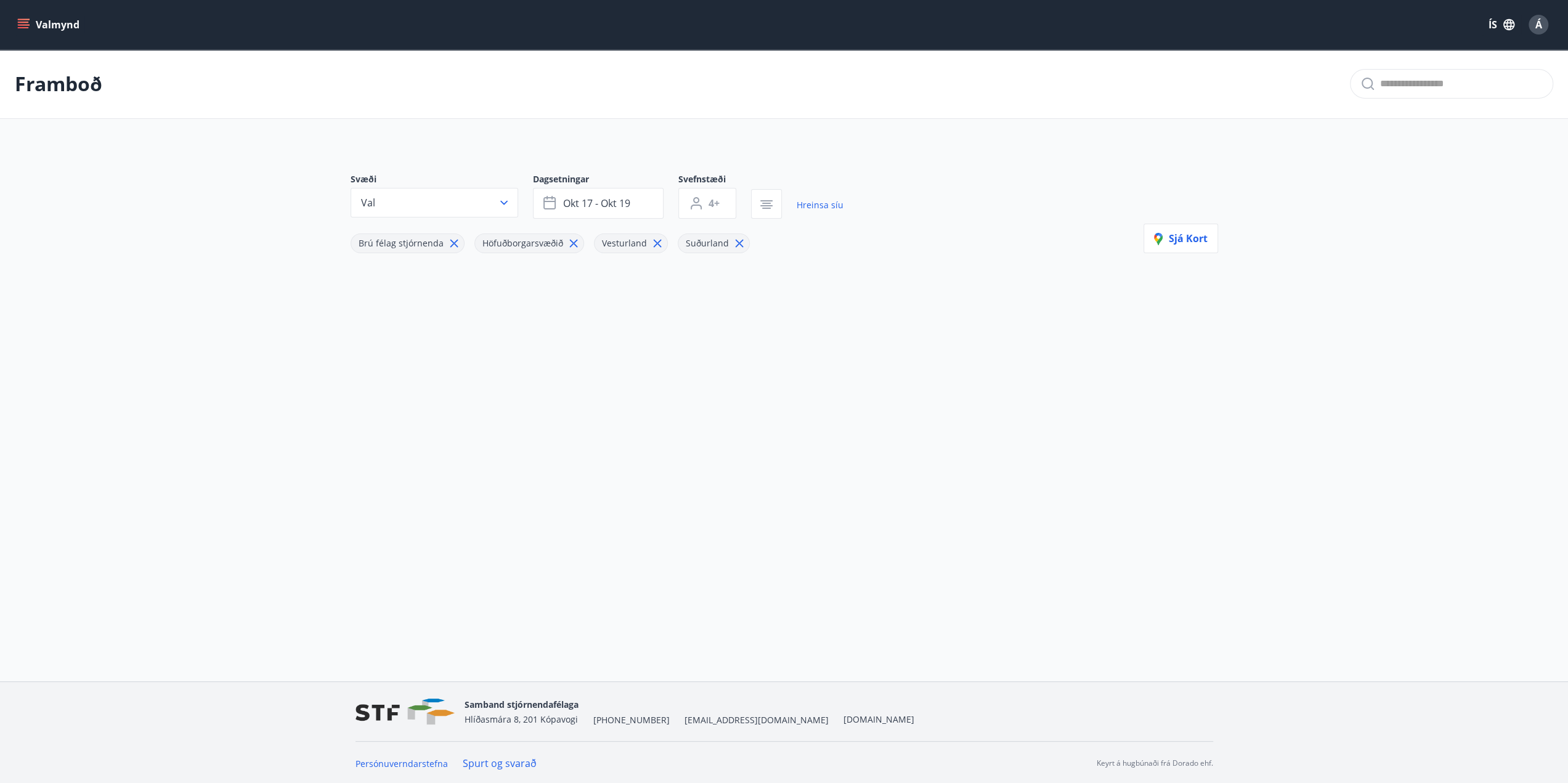
click at [735, 246] on icon at bounding box center [739, 243] width 8 height 8
click at [653, 243] on icon at bounding box center [657, 243] width 8 height 8
click at [571, 243] on icon at bounding box center [573, 243] width 8 height 8
click at [456, 242] on icon at bounding box center [454, 243] width 13 height 13
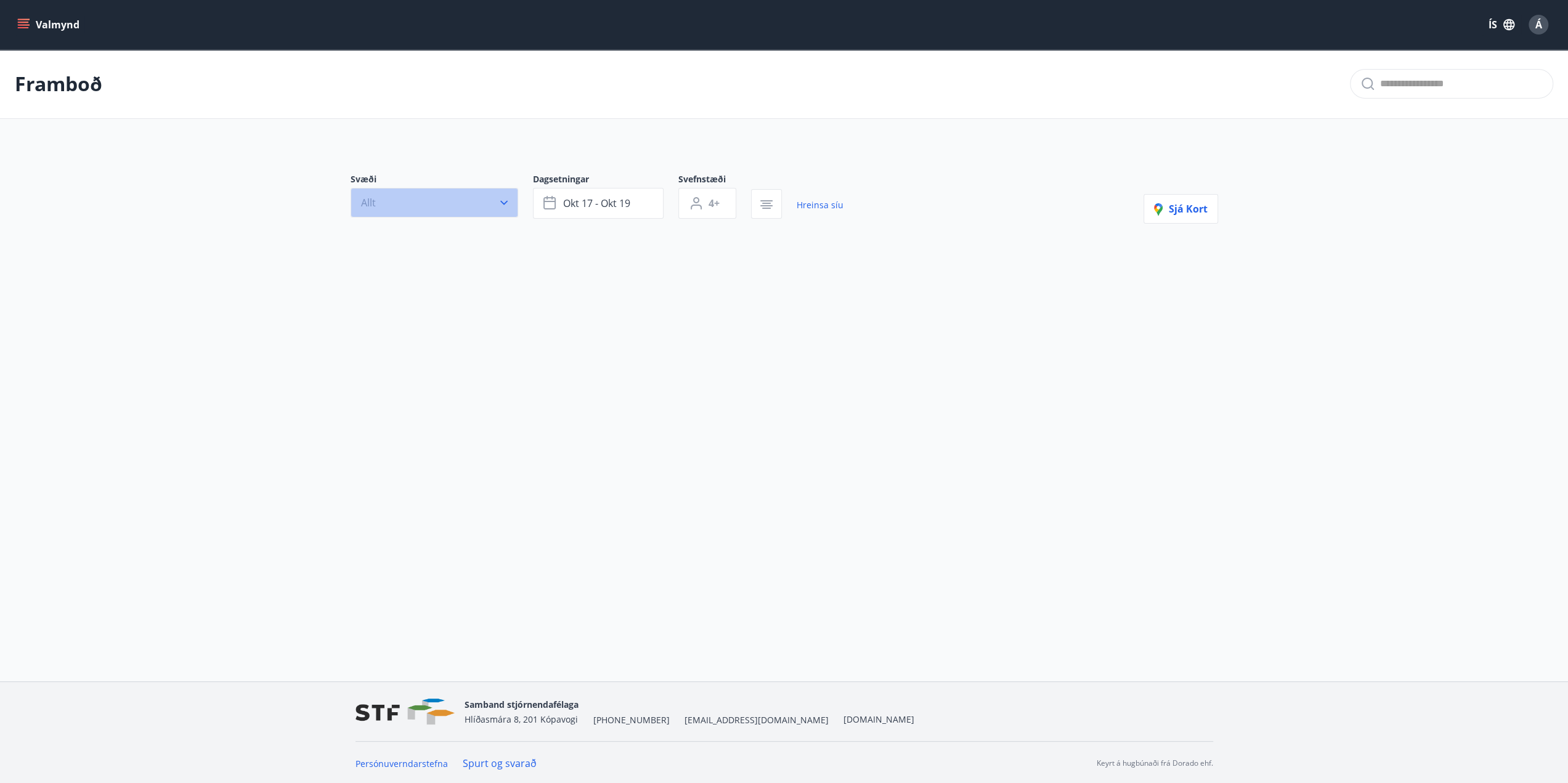
click at [503, 202] on icon "button" at bounding box center [504, 202] width 13 height 13
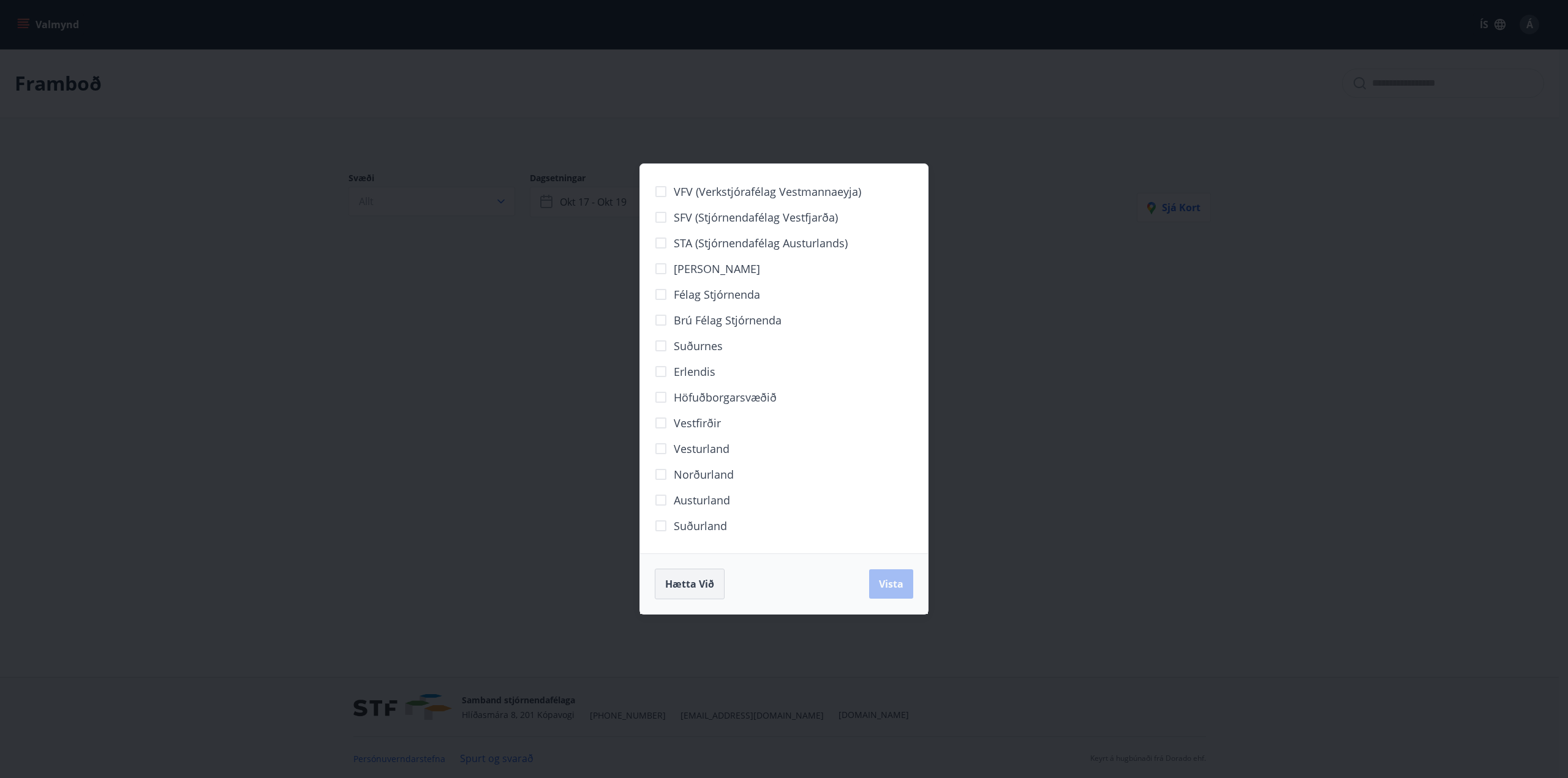
click at [714, 581] on button "Hætta við" at bounding box center [689, 584] width 70 height 30
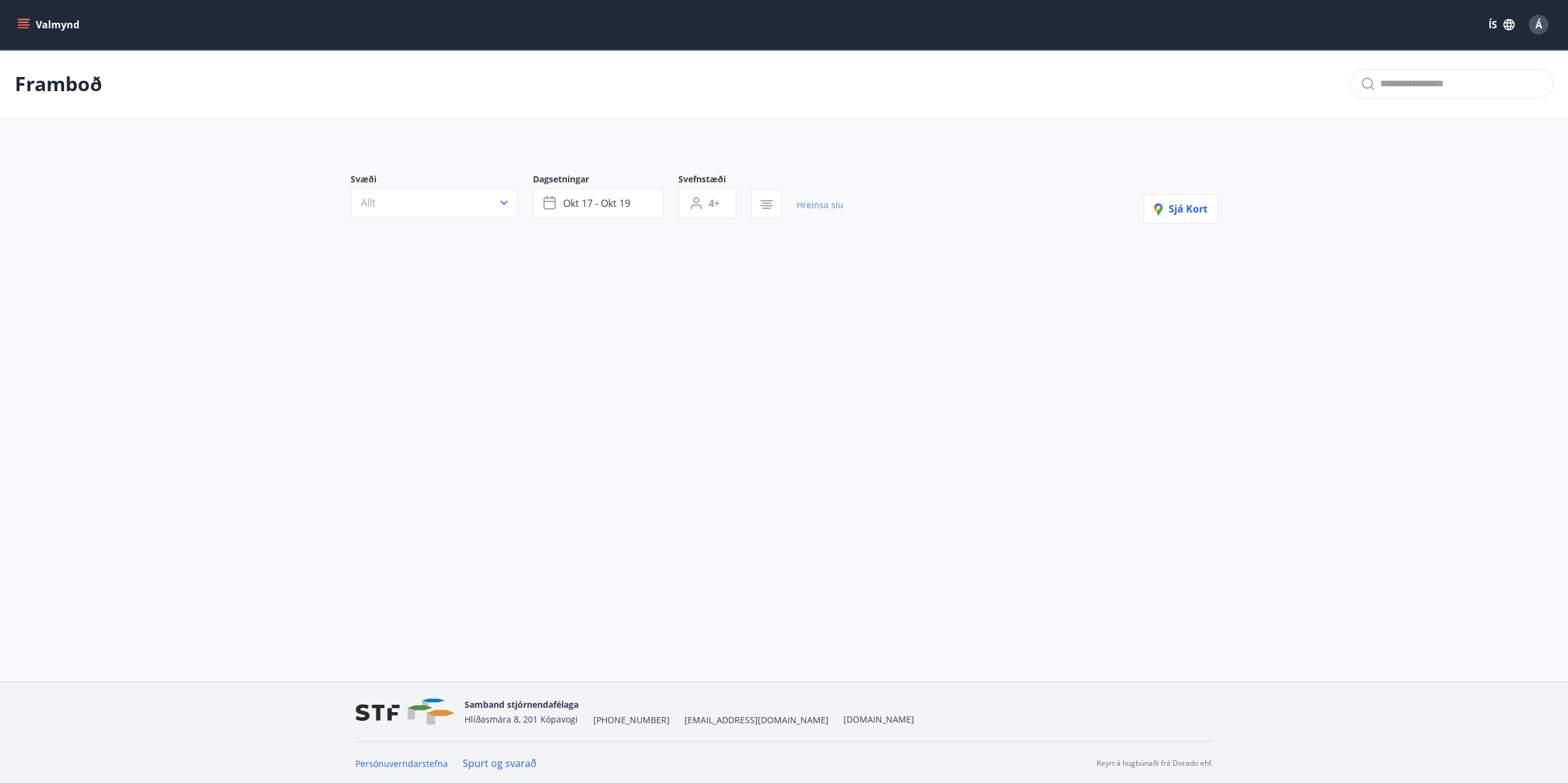
click at [826, 202] on link "Hreinsa síu" at bounding box center [820, 205] width 47 height 27
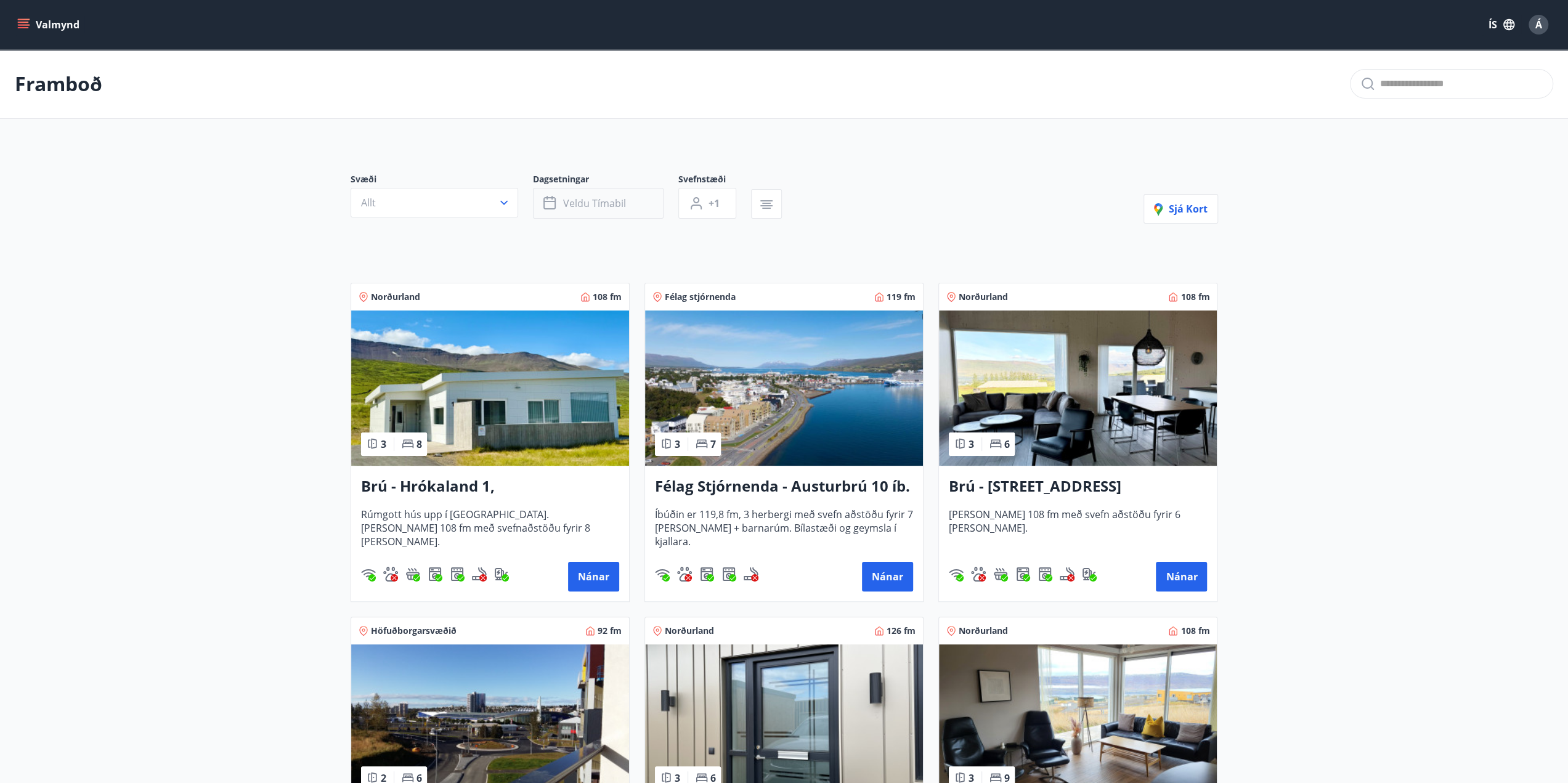
click at [622, 202] on span "Veldu tímabil" at bounding box center [595, 203] width 63 height 13
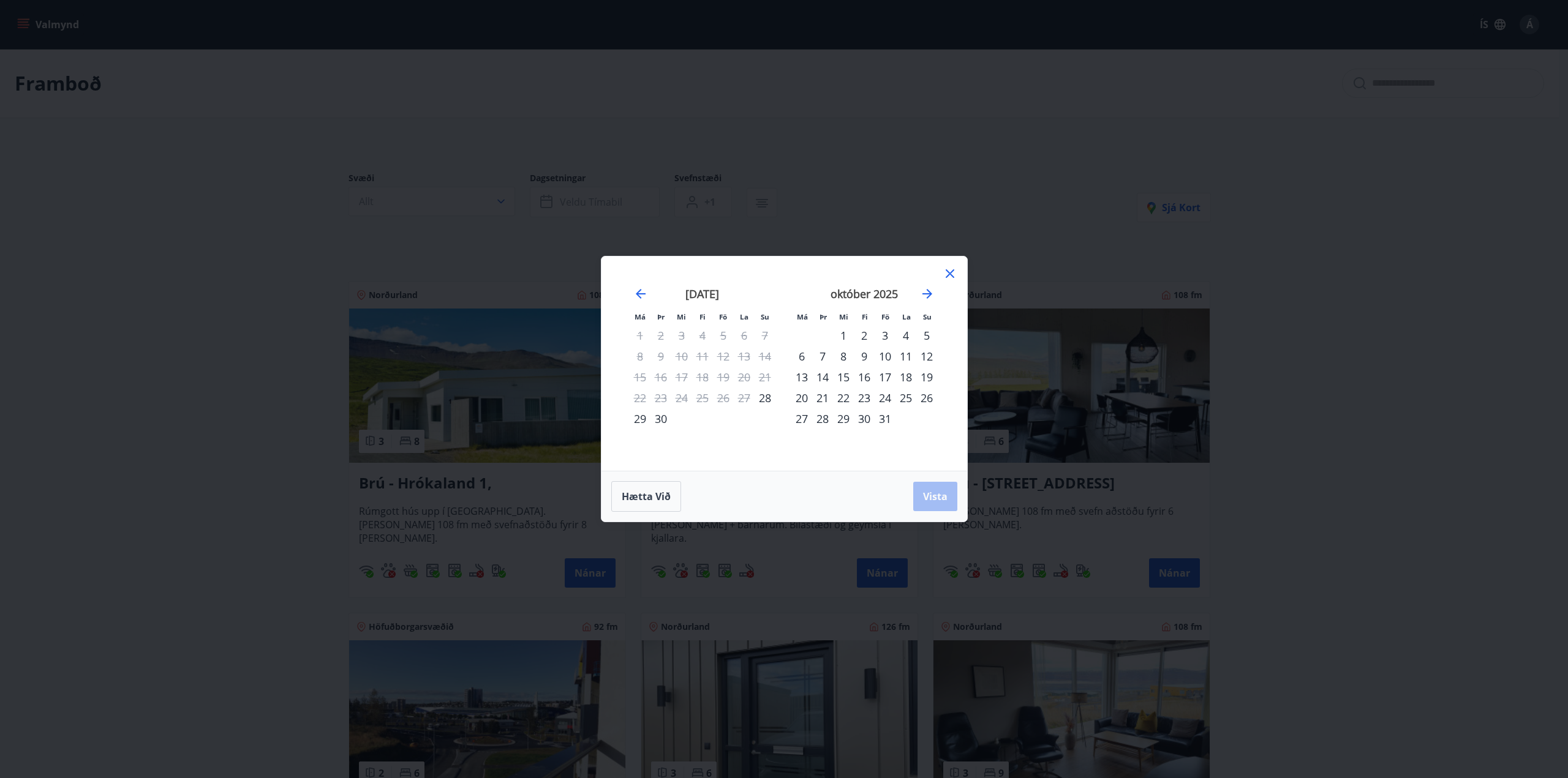
click at [888, 378] on div "17" at bounding box center [885, 377] width 21 height 21
click at [935, 373] on div "19" at bounding box center [927, 377] width 21 height 21
click at [937, 501] on span "Vista" at bounding box center [935, 496] width 24 height 13
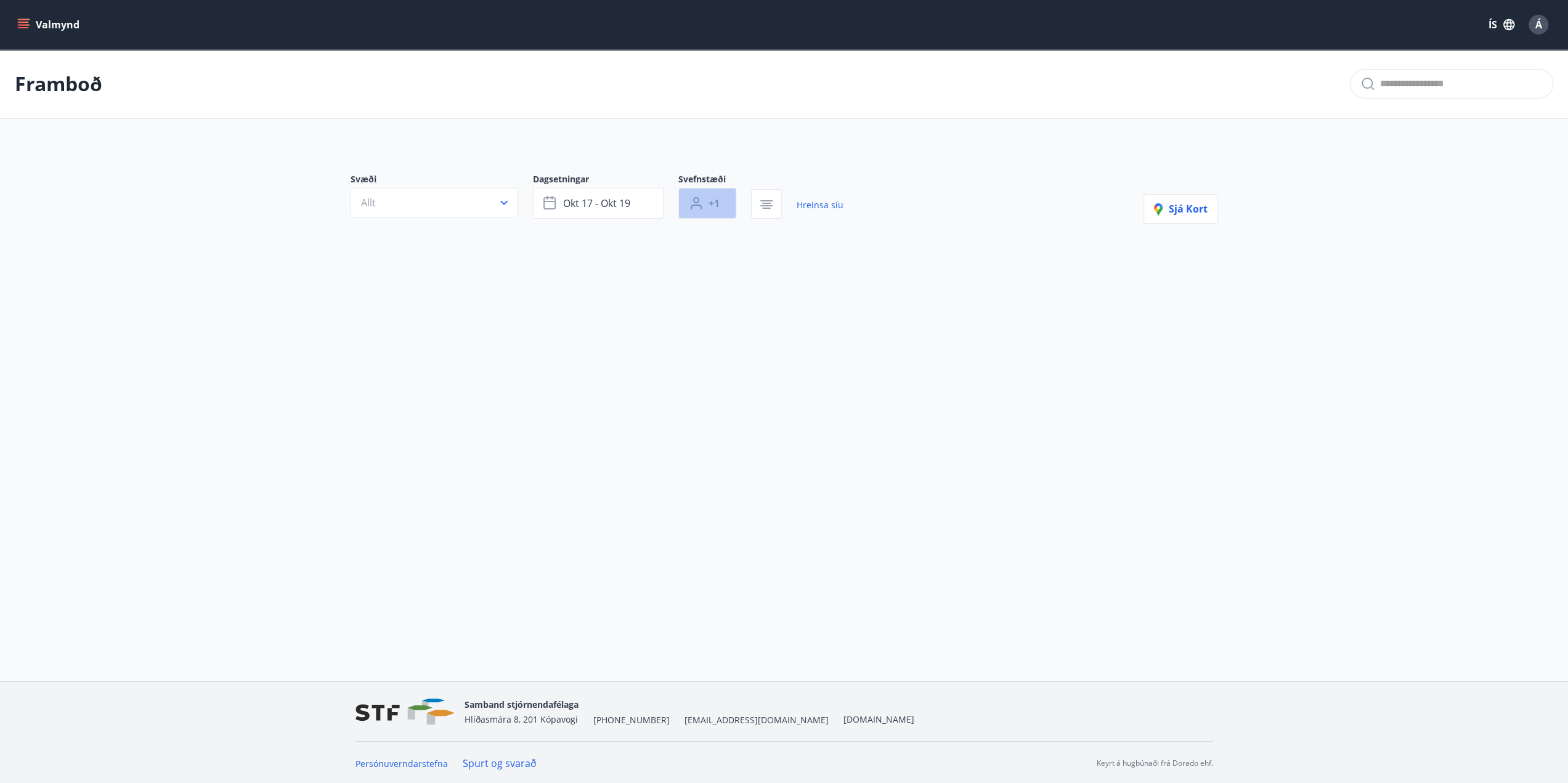
click at [720, 202] on button "+1" at bounding box center [708, 203] width 58 height 31
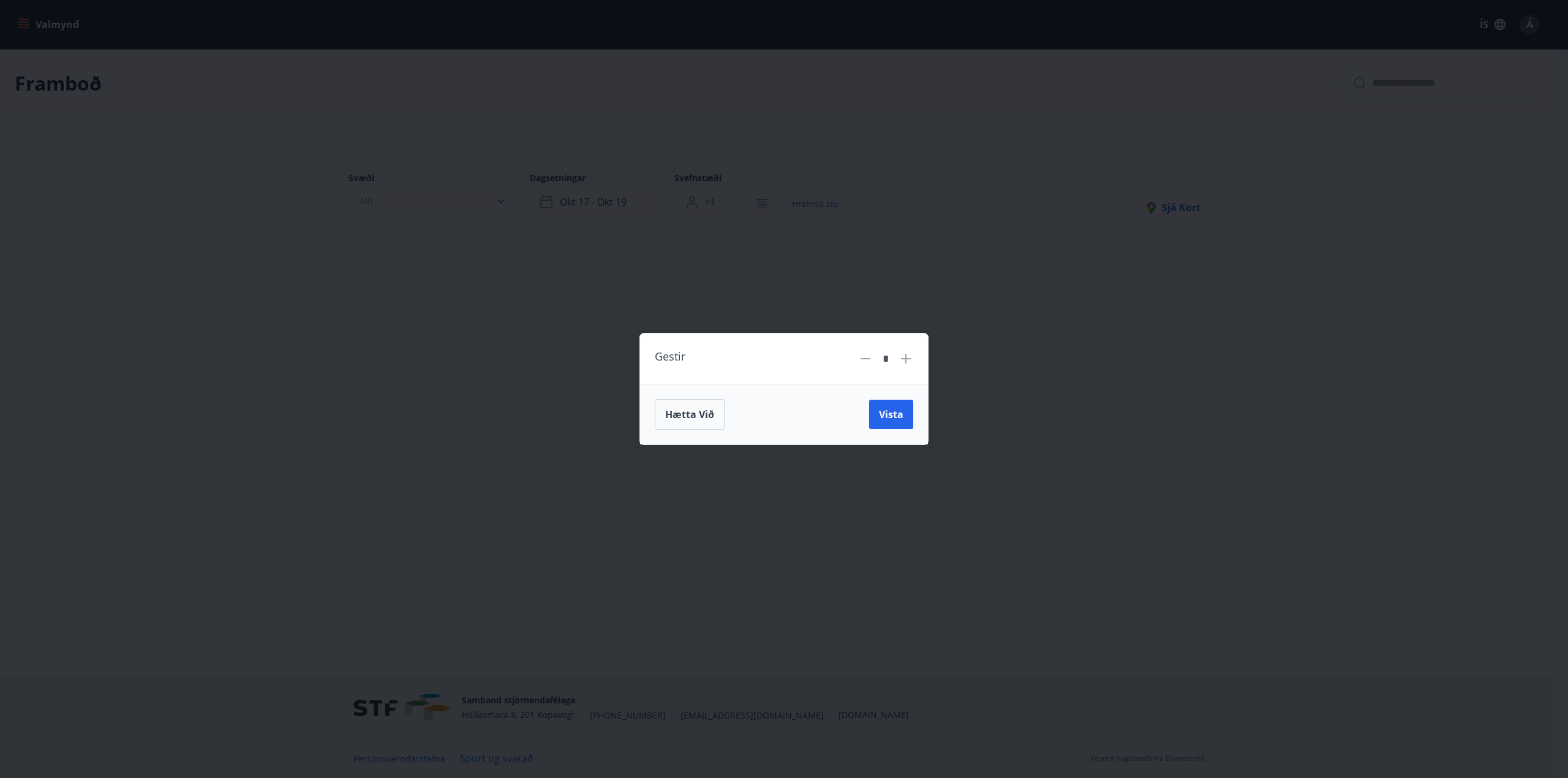
click at [908, 356] on icon at bounding box center [906, 359] width 15 height 15
click at [908, 356] on icon at bounding box center [906, 359] width 15 height 15
click at [904, 362] on icon at bounding box center [906, 359] width 15 height 15
click at [897, 420] on span "Vista" at bounding box center [891, 414] width 24 height 13
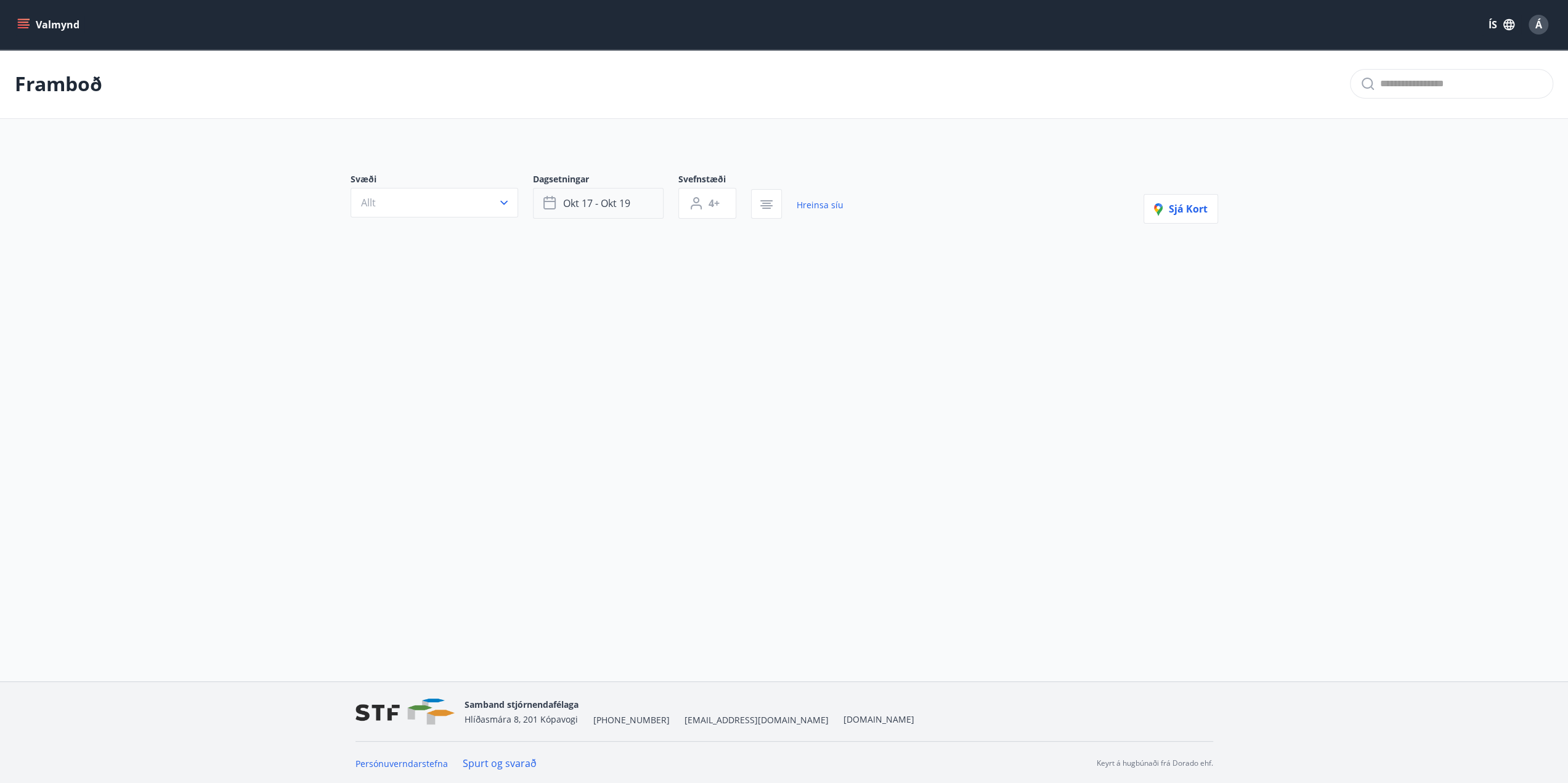
click at [639, 210] on button "okt 17 - okt 19" at bounding box center [598, 203] width 131 height 31
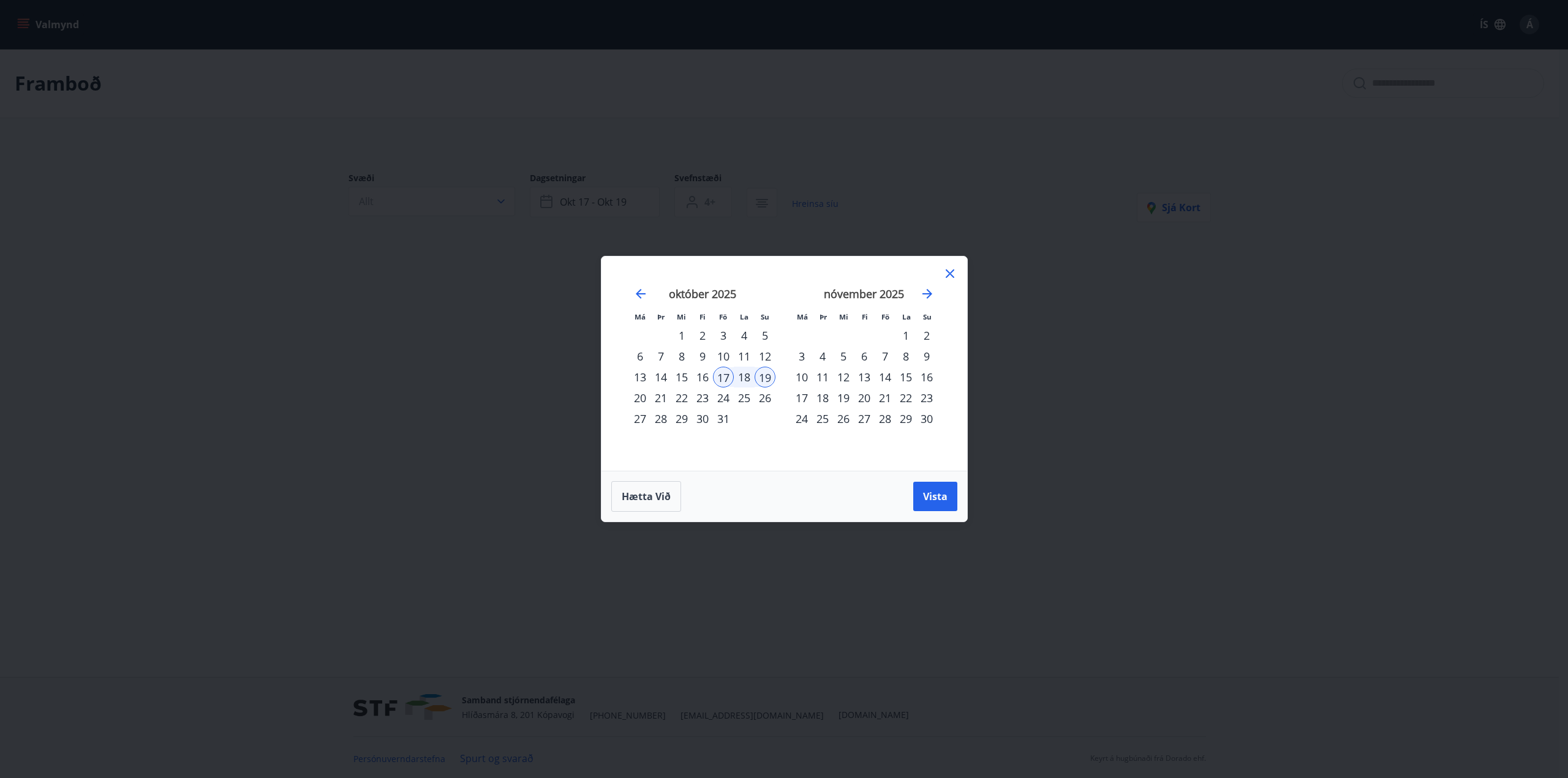
click at [648, 288] on div "október 2025" at bounding box center [702, 298] width 146 height 54
click at [642, 297] on icon "Move backward to switch to the previous month." at bounding box center [641, 294] width 15 height 15
click at [953, 277] on icon at bounding box center [950, 274] width 9 height 9
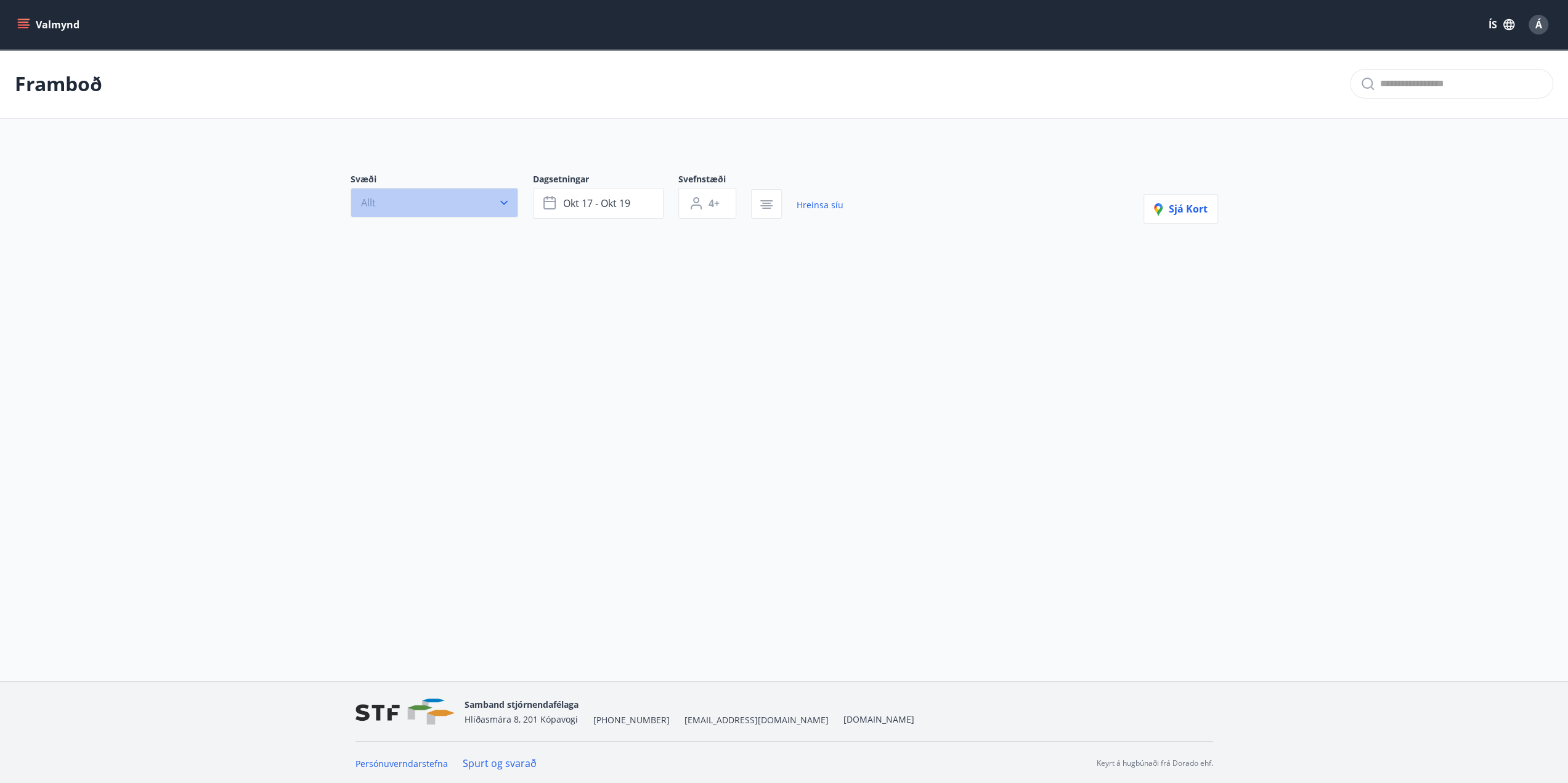
click at [506, 205] on icon "button" at bounding box center [504, 202] width 13 height 13
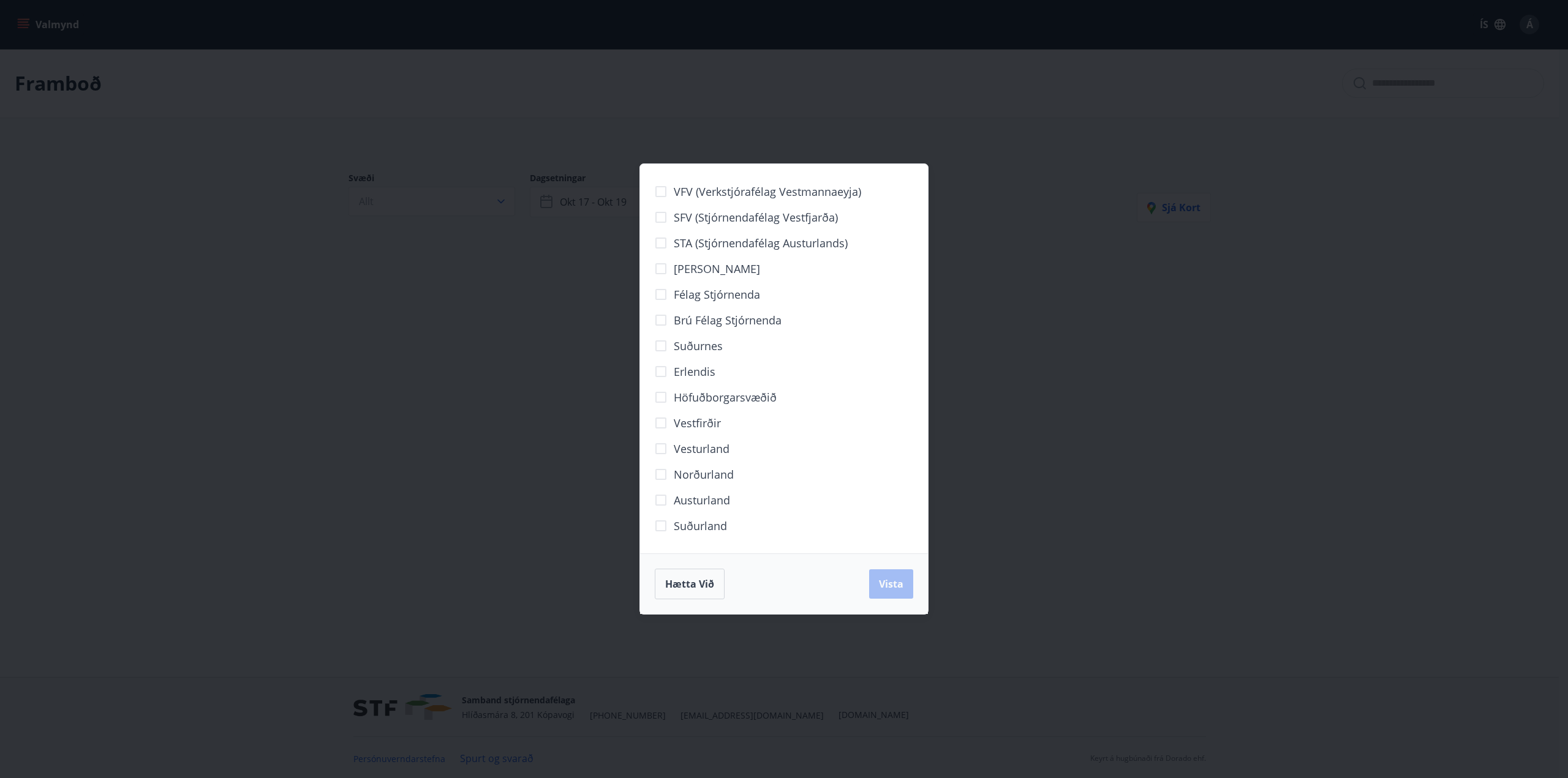
click at [893, 587] on div "Hætta við Vista" at bounding box center [783, 584] width 258 height 30
click at [679, 587] on span "Hætta við" at bounding box center [689, 584] width 49 height 13
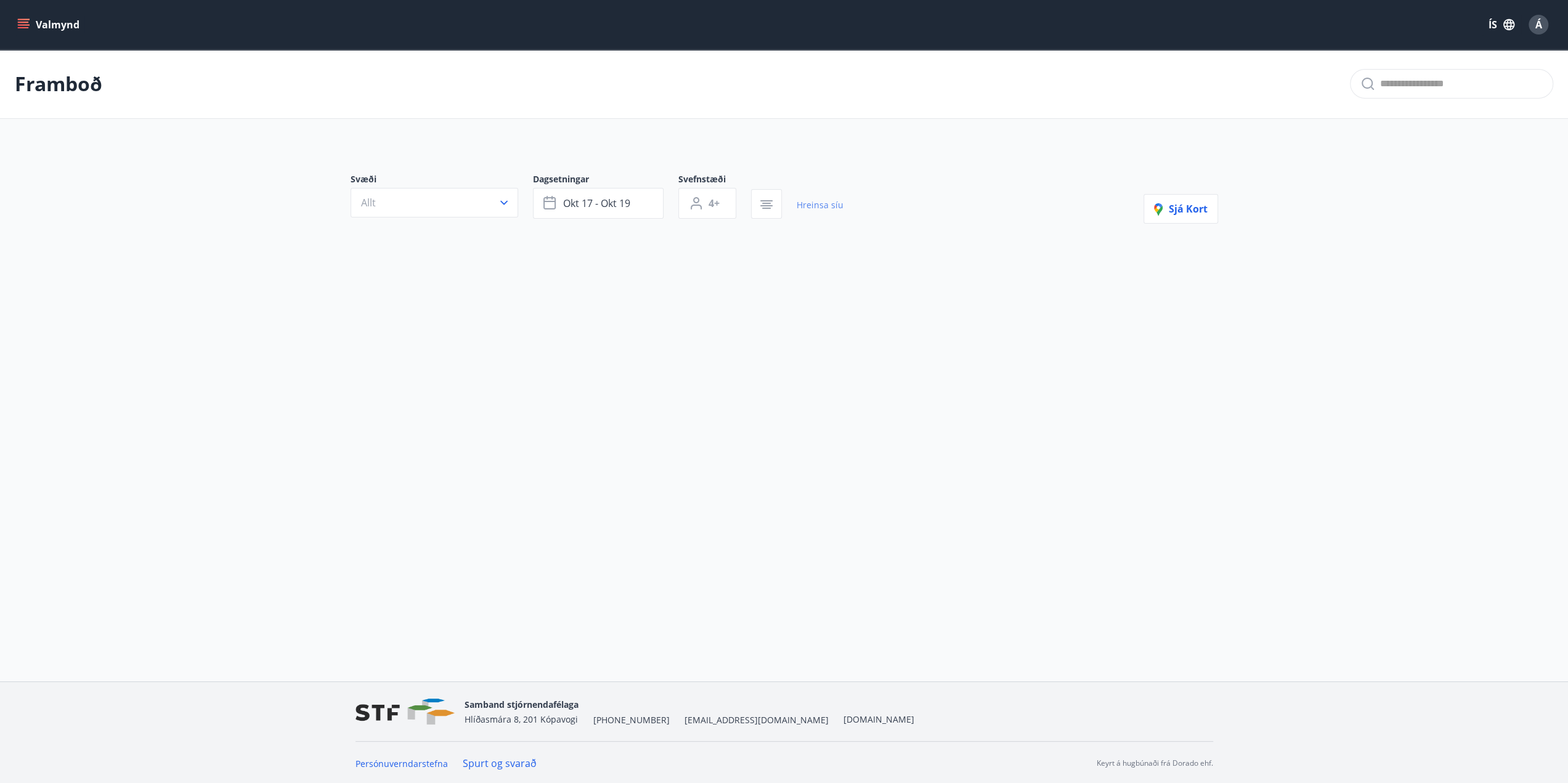
click at [824, 206] on link "Hreinsa síu" at bounding box center [820, 205] width 47 height 27
type input "*"
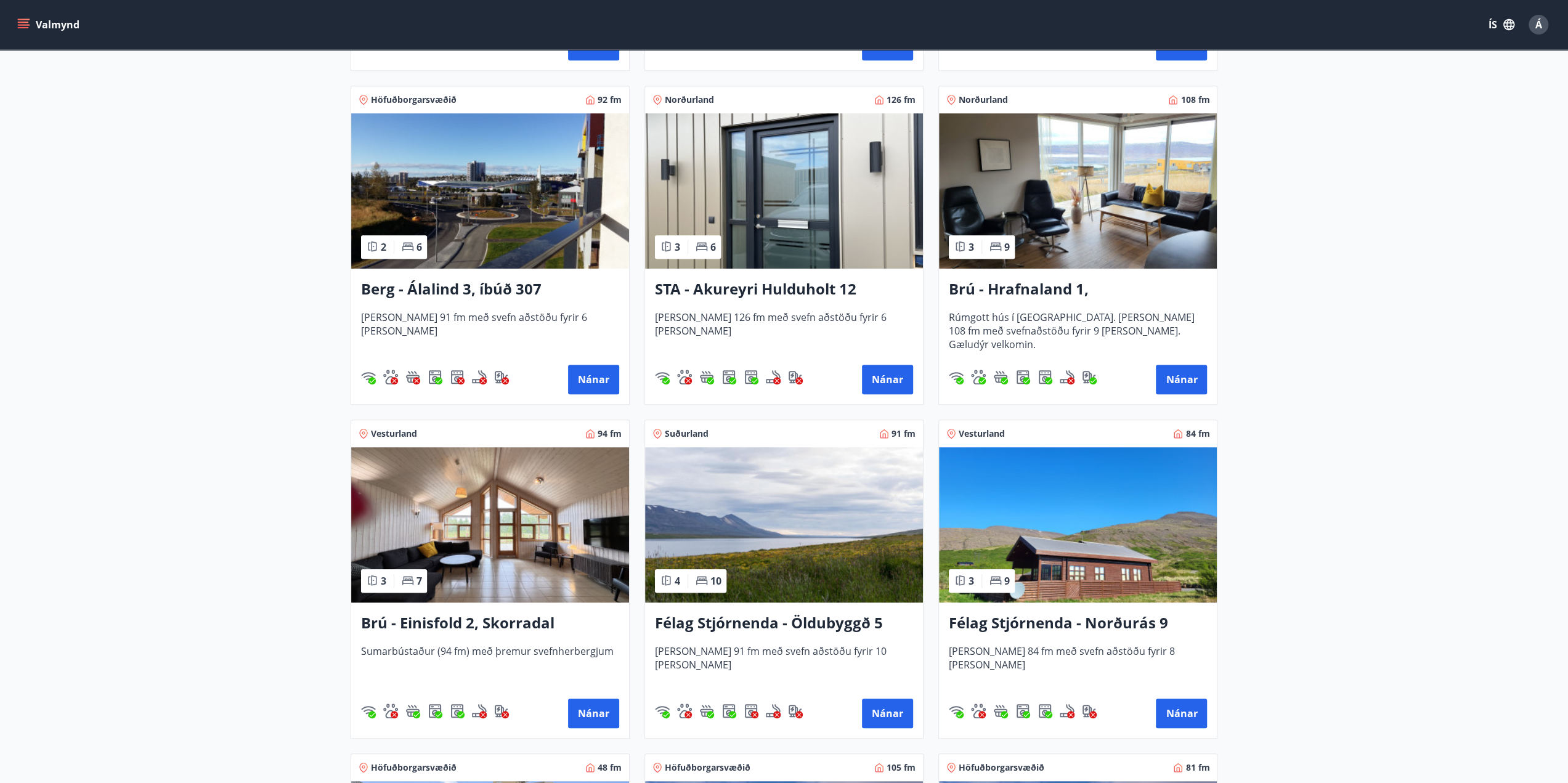
scroll to position [555, 0]
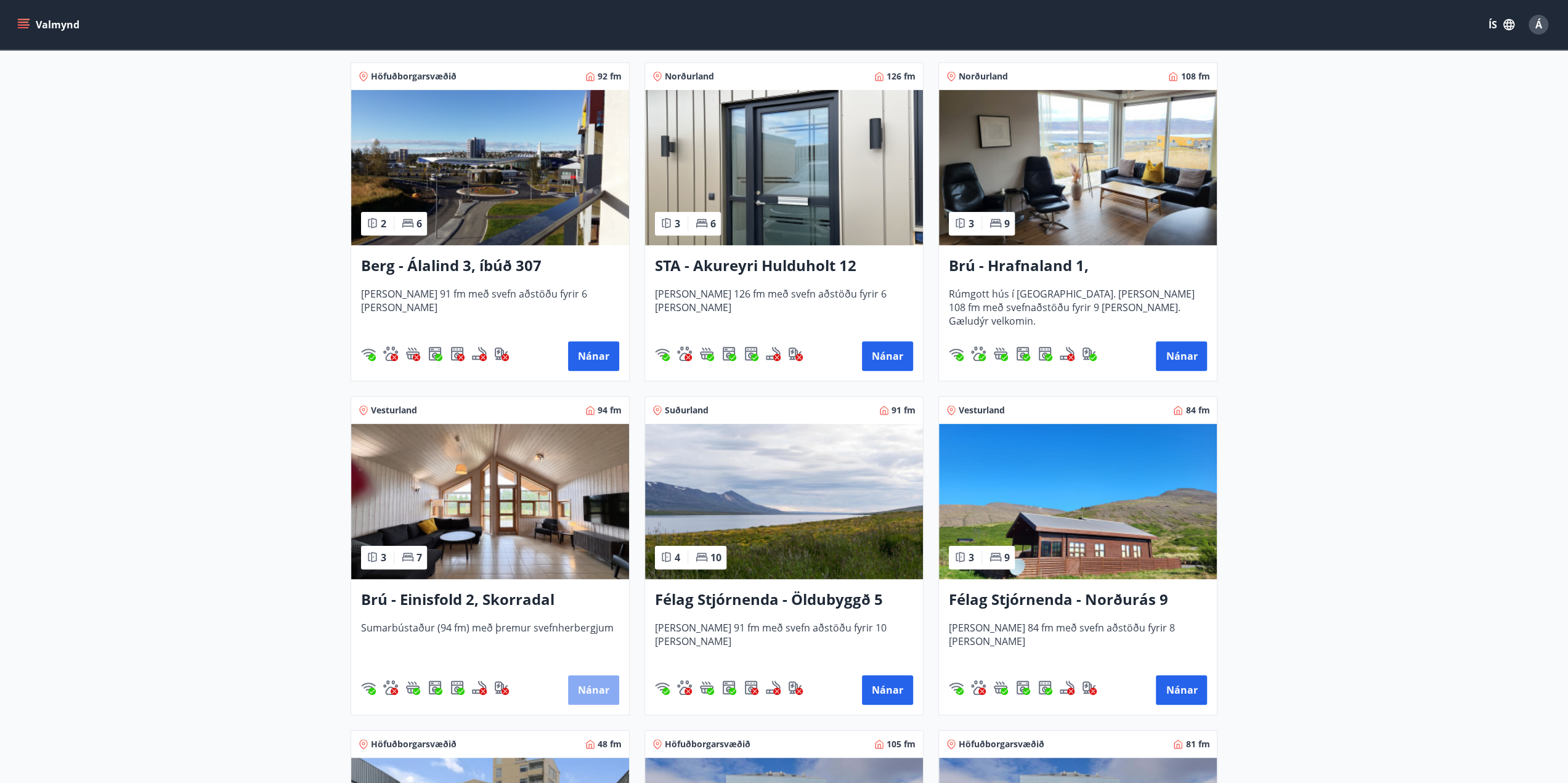
click at [594, 687] on button "Nánar" at bounding box center [593, 691] width 51 height 30
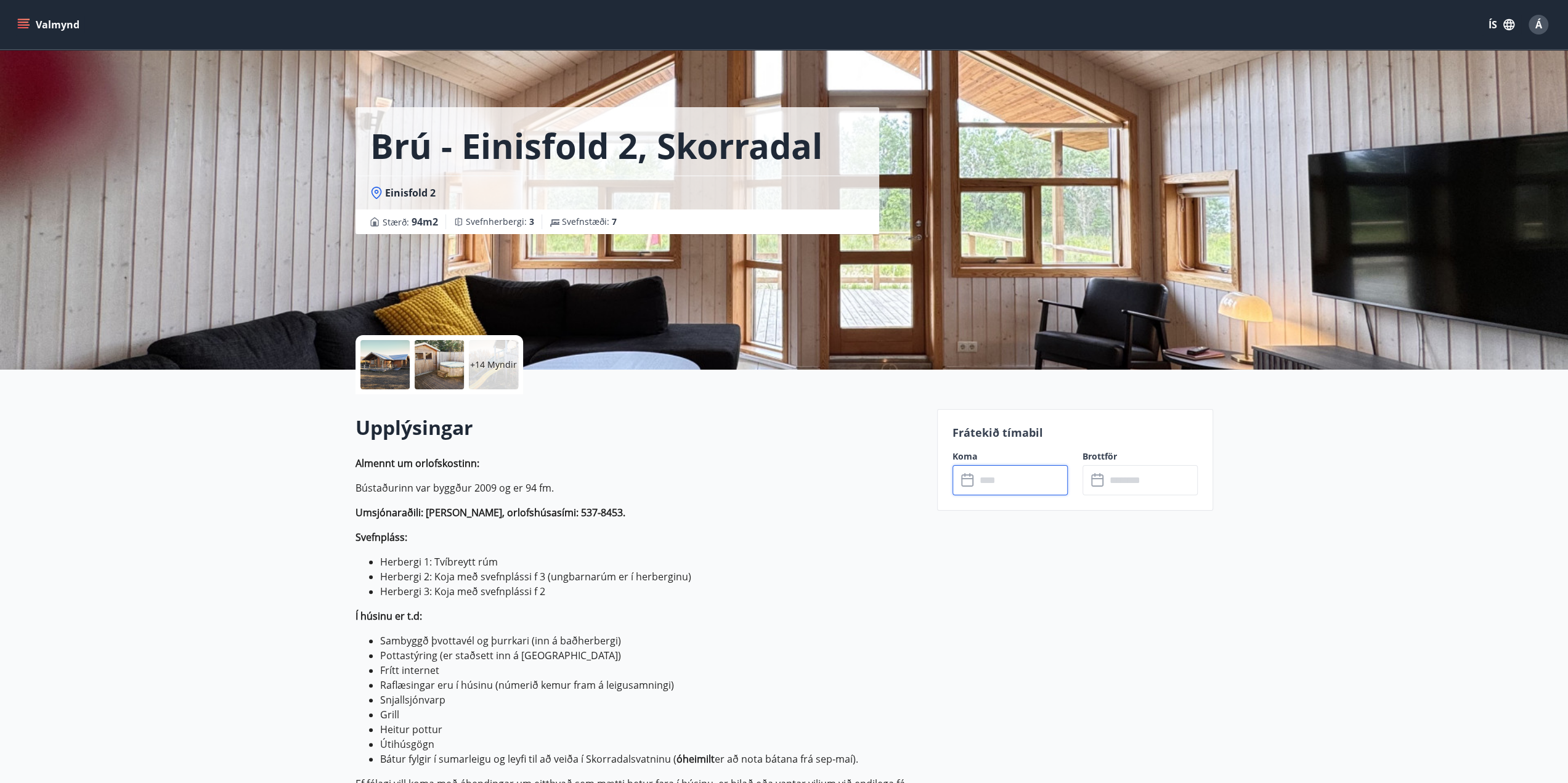
click at [1006, 482] on input "text" at bounding box center [1022, 480] width 92 height 31
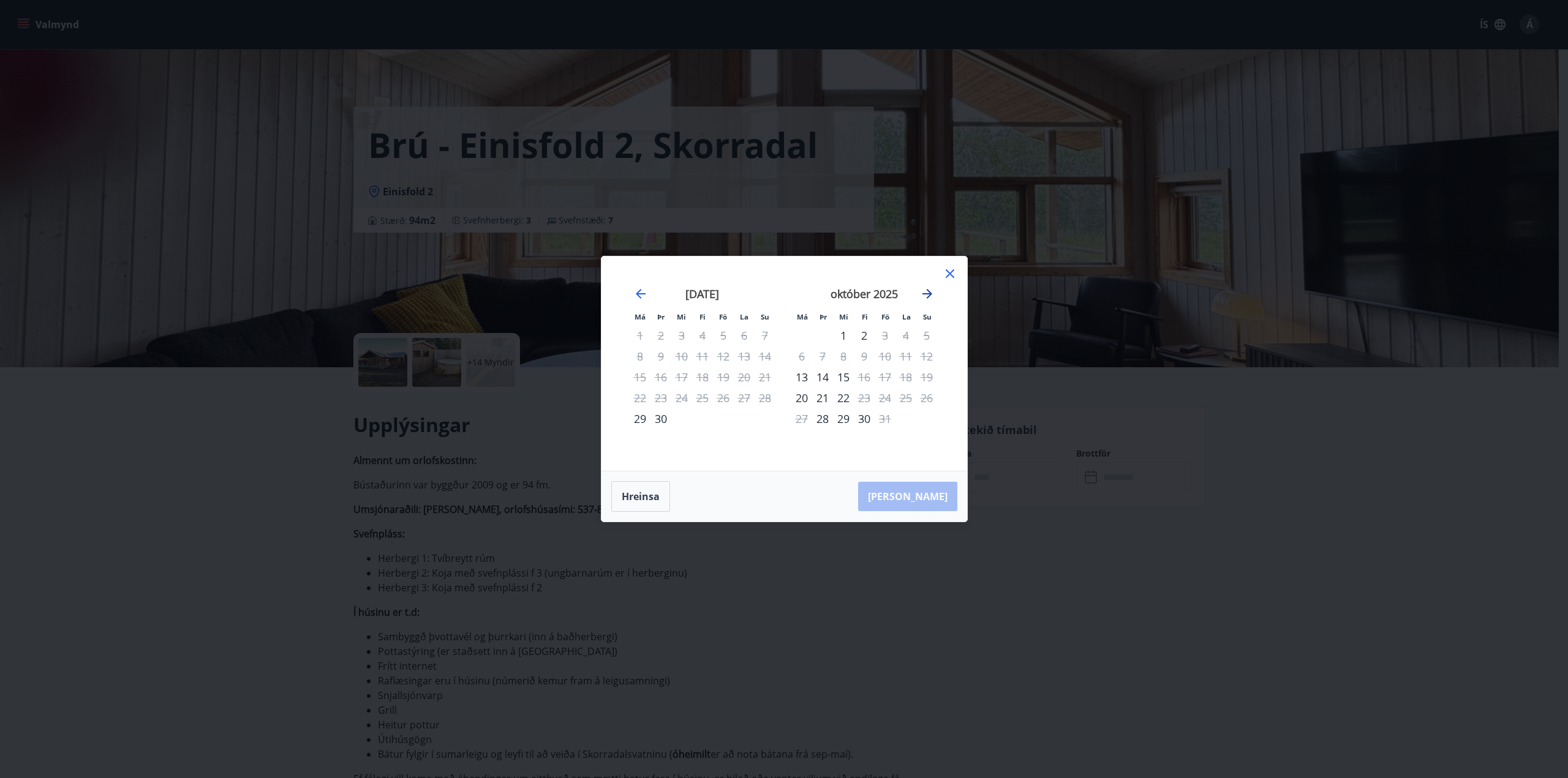
click at [924, 292] on icon "Move forward to switch to the next month." at bounding box center [927, 294] width 15 height 15
click at [889, 379] on div "14" at bounding box center [885, 377] width 21 height 21
click at [803, 397] on div "17" at bounding box center [802, 398] width 21 height 21
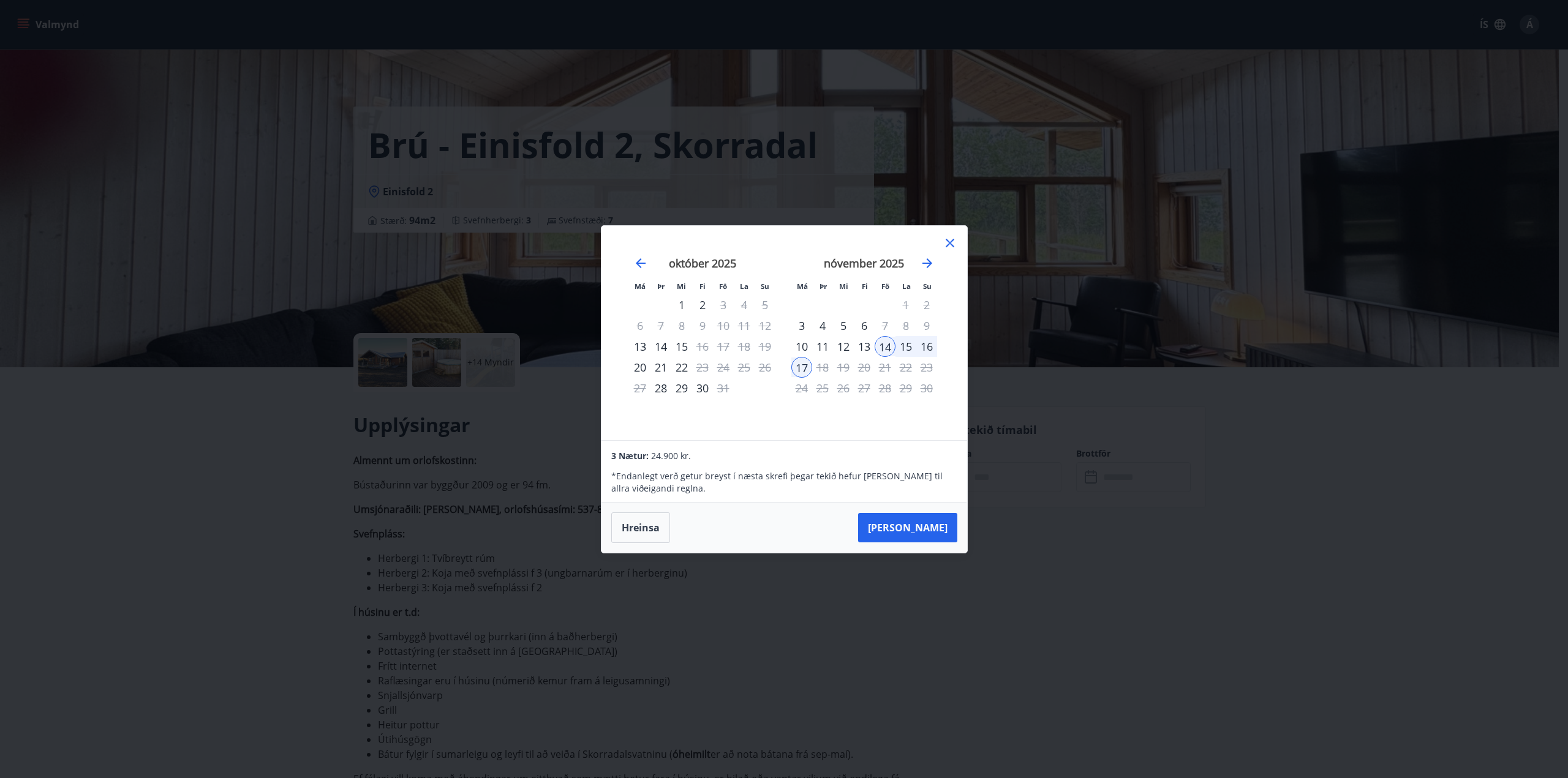
click at [953, 240] on icon at bounding box center [950, 243] width 9 height 9
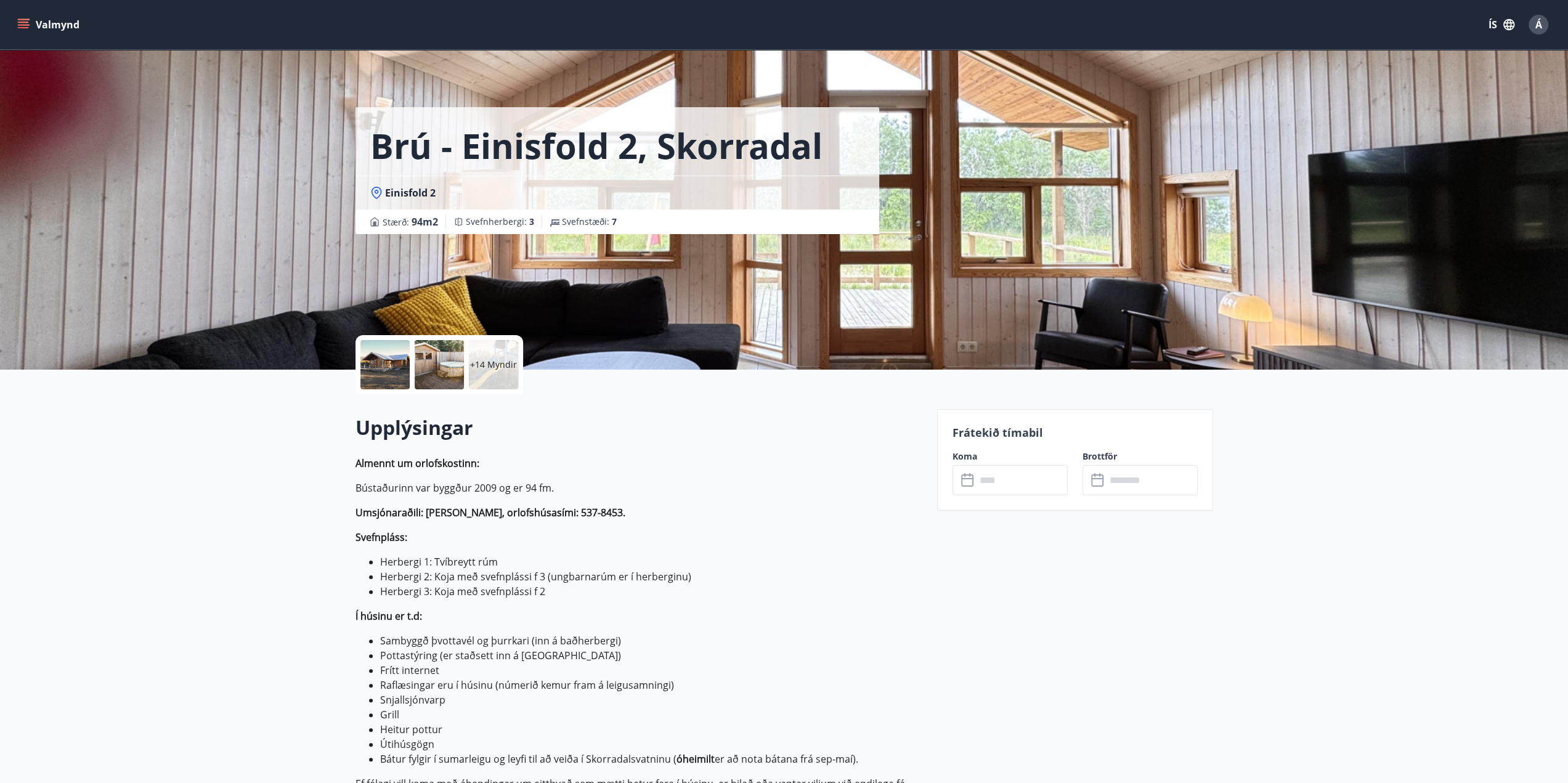
click at [496, 363] on p "+14 Myndir" at bounding box center [493, 365] width 47 height 13
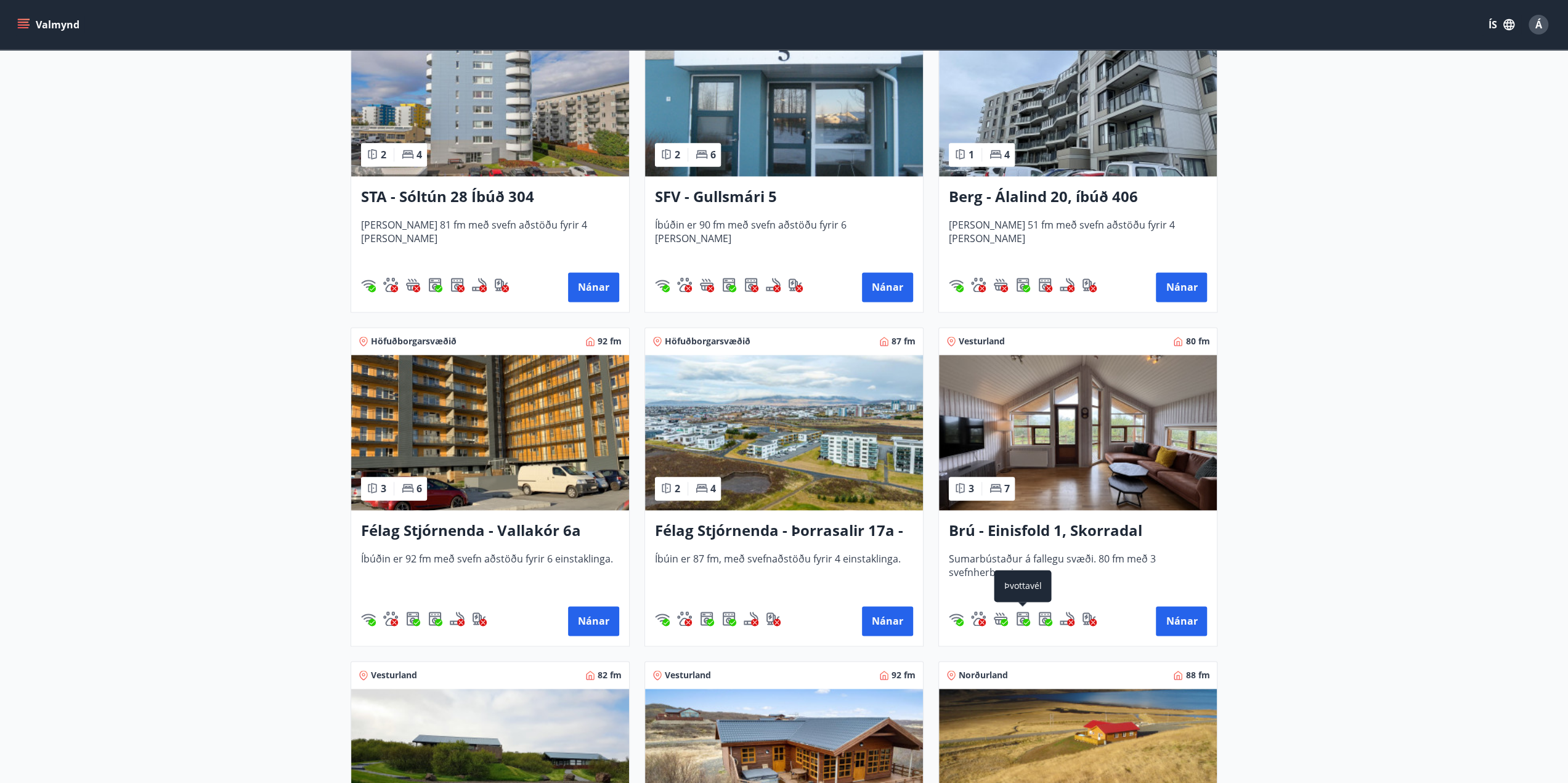
scroll to position [1664, 0]
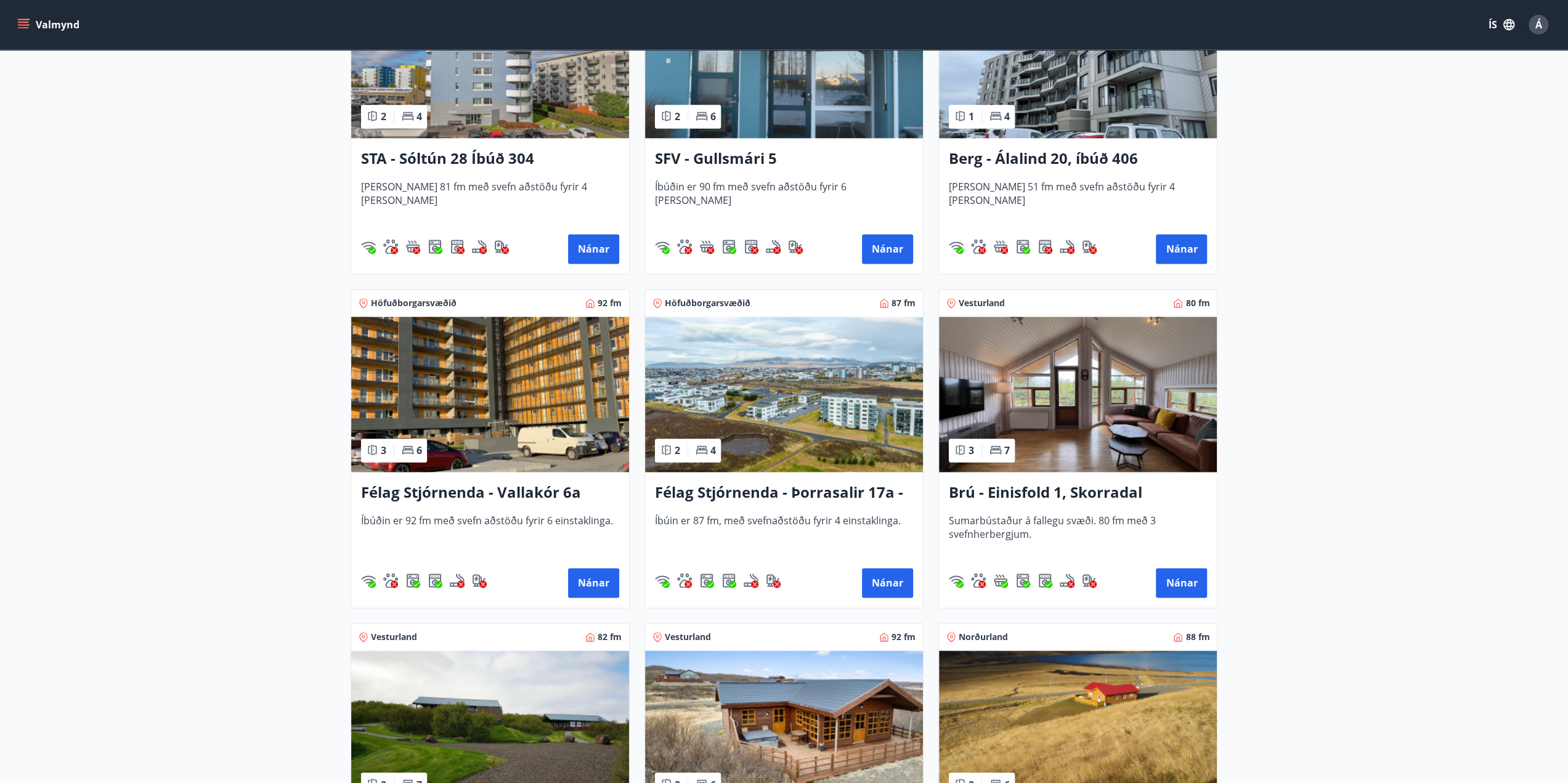
click at [1084, 493] on h3 "Brú - Einisfold 1, Skorradal" at bounding box center [1078, 493] width 258 height 22
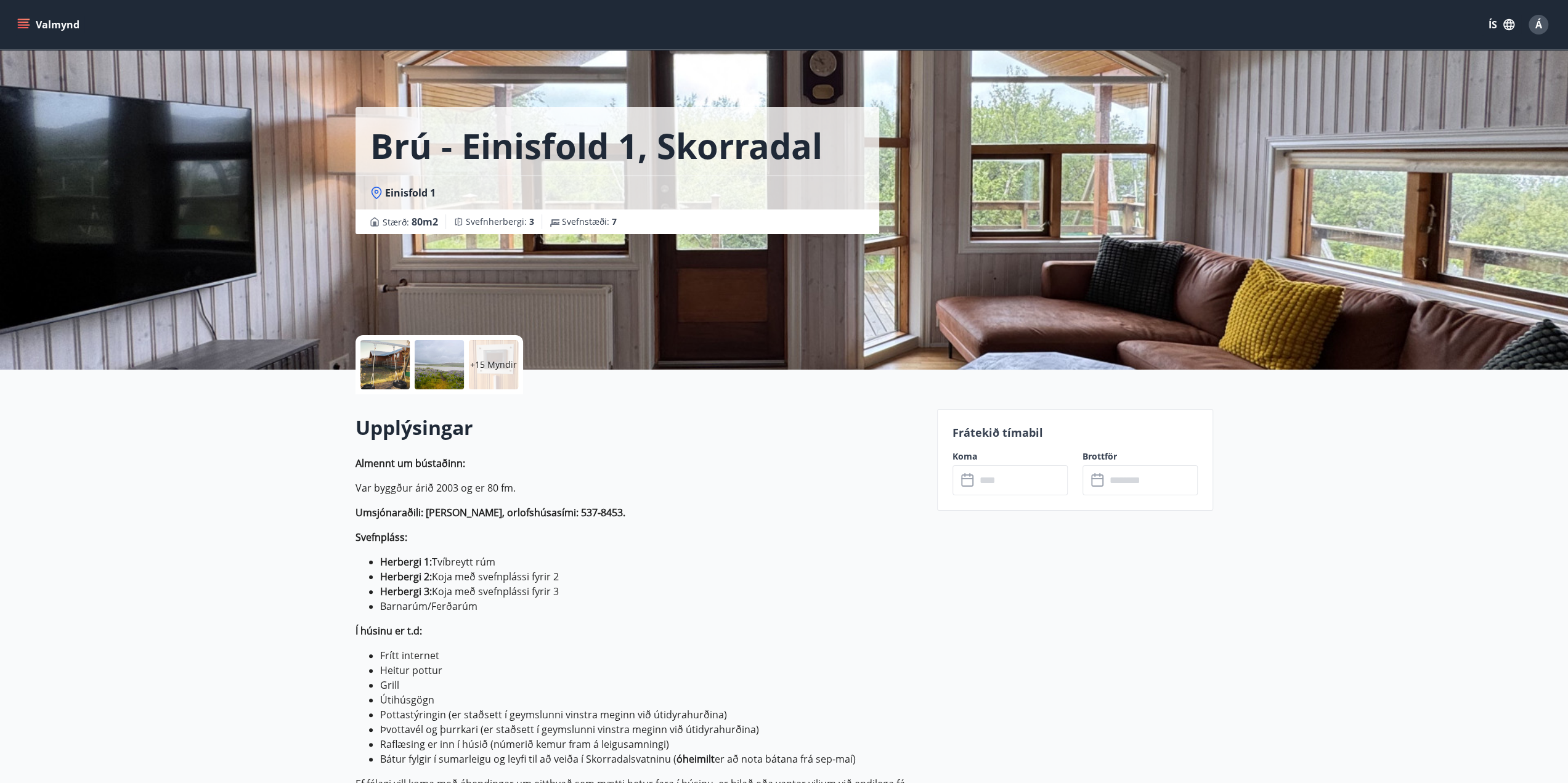
click at [1037, 483] on input "text" at bounding box center [1022, 480] width 92 height 31
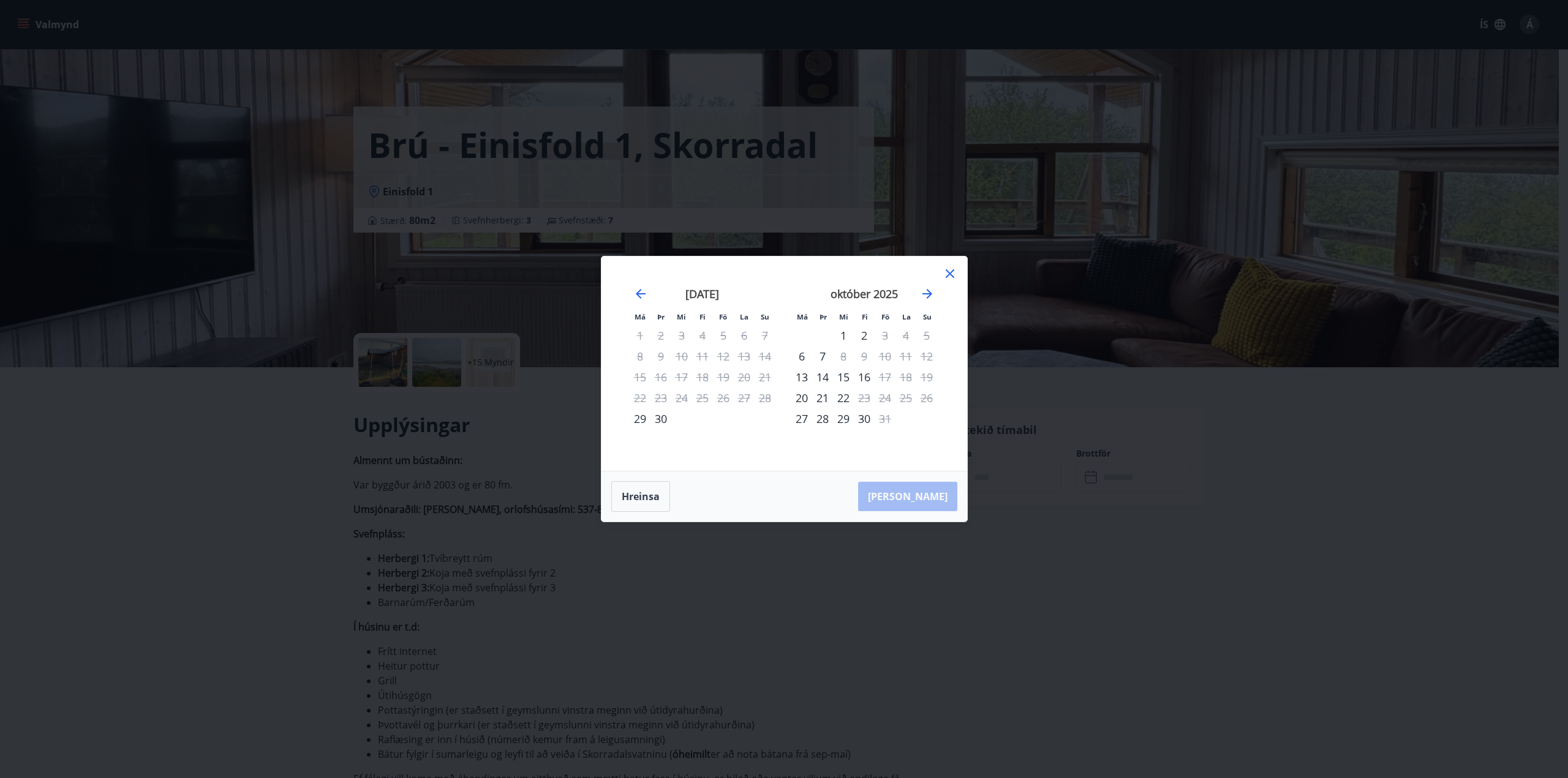
click at [953, 271] on icon at bounding box center [950, 274] width 15 height 15
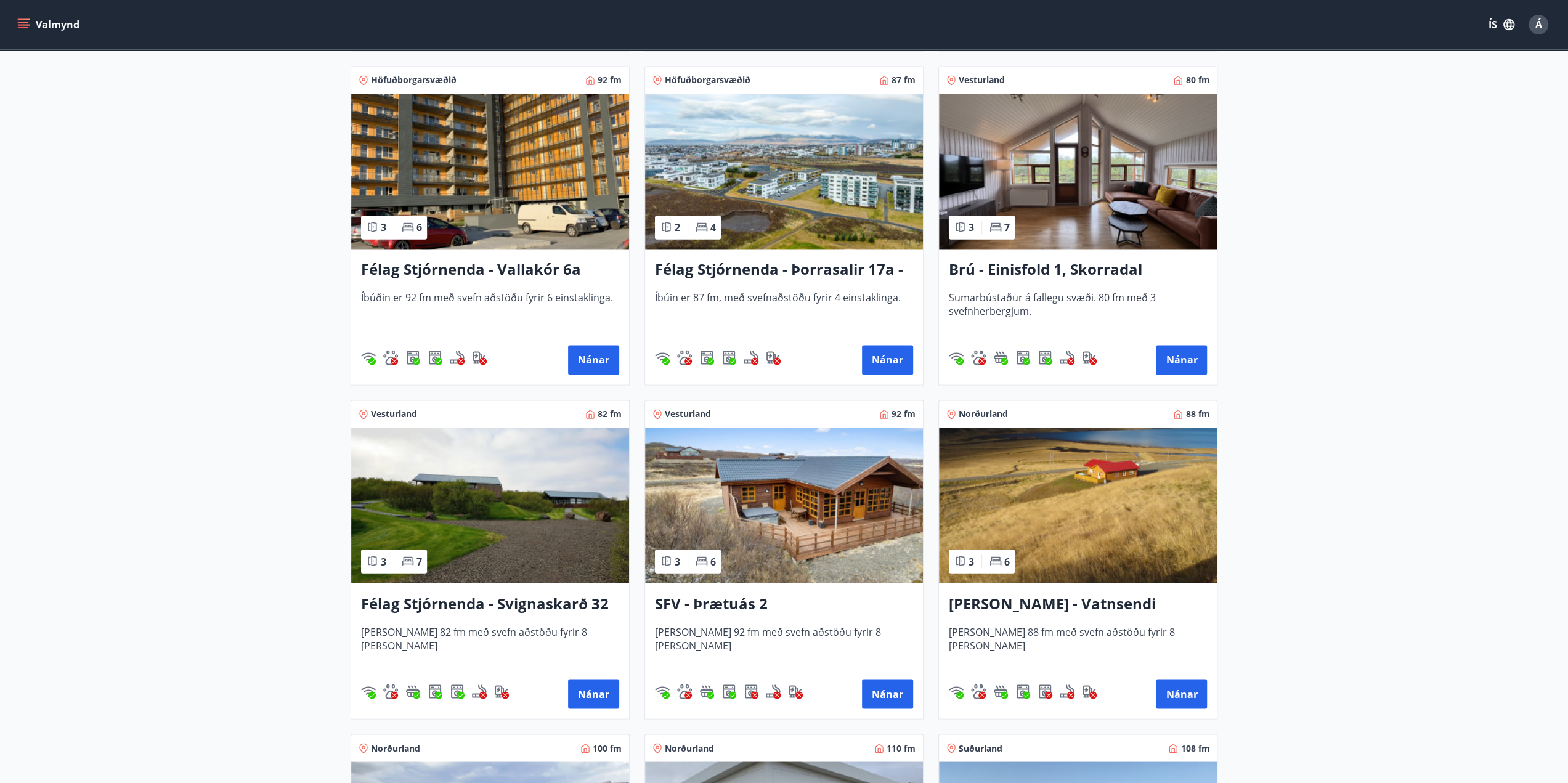
scroll to position [1911, 0]
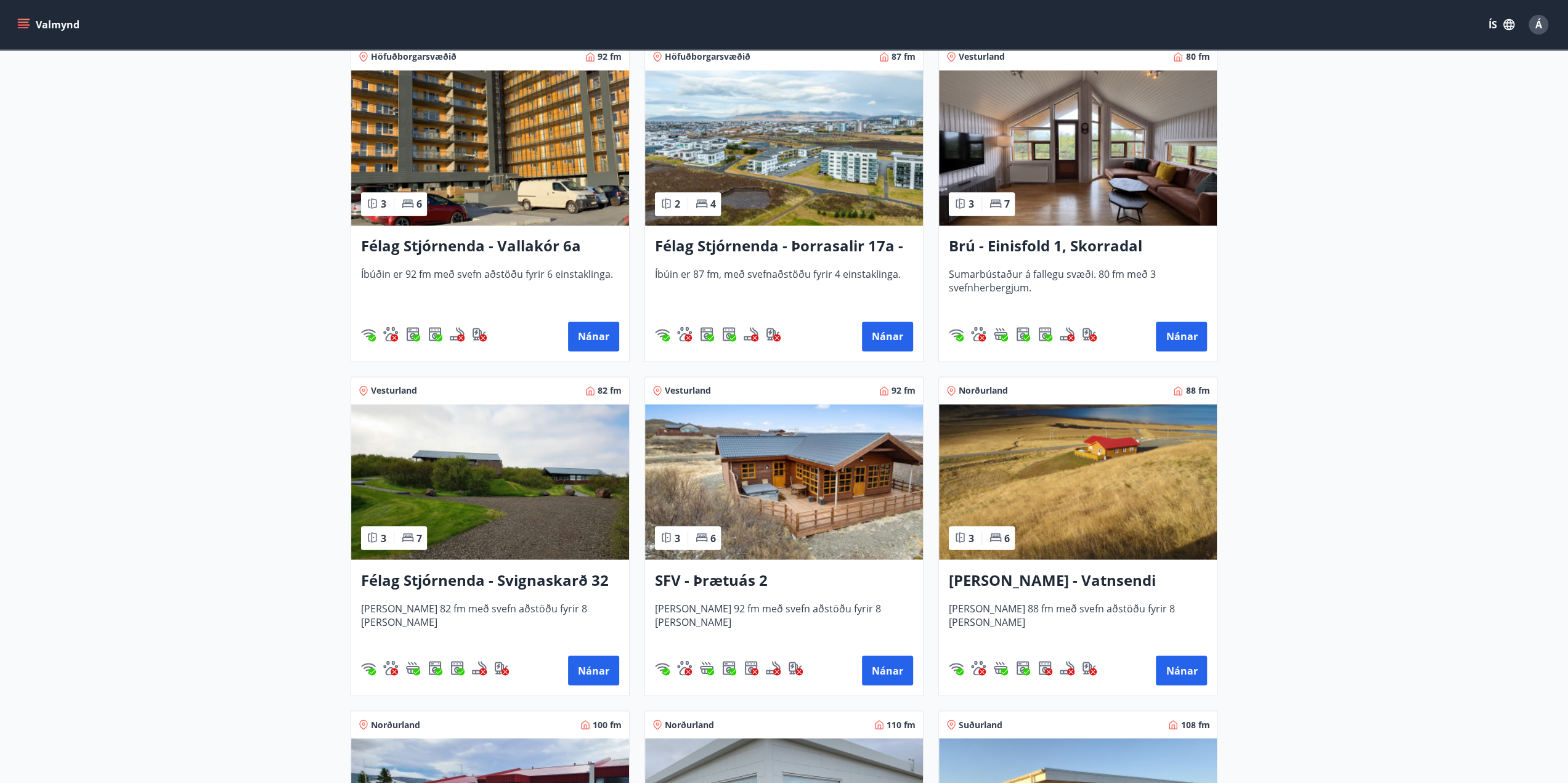
click at [571, 532] on img at bounding box center [490, 482] width 278 height 156
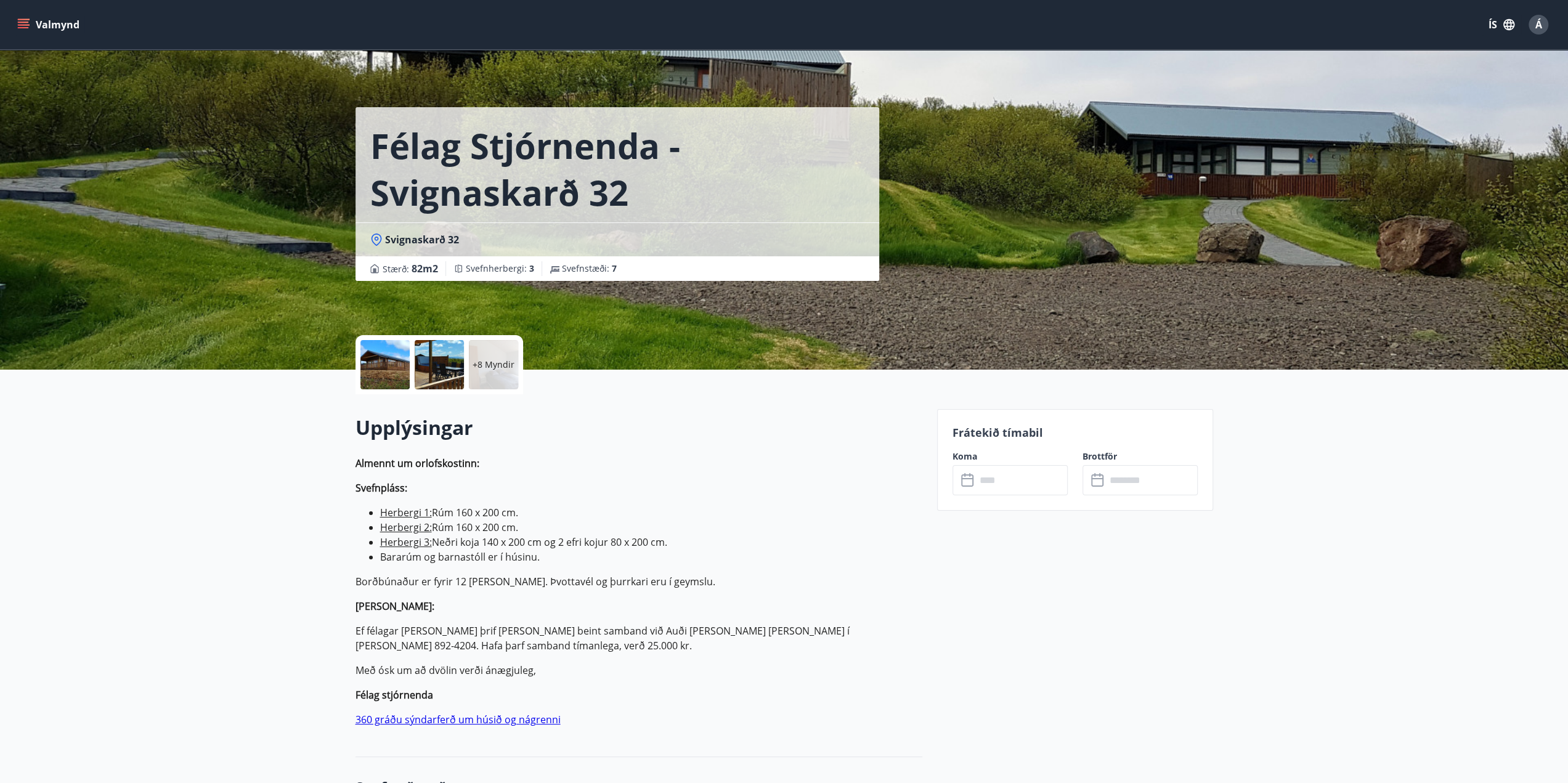
click at [503, 367] on p "+8 Myndir" at bounding box center [493, 365] width 42 height 13
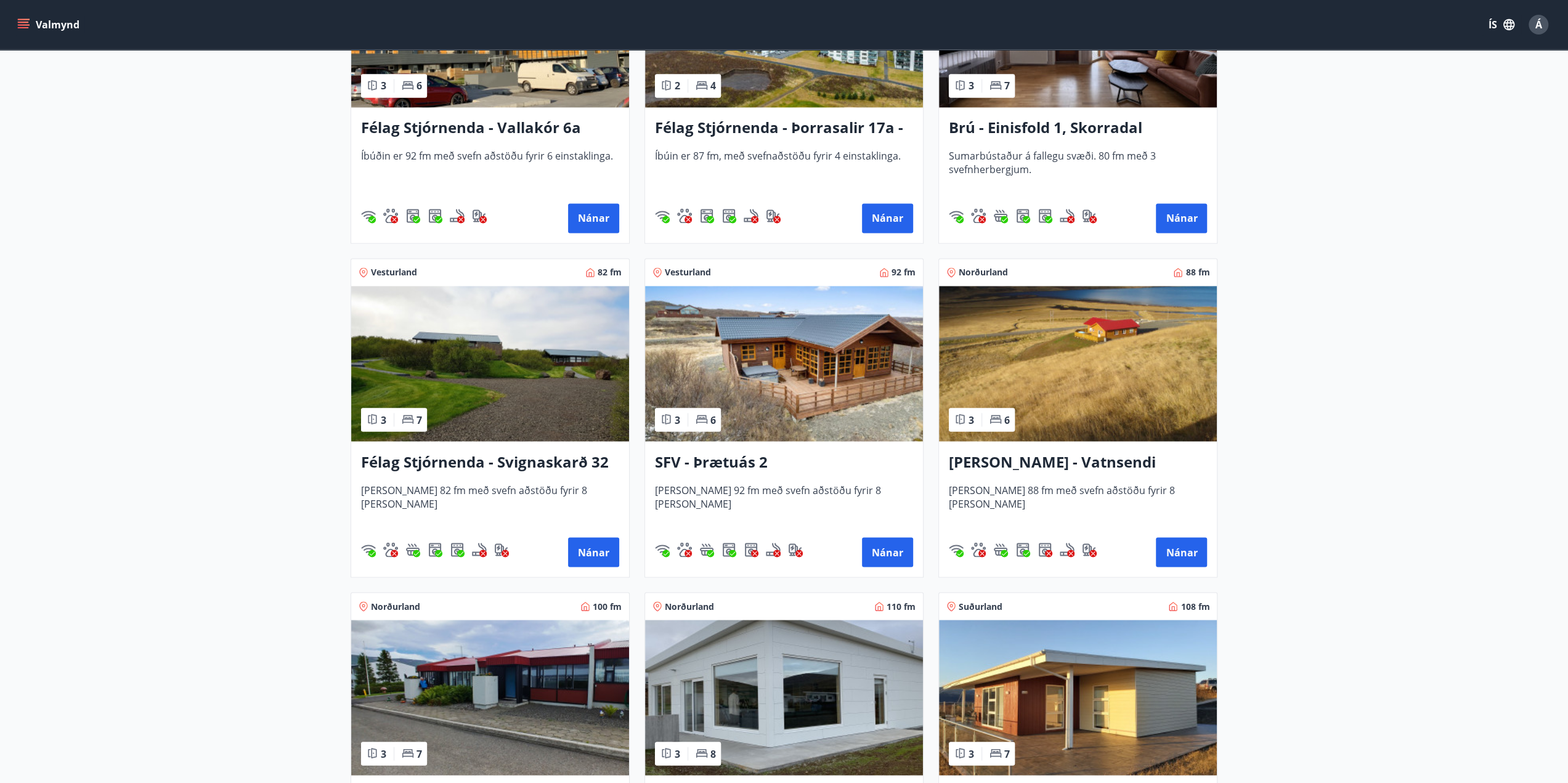
scroll to position [2033, 0]
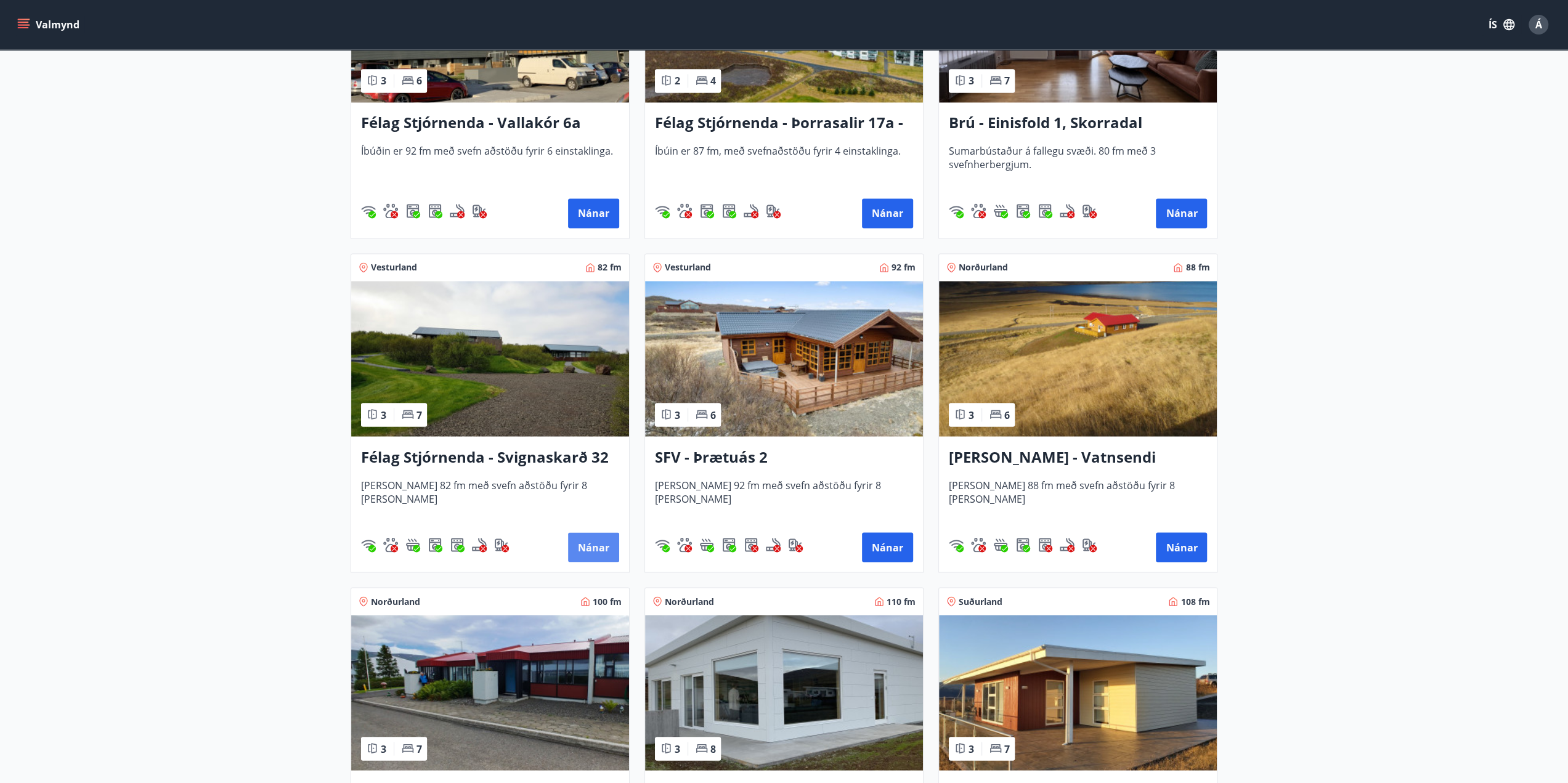
click at [598, 548] on button "Nánar" at bounding box center [593, 547] width 51 height 30
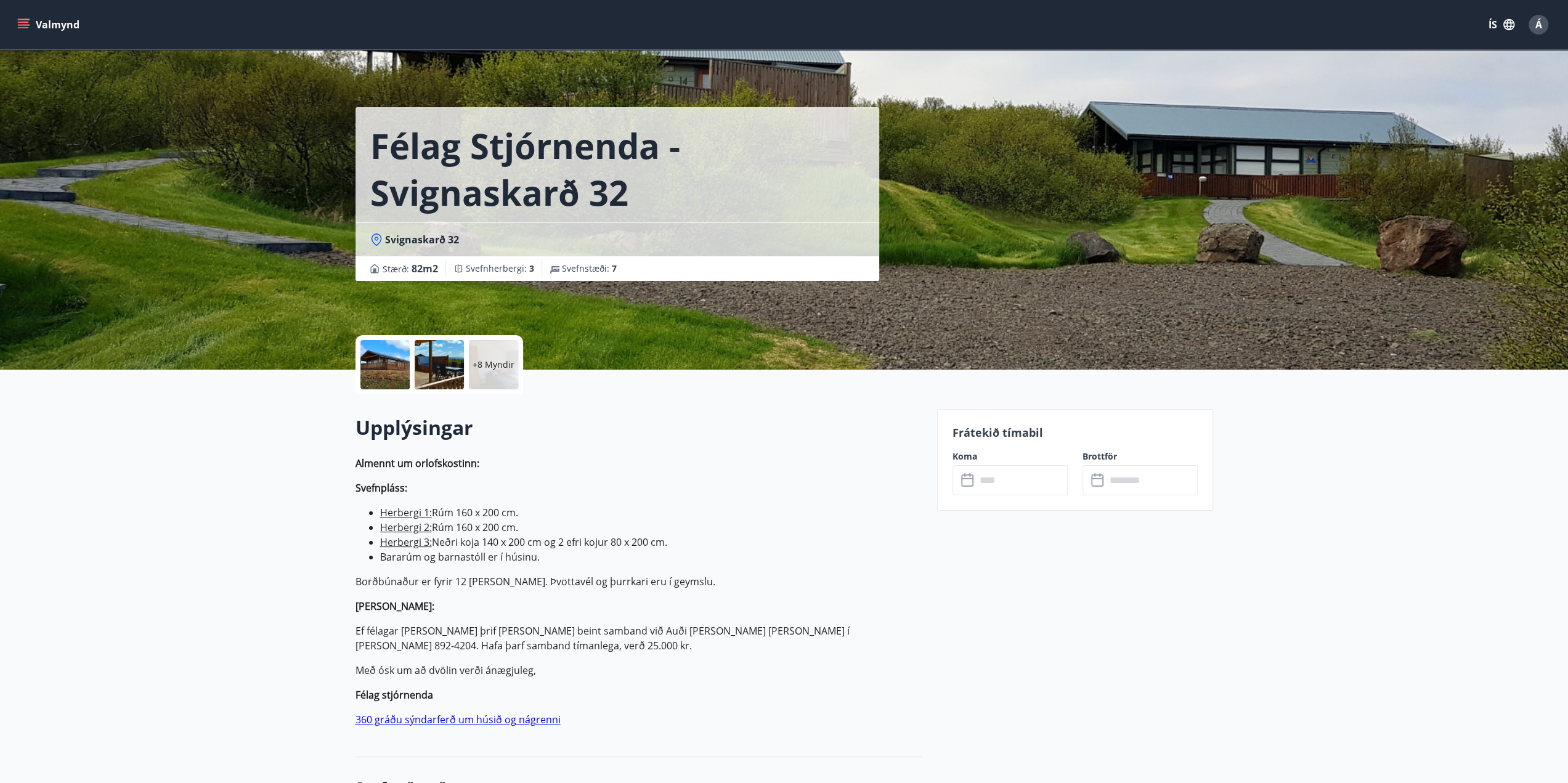
click at [1028, 479] on input "text" at bounding box center [1022, 480] width 92 height 31
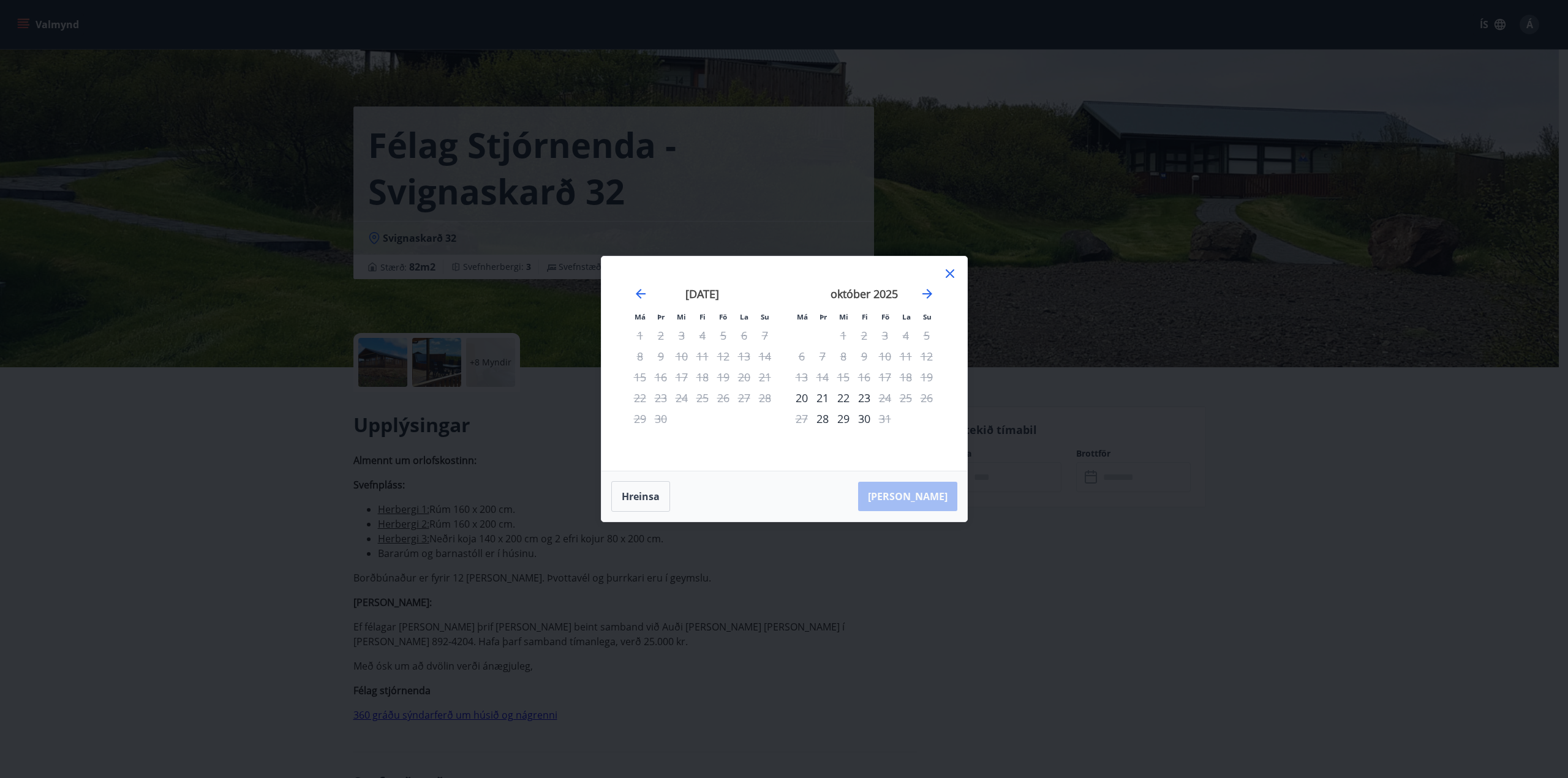
click at [950, 268] on icon at bounding box center [950, 274] width 15 height 15
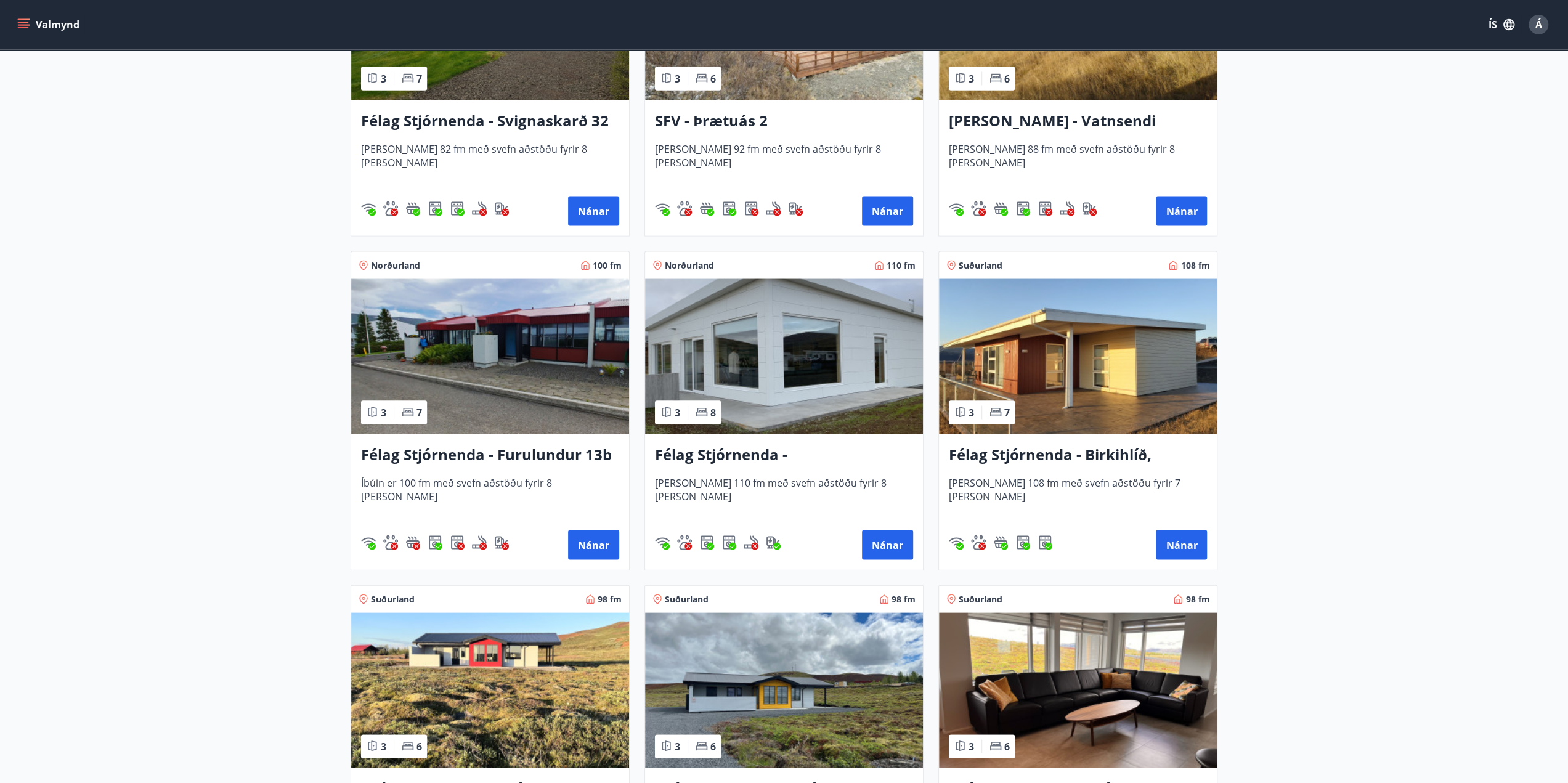
scroll to position [2403, 0]
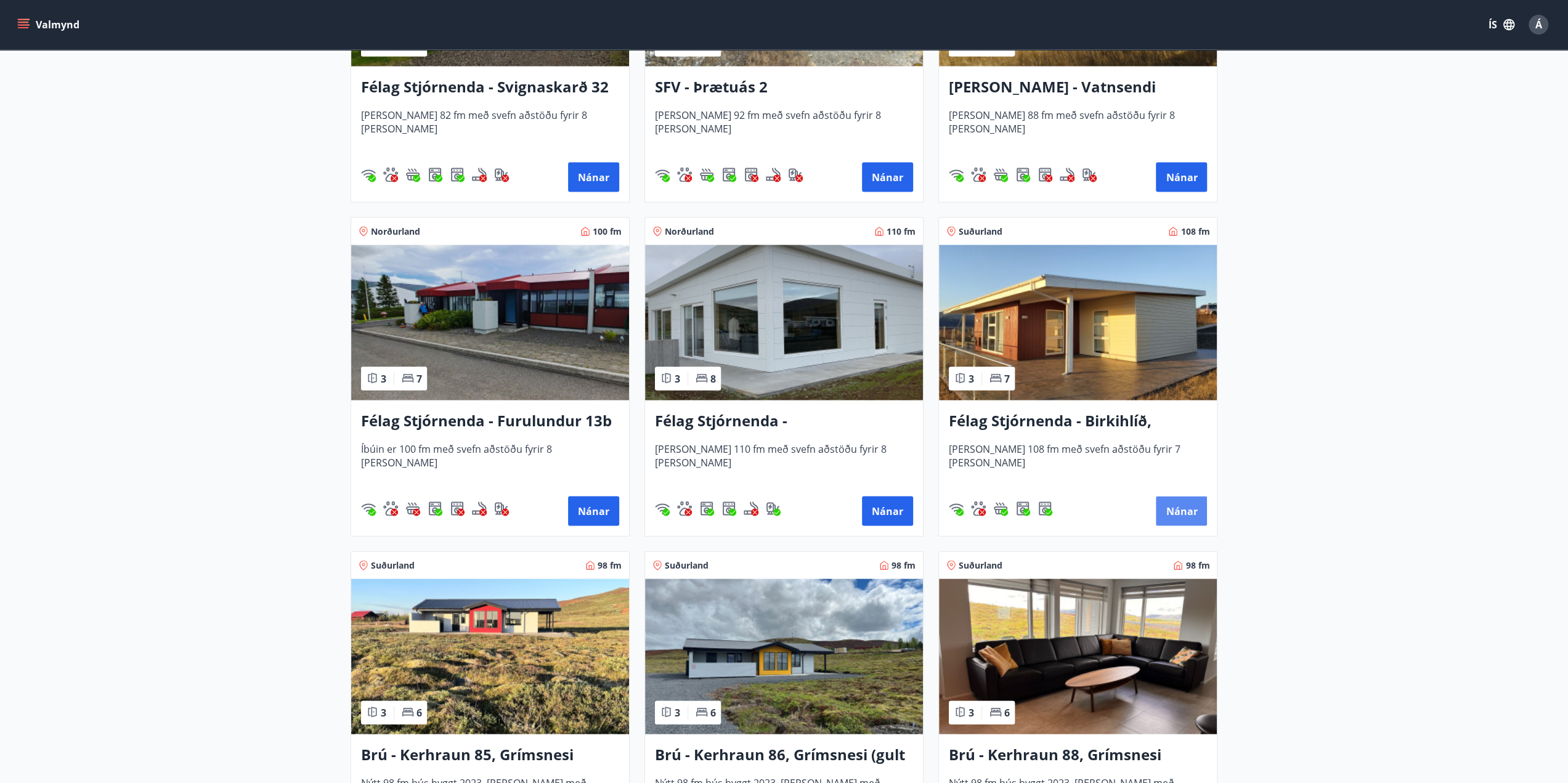
click at [1180, 511] on button "Nánar" at bounding box center [1181, 511] width 51 height 30
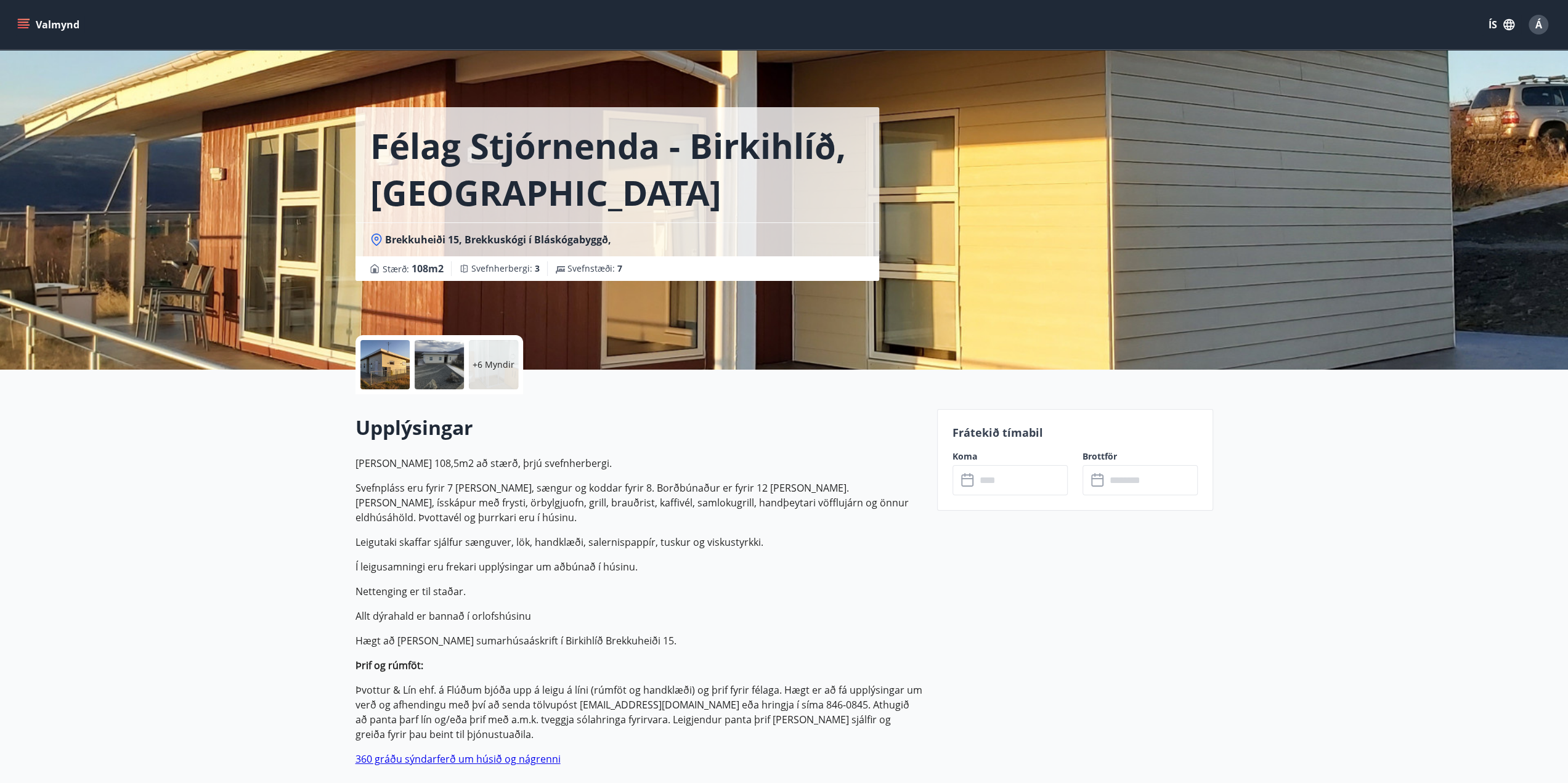
click at [496, 360] on p "+6 Myndir" at bounding box center [493, 365] width 42 height 13
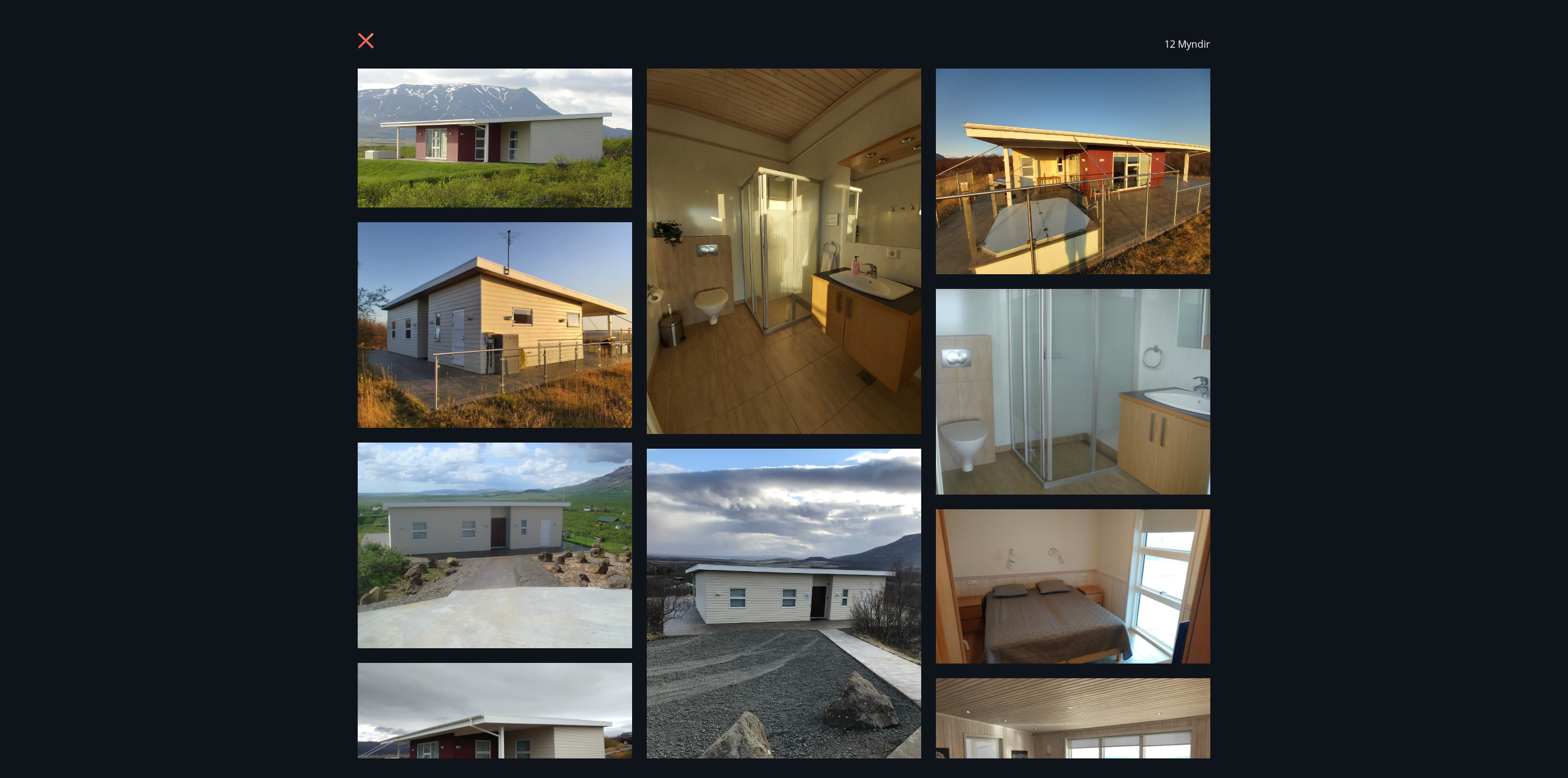
click at [372, 40] on icon at bounding box center [368, 42] width 19 height 19
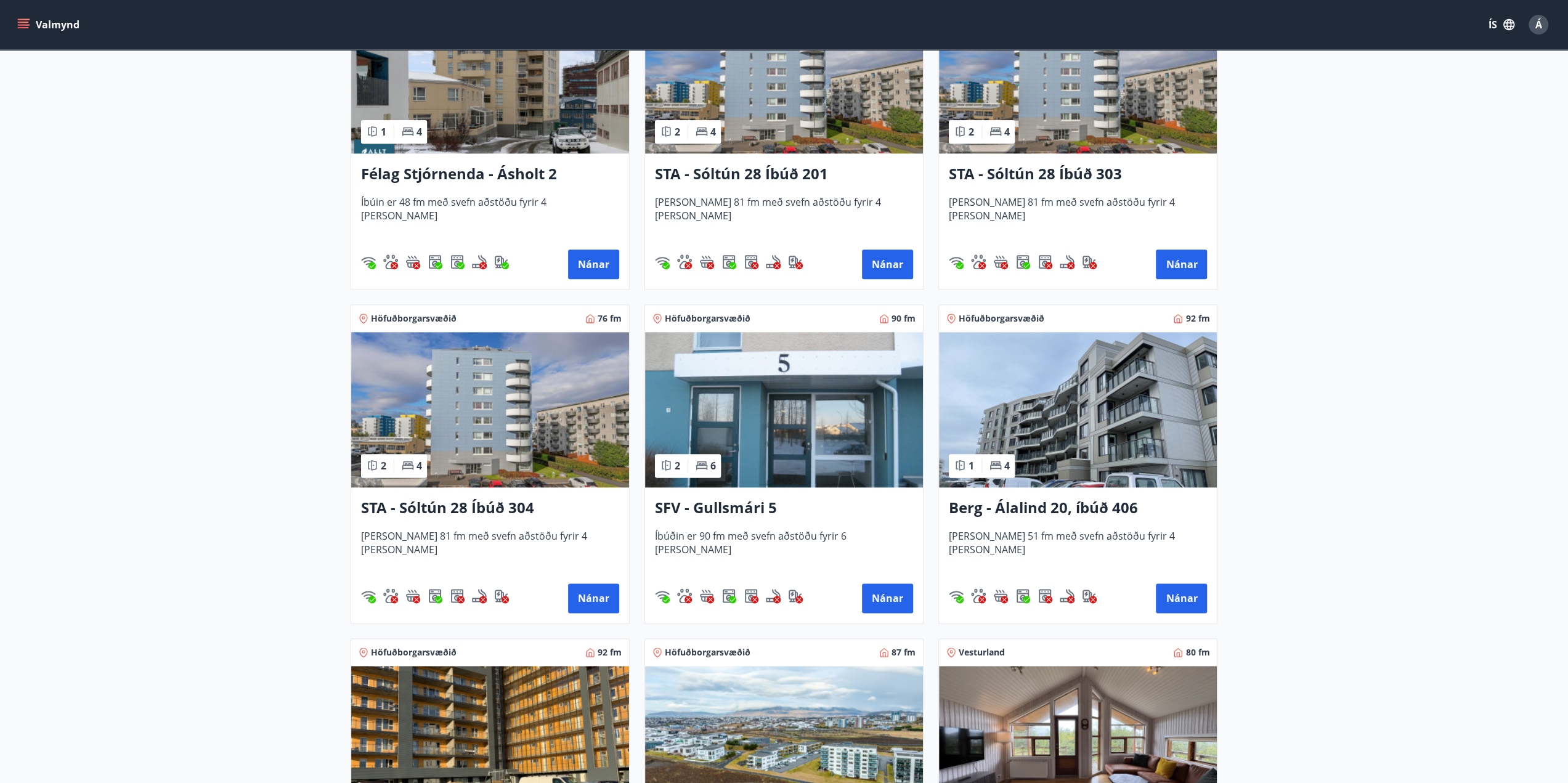
scroll to position [1446, 0]
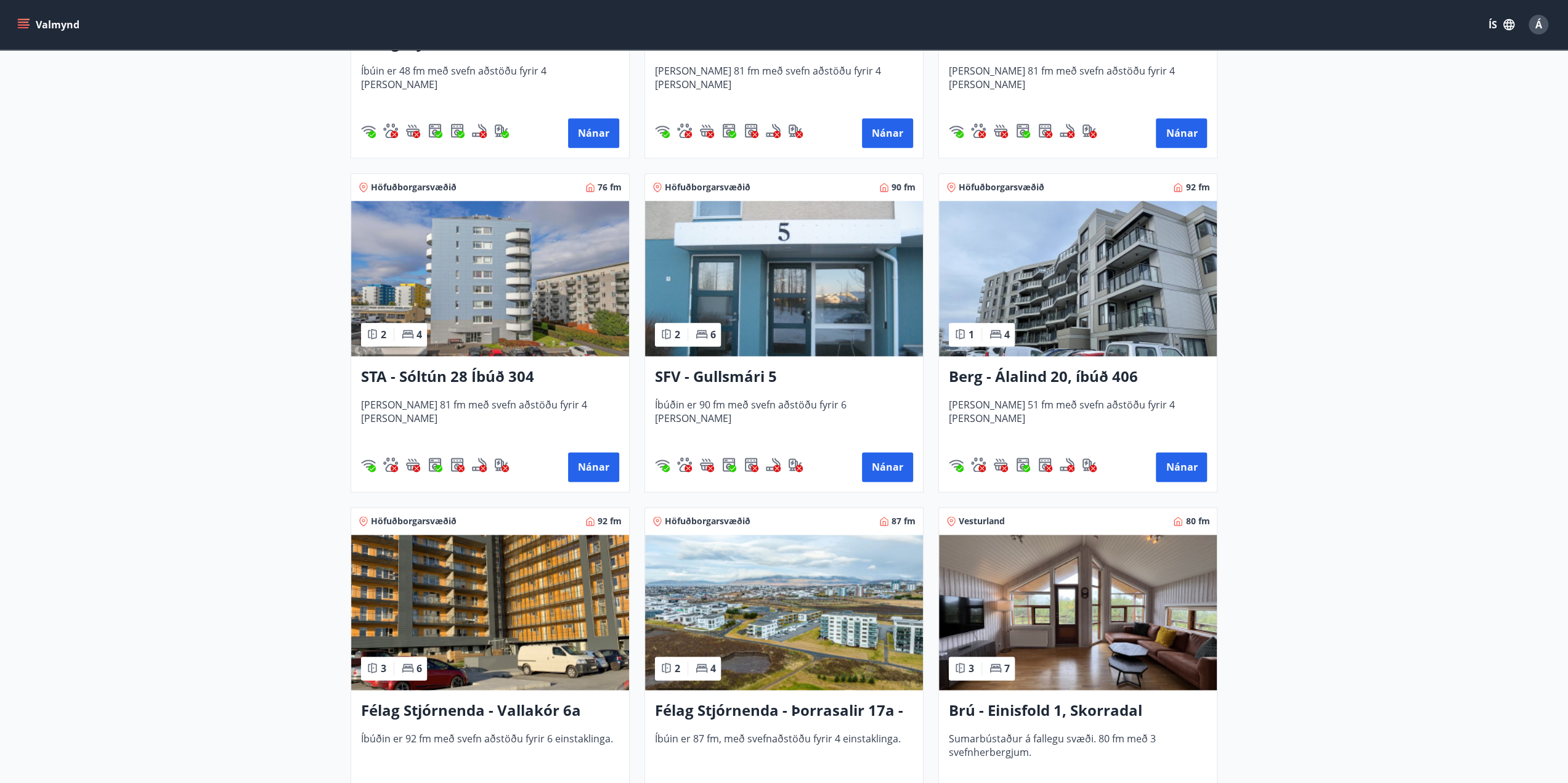
click at [533, 615] on img at bounding box center [490, 613] width 278 height 156
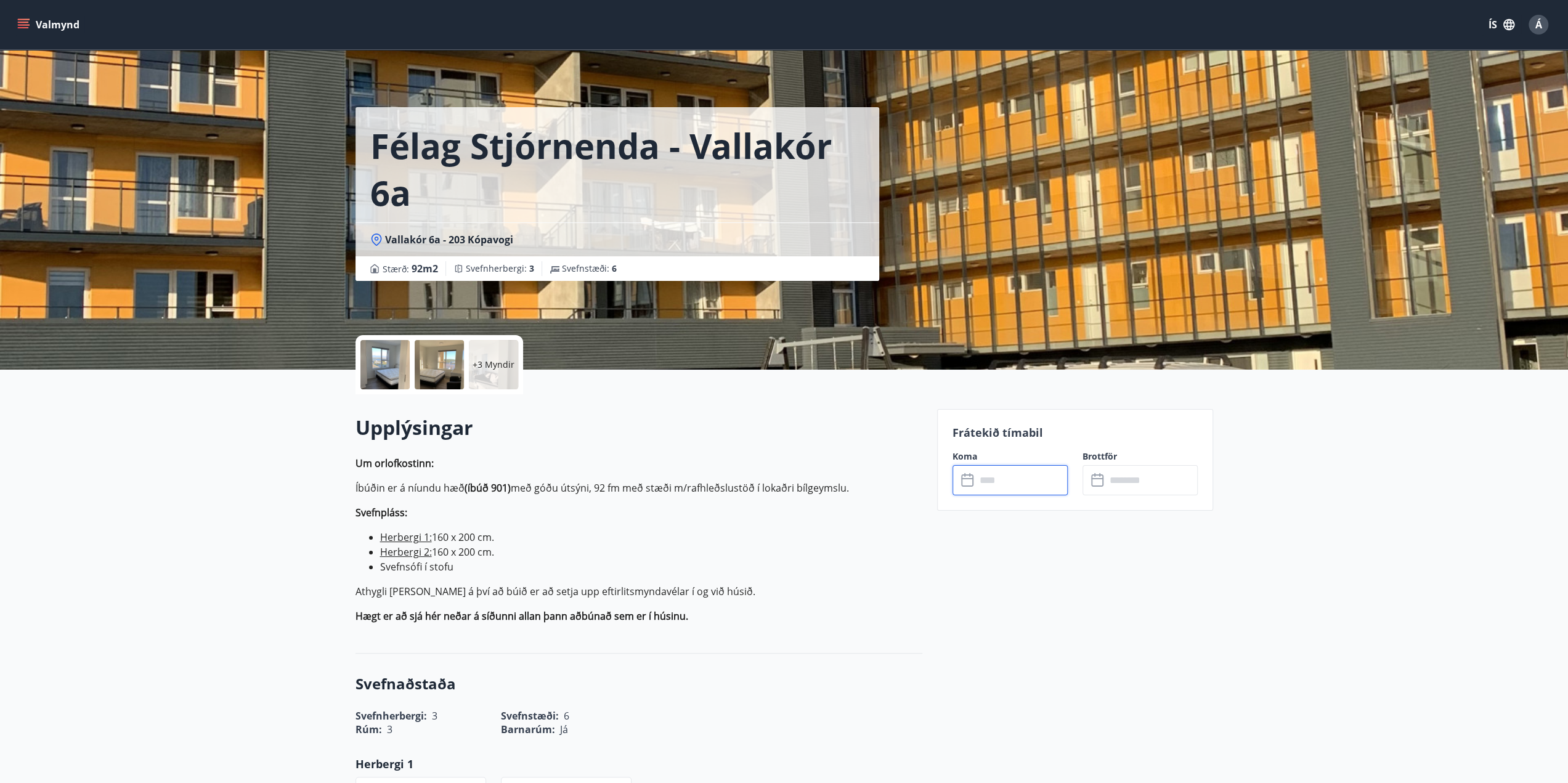
click at [1031, 487] on input "text" at bounding box center [1022, 480] width 92 height 31
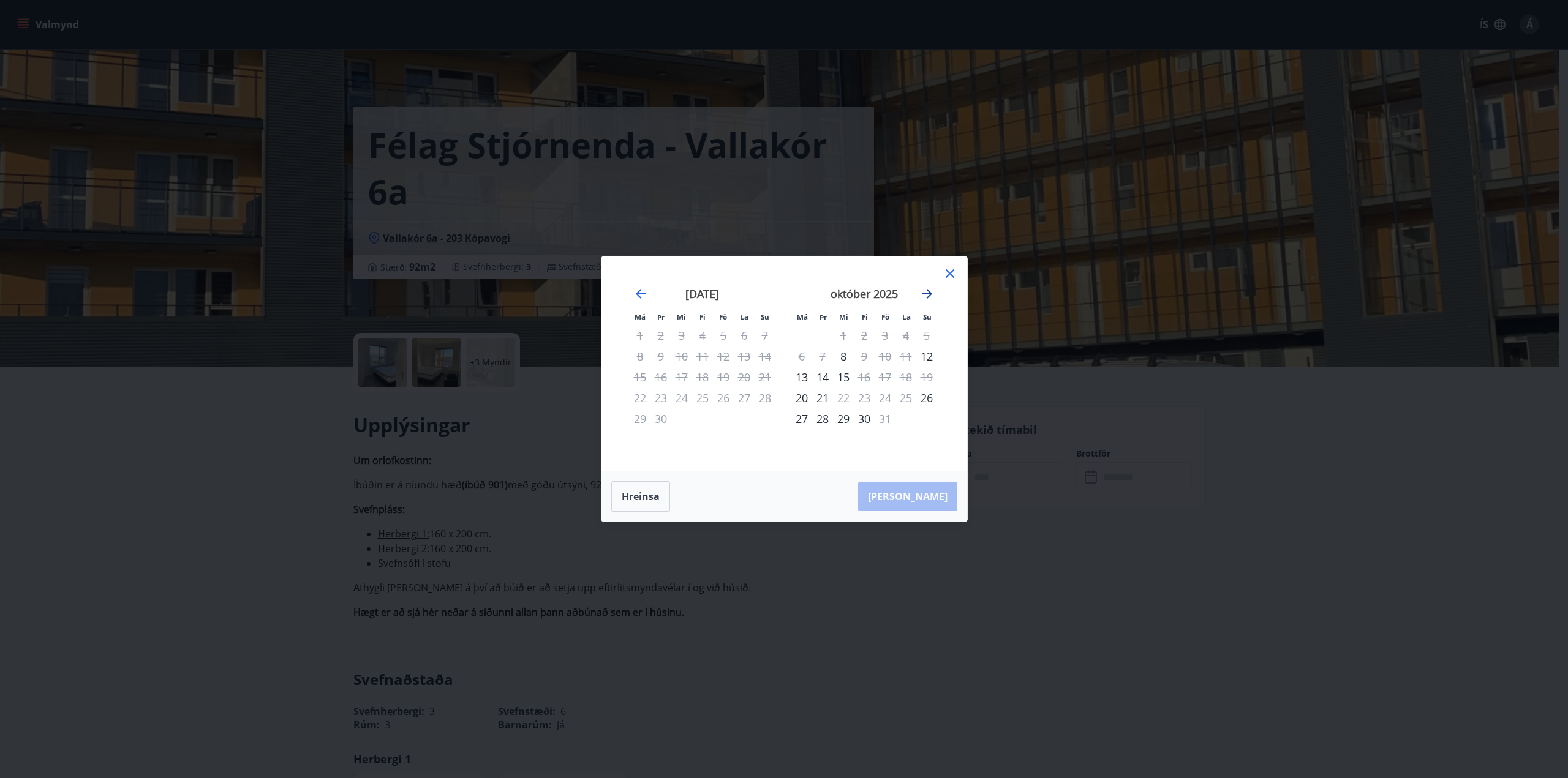
click at [928, 290] on icon "Move forward to switch to the next month." at bounding box center [927, 294] width 15 height 15
click at [931, 290] on icon "Move forward to switch to the next month." at bounding box center [927, 294] width 15 height 15
click at [949, 266] on icon at bounding box center [950, 274] width 15 height 15
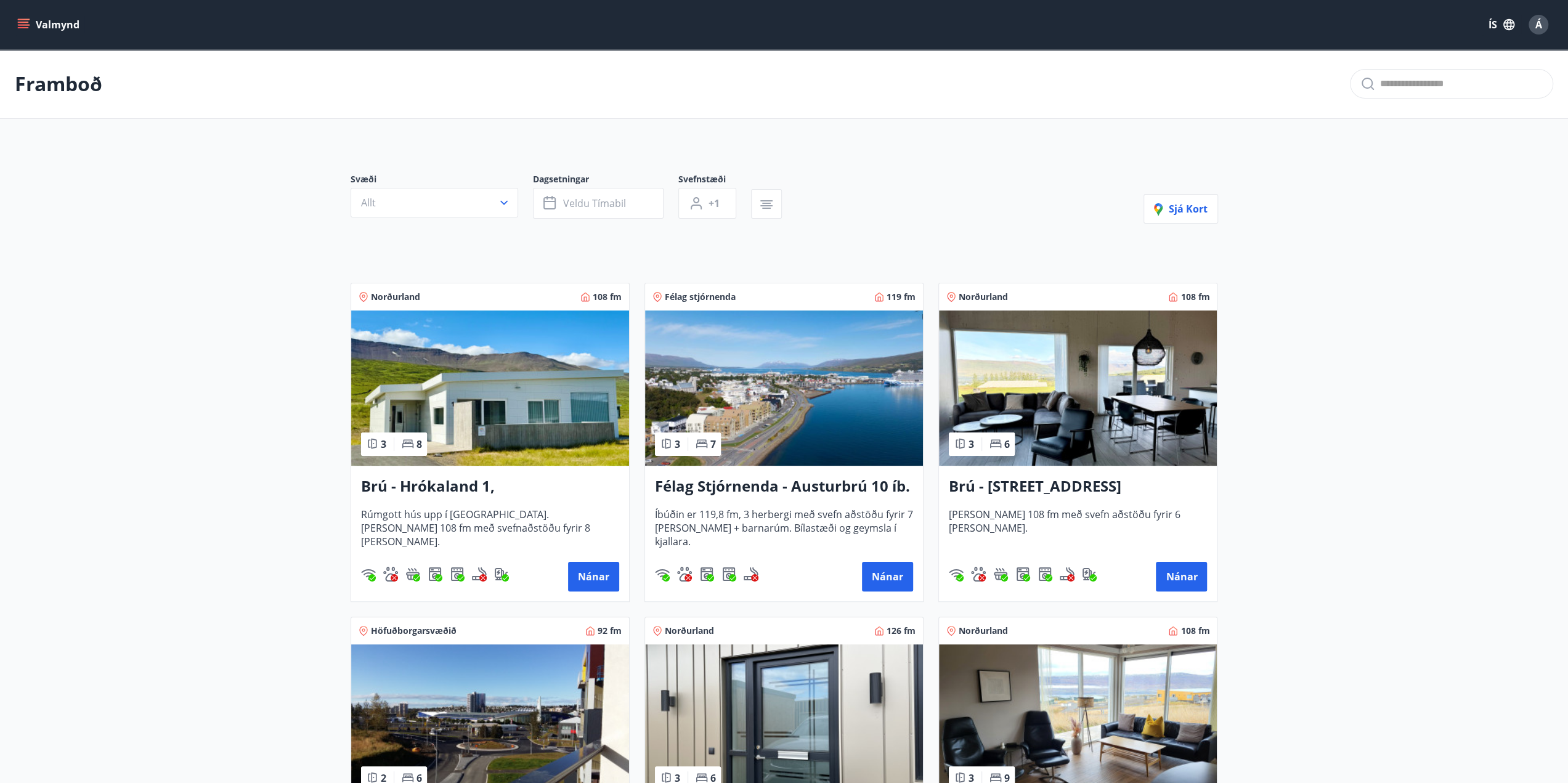
click at [793, 488] on h3 "Félag Stjórnenda - Austurbrú 10 íb. 201" at bounding box center [784, 487] width 258 height 22
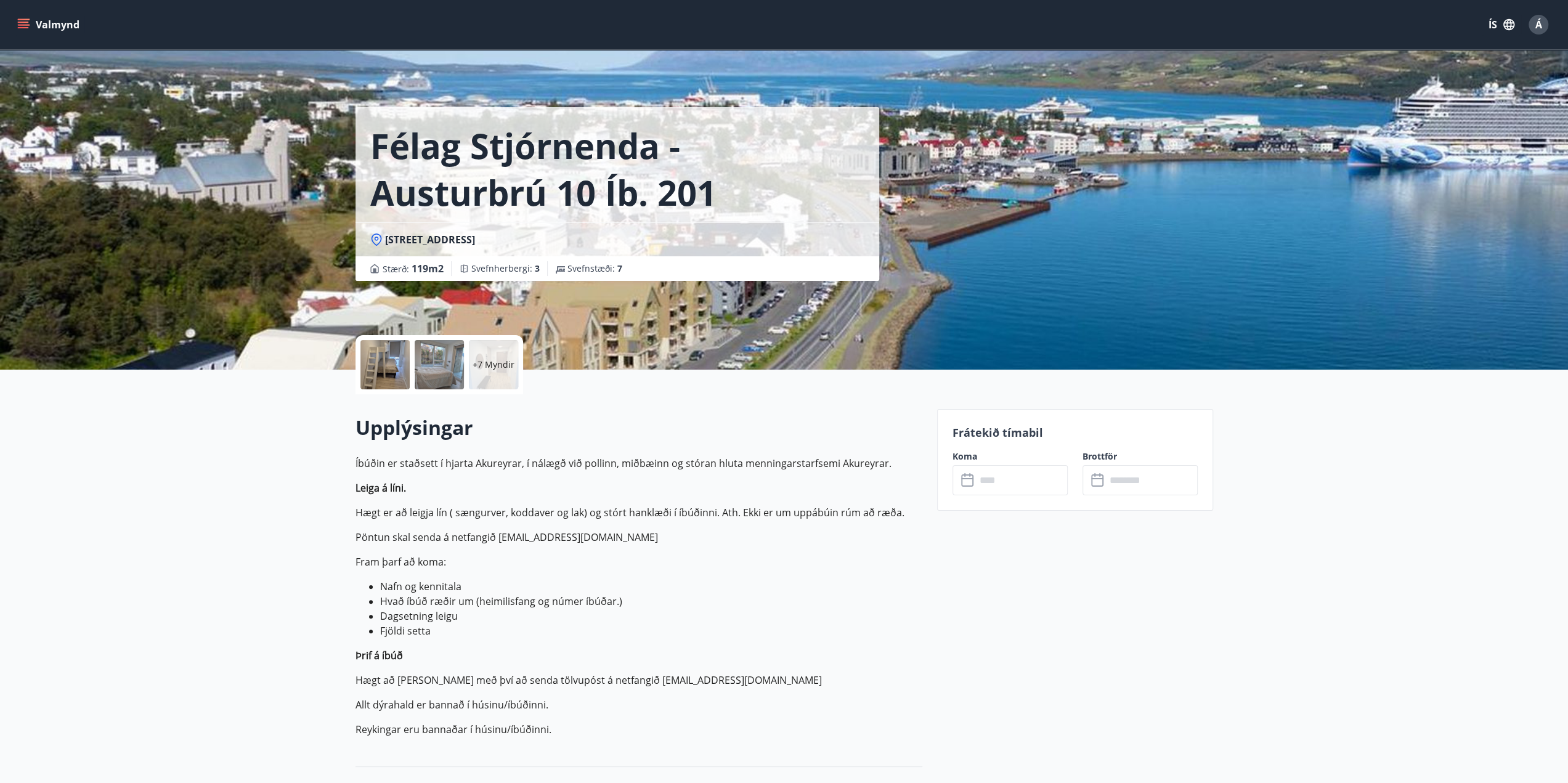
click at [391, 359] on div at bounding box center [385, 365] width 49 height 49
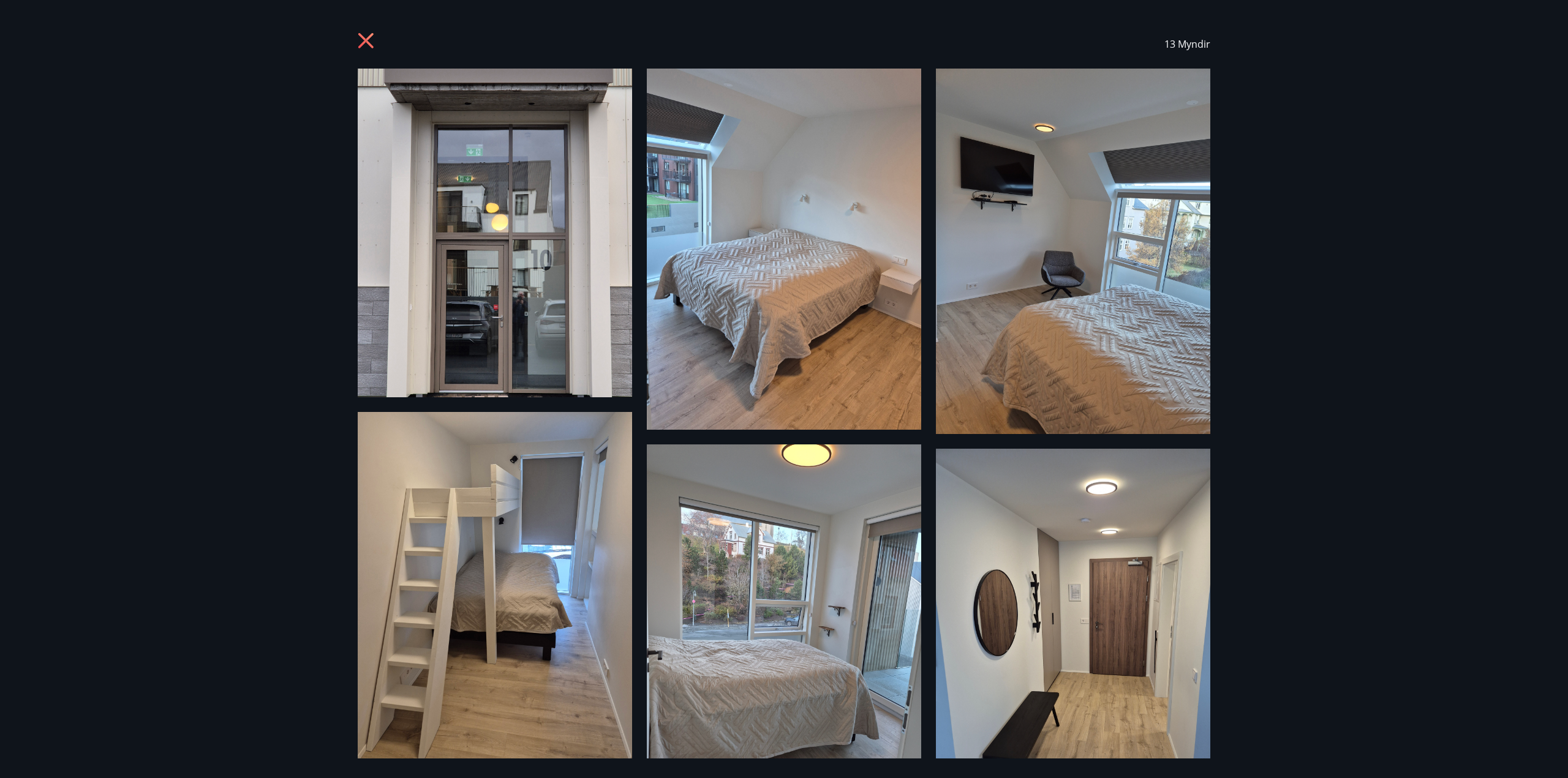
click at [360, 41] on icon at bounding box center [368, 42] width 19 height 19
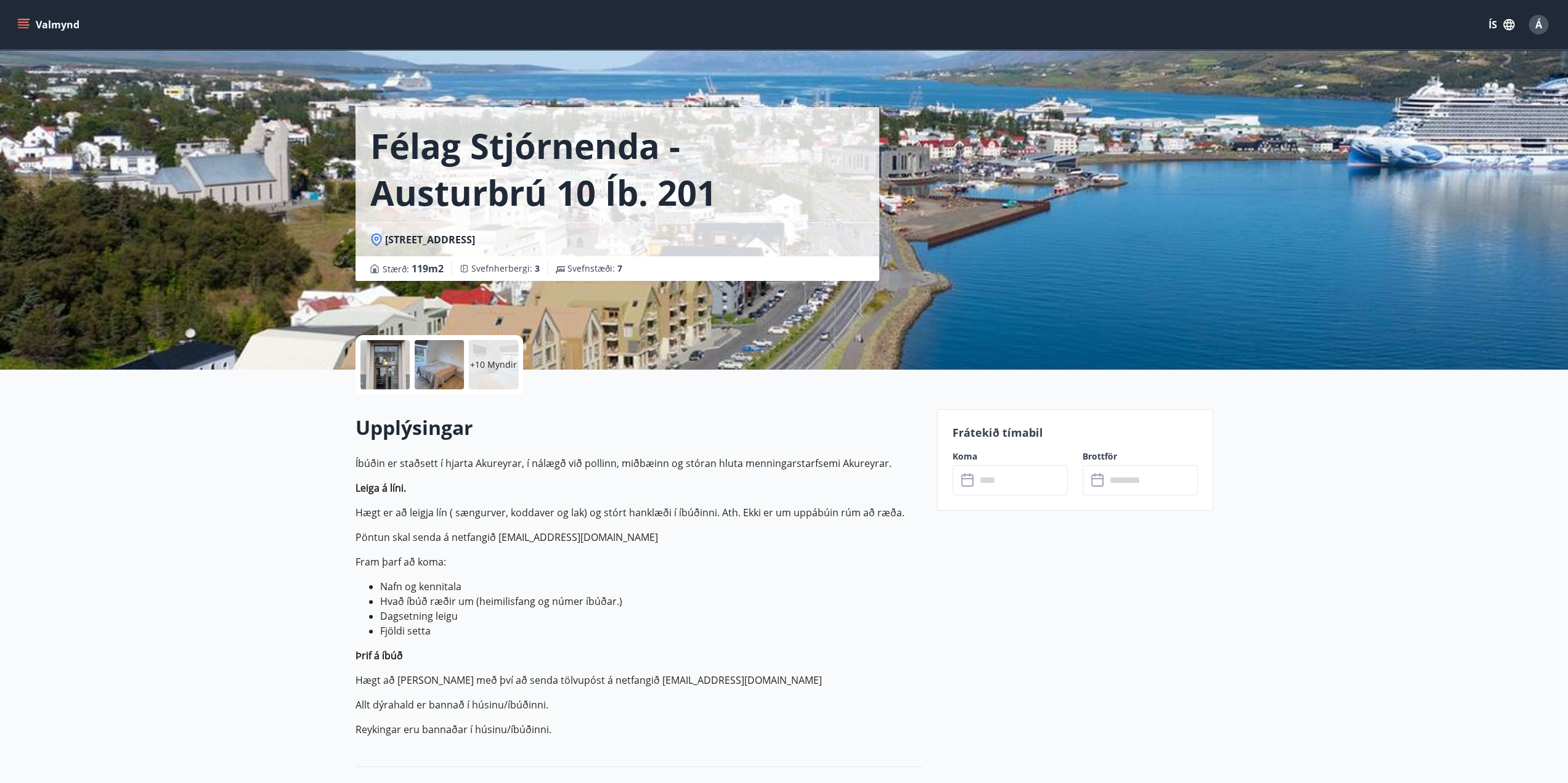
click at [493, 362] on p "+10 Myndir" at bounding box center [493, 365] width 47 height 13
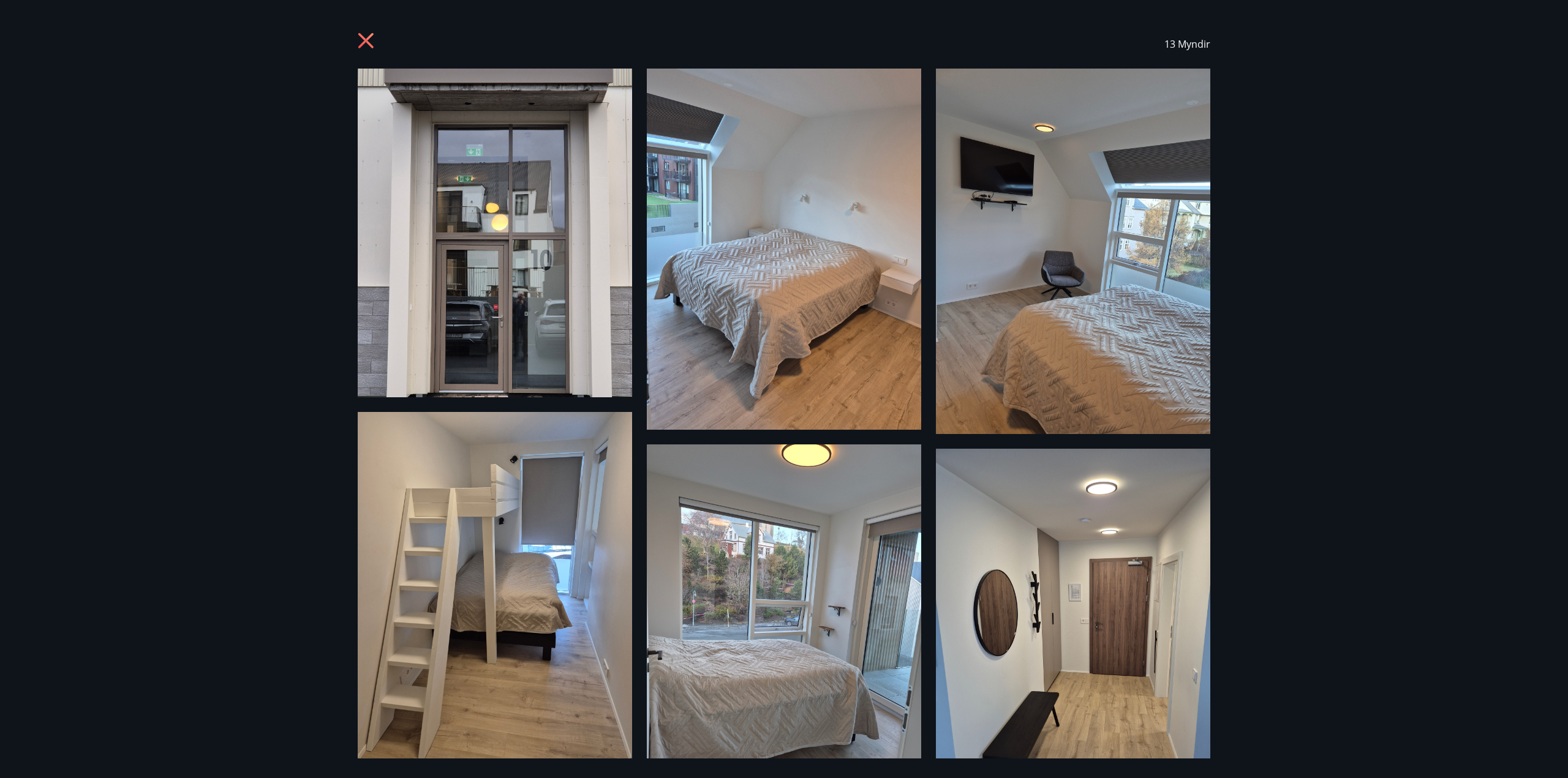
click at [371, 44] on icon at bounding box center [365, 41] width 16 height 16
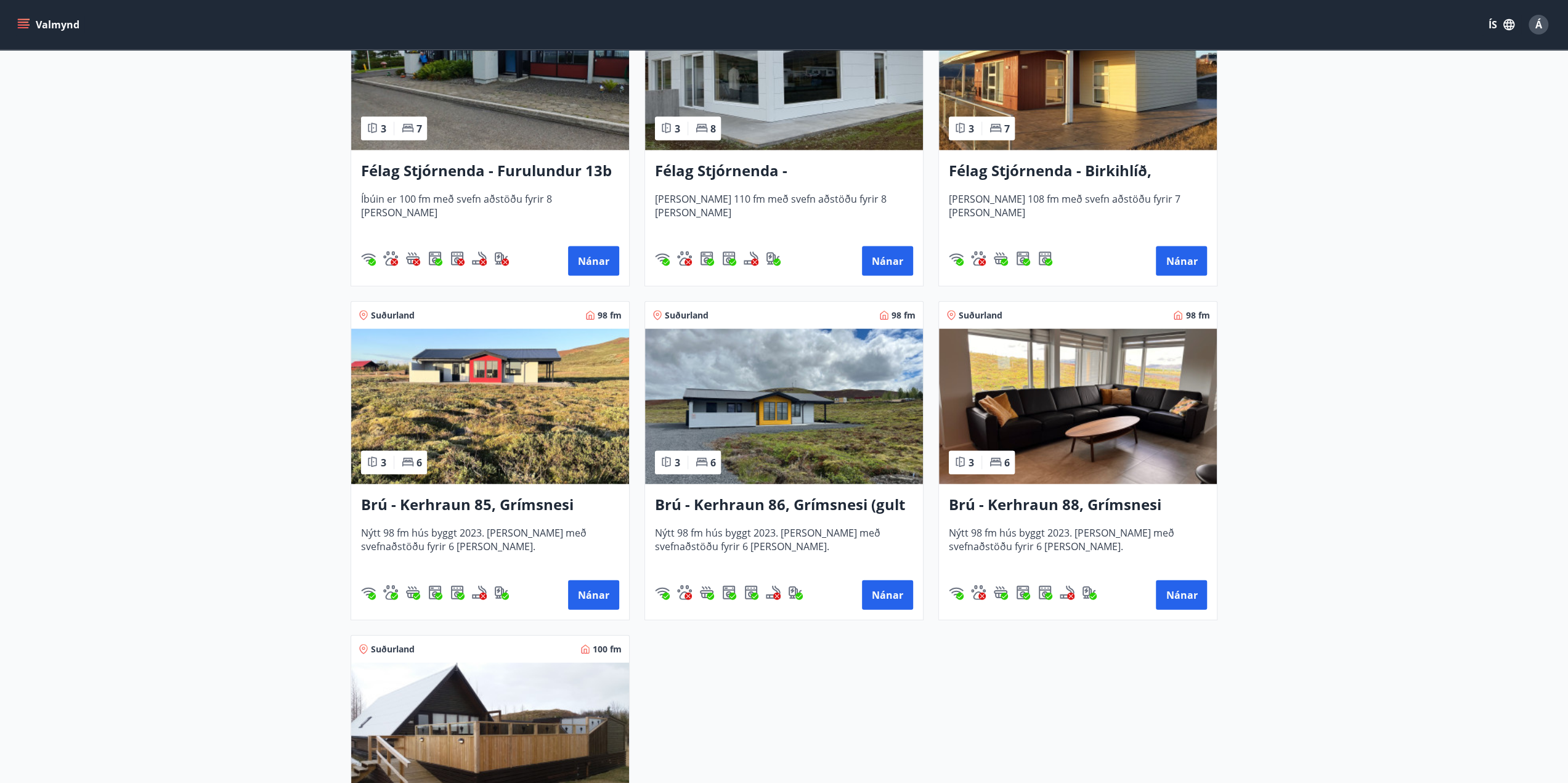
scroll to position [2958, 0]
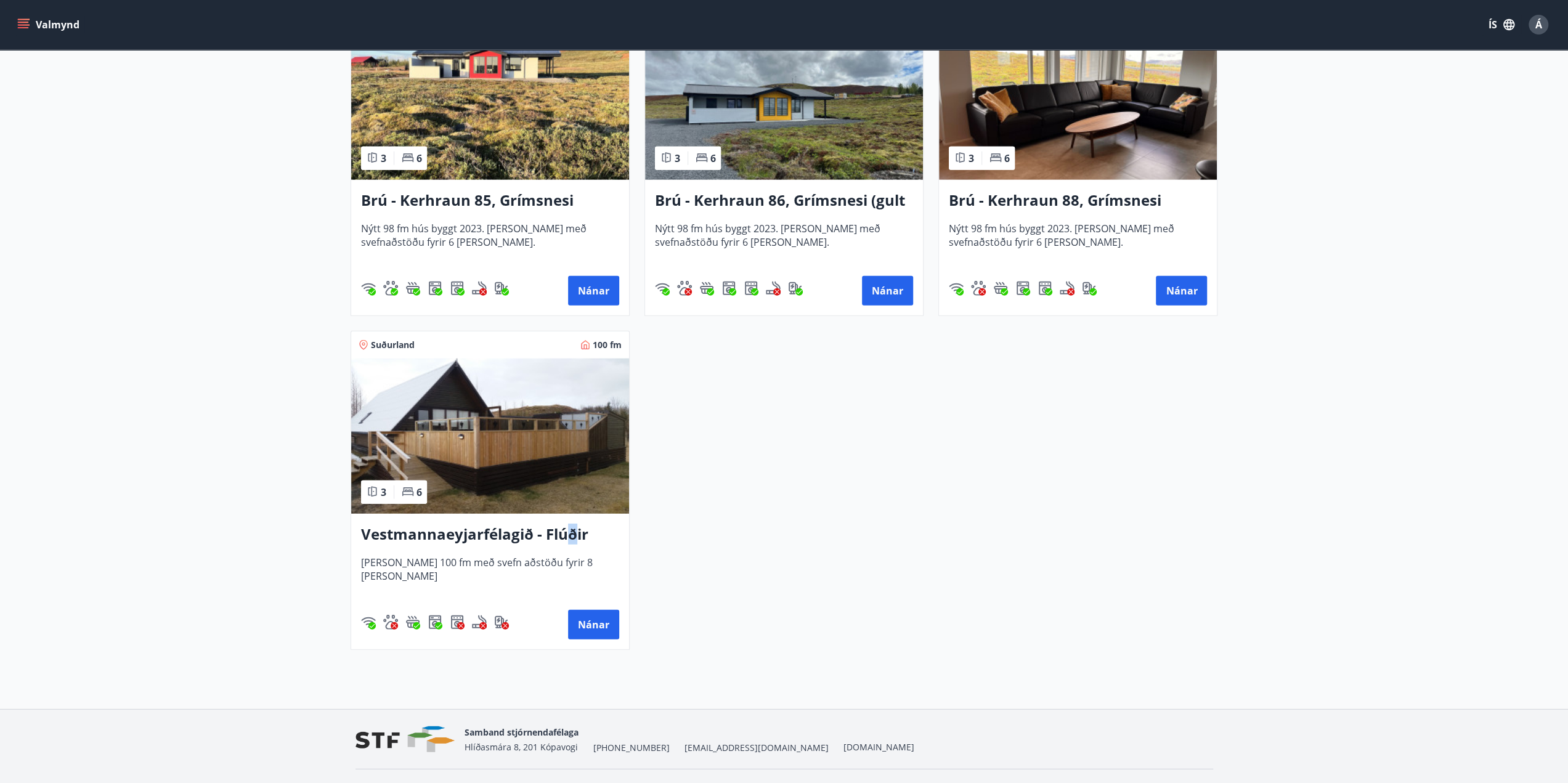
drag, startPoint x: 572, startPoint y: 530, endPoint x: 569, endPoint y: 537, distance: 7.6
click at [569, 537] on h3 "Vestmannaeyjarfélagið - Flúðir" at bounding box center [490, 535] width 258 height 22
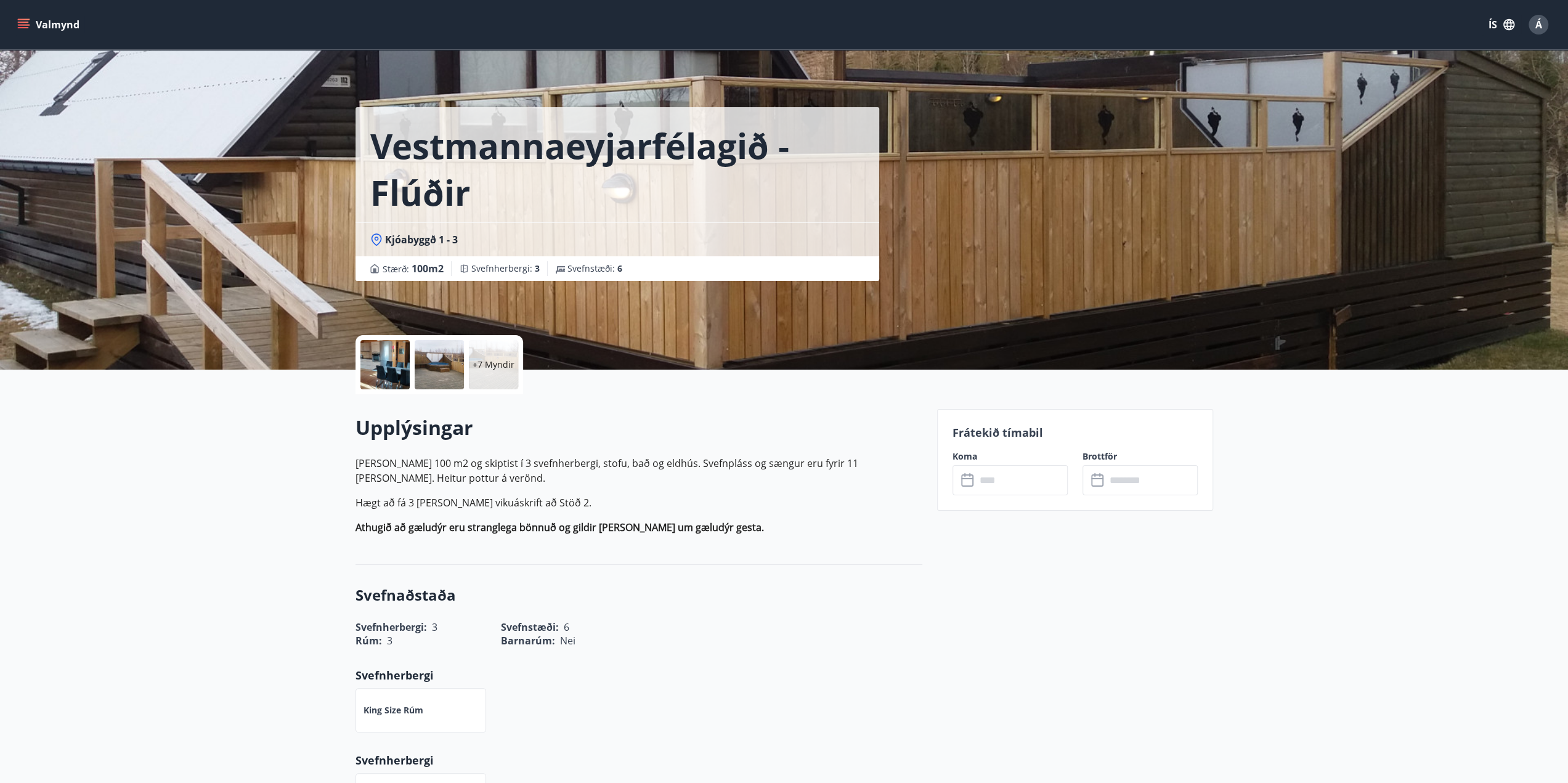
click at [498, 368] on p "+7 Myndir" at bounding box center [493, 365] width 42 height 13
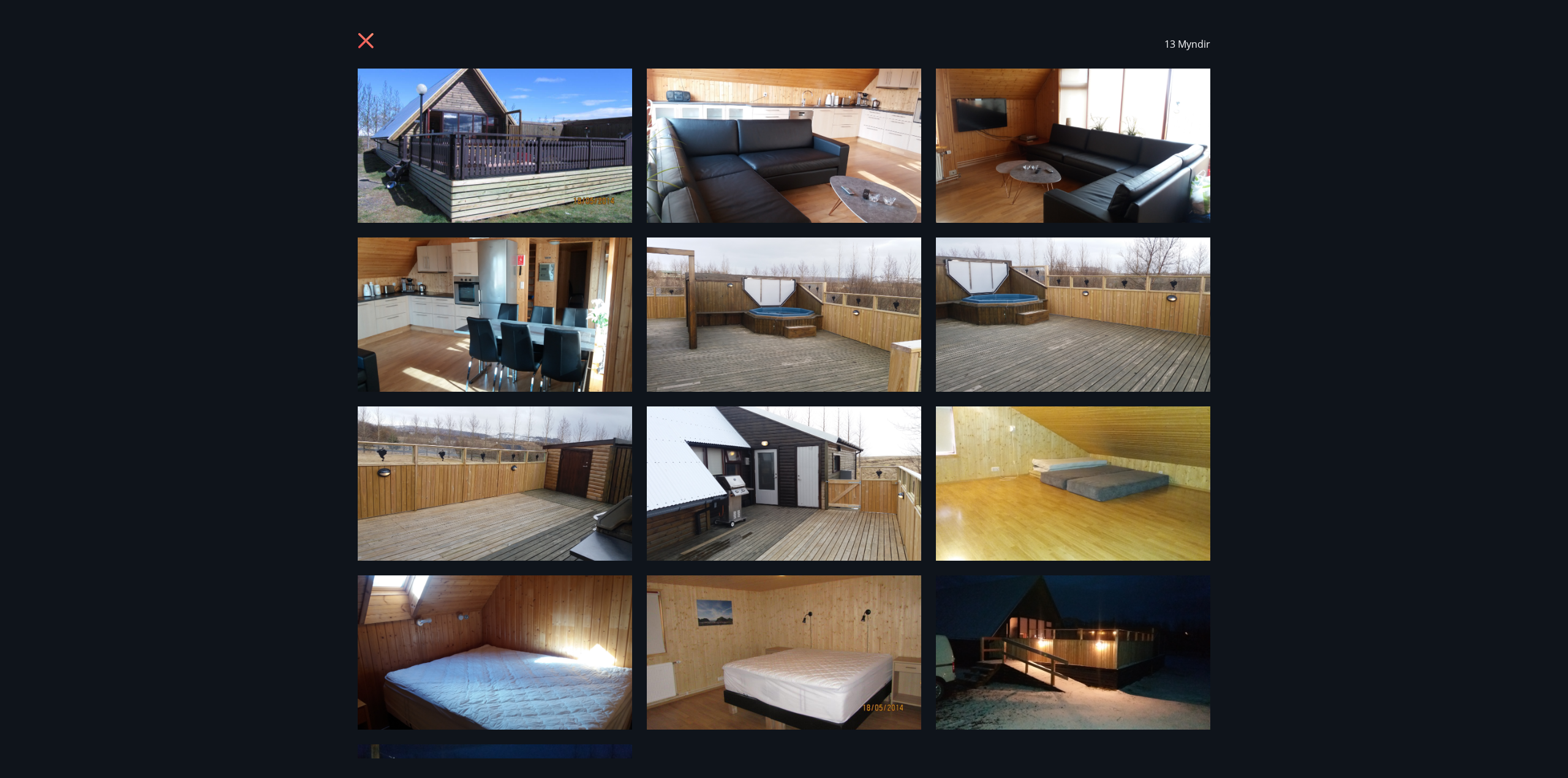
click at [373, 47] on icon at bounding box center [368, 42] width 19 height 19
